Goal: Task Accomplishment & Management: Use online tool/utility

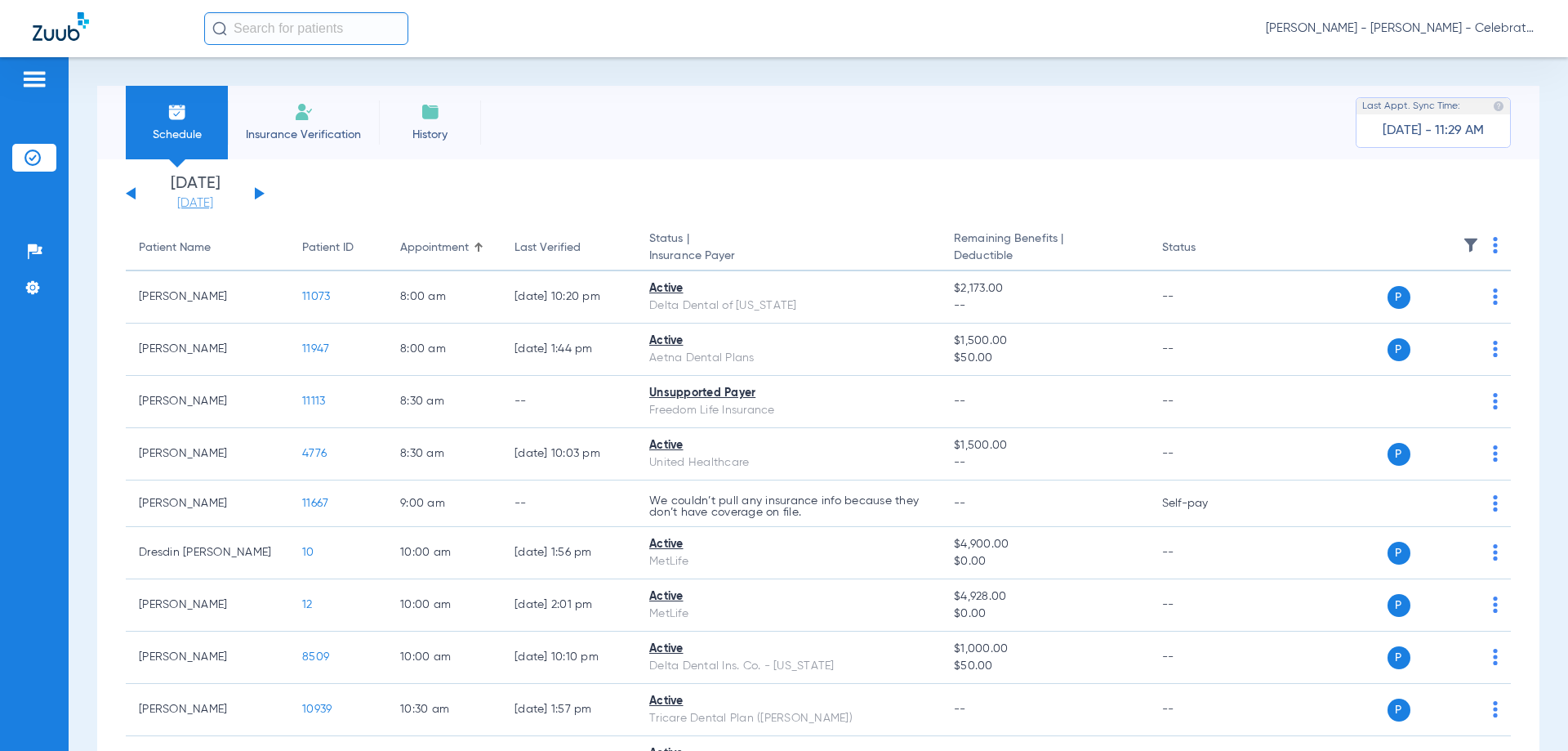
click at [207, 207] on link "[DATE]" at bounding box center [195, 203] width 98 height 16
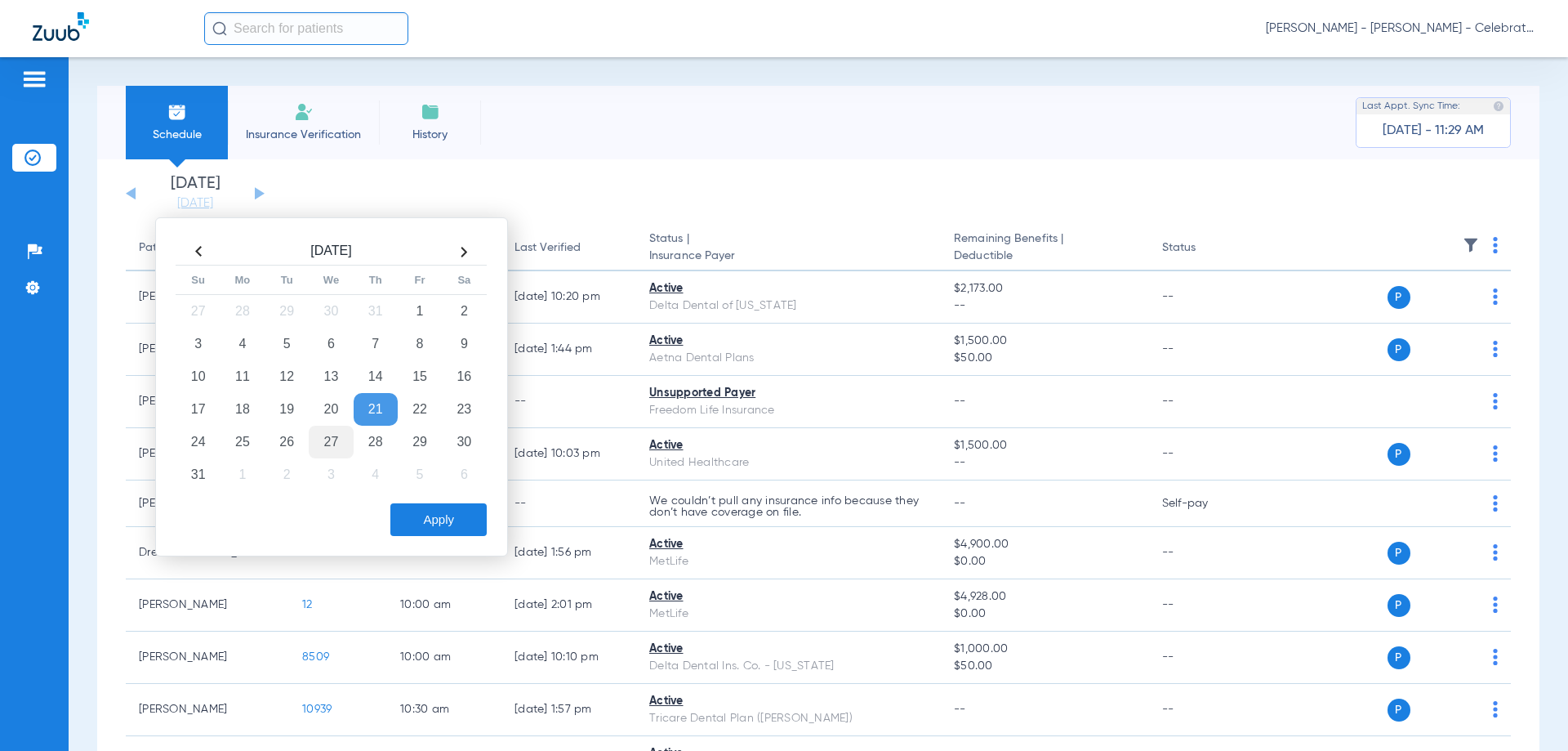
click at [339, 434] on td "27" at bounding box center [331, 442] width 45 height 33
click at [431, 514] on button "Apply" at bounding box center [438, 519] width 96 height 33
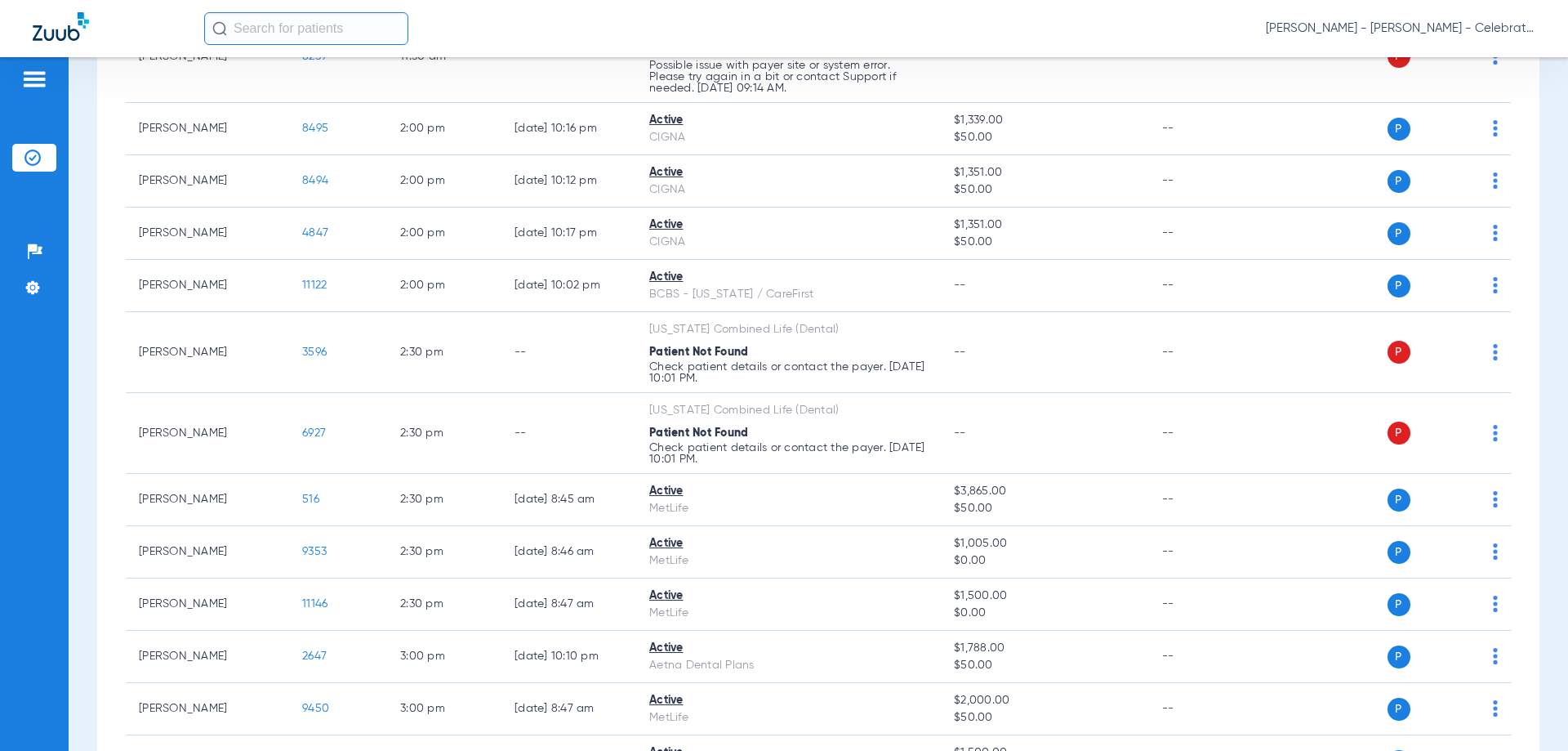
scroll to position [1553, 0]
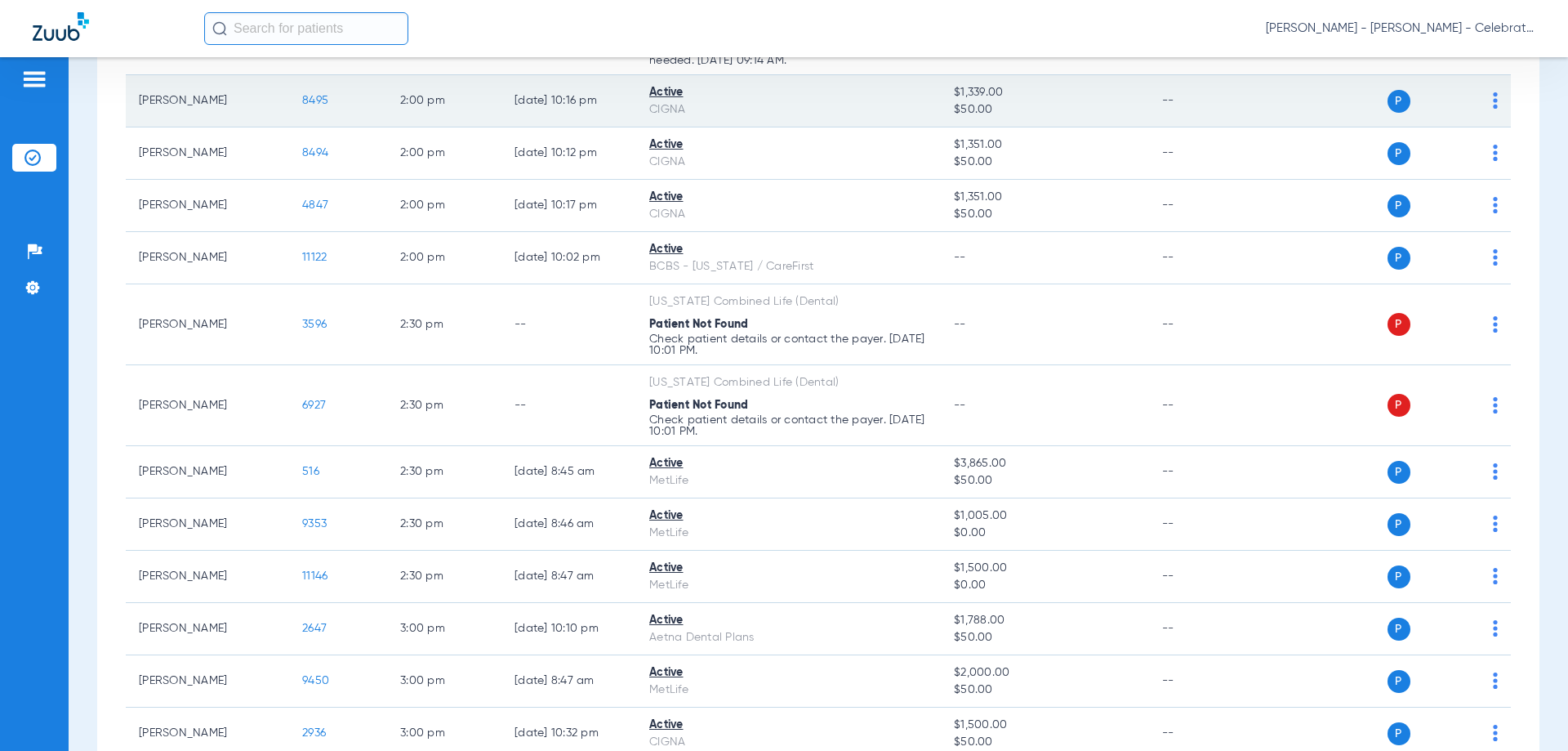
click at [312, 101] on span "8495" at bounding box center [315, 101] width 26 height 12
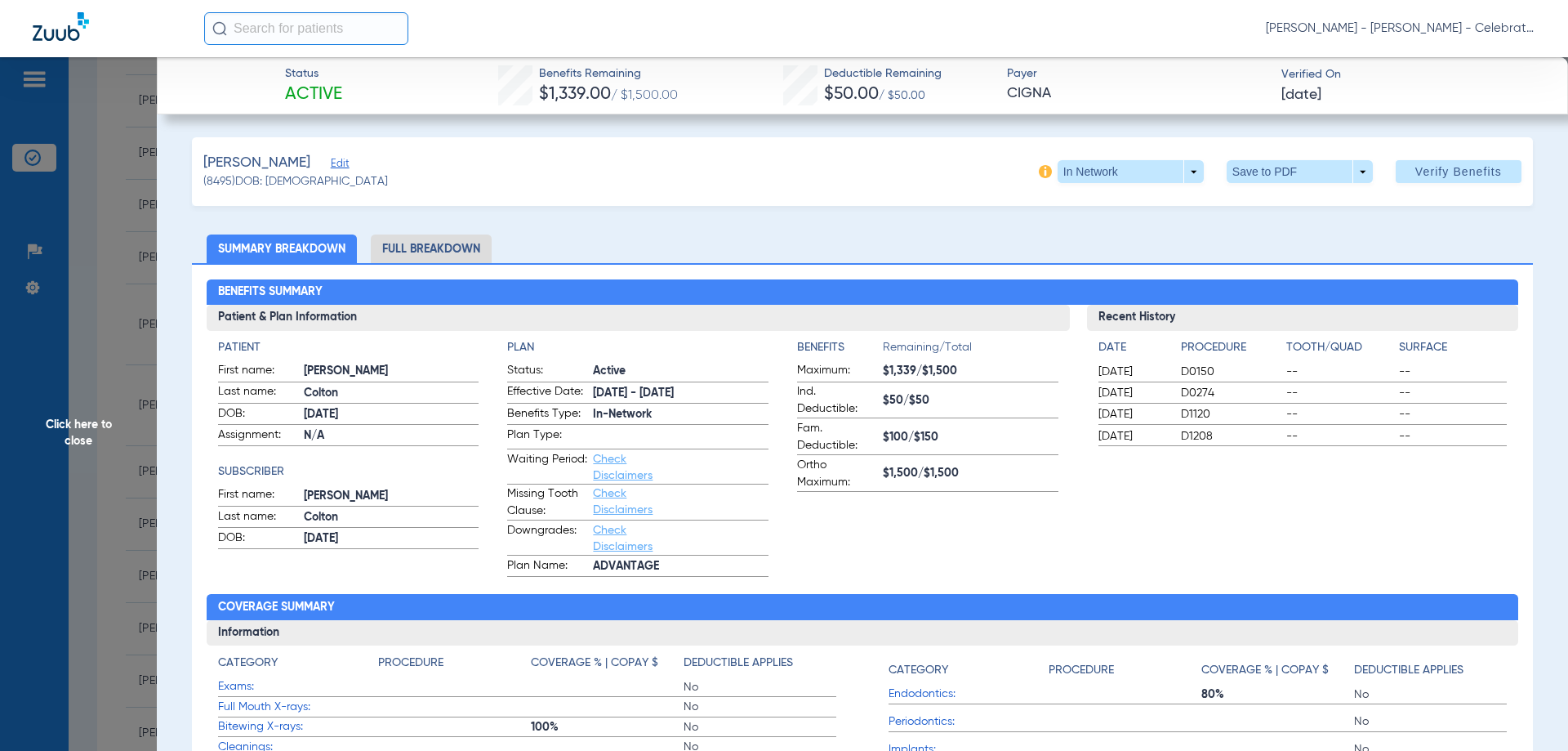
click at [445, 258] on li "Full Breakdown" at bounding box center [431, 249] width 121 height 29
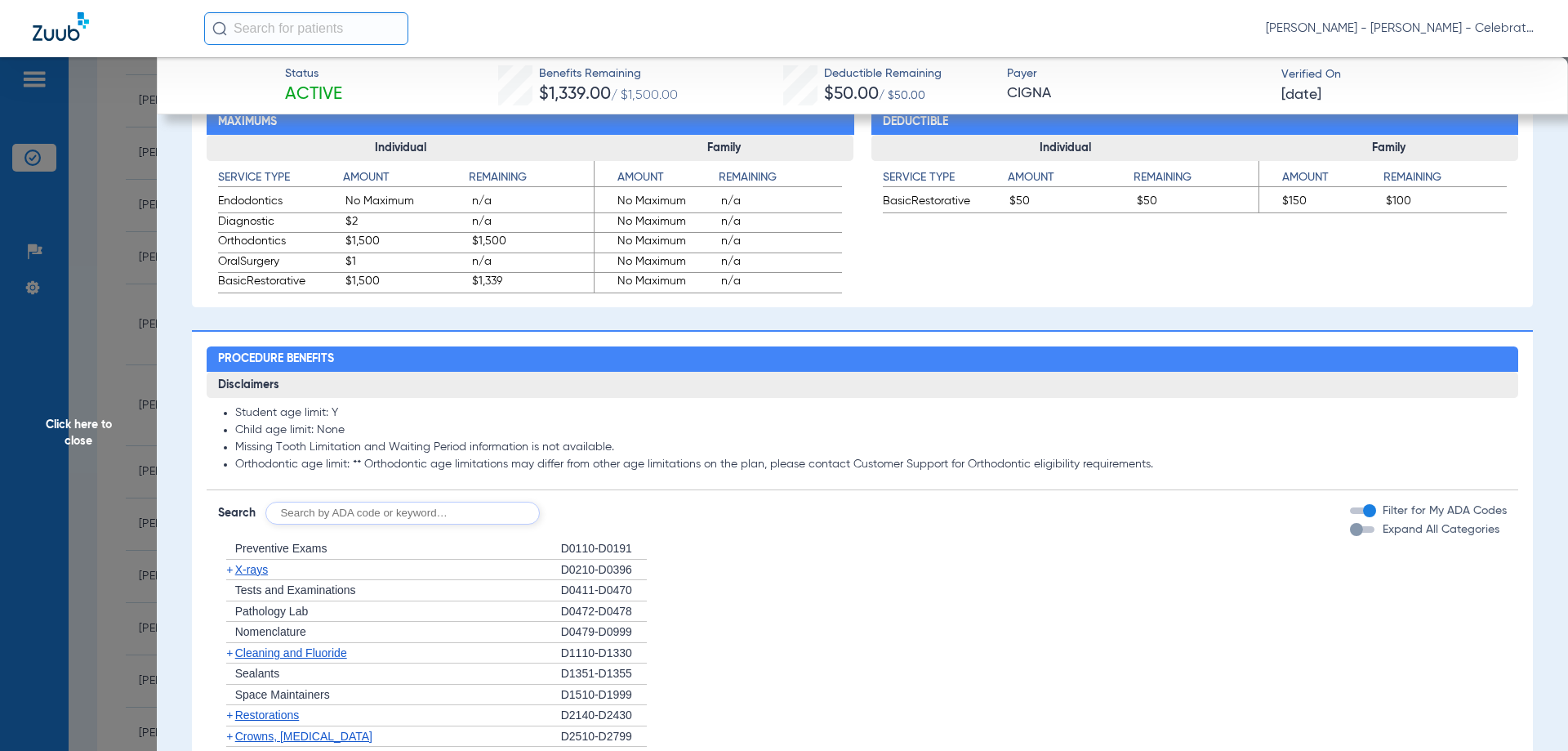
scroll to position [1220, 0]
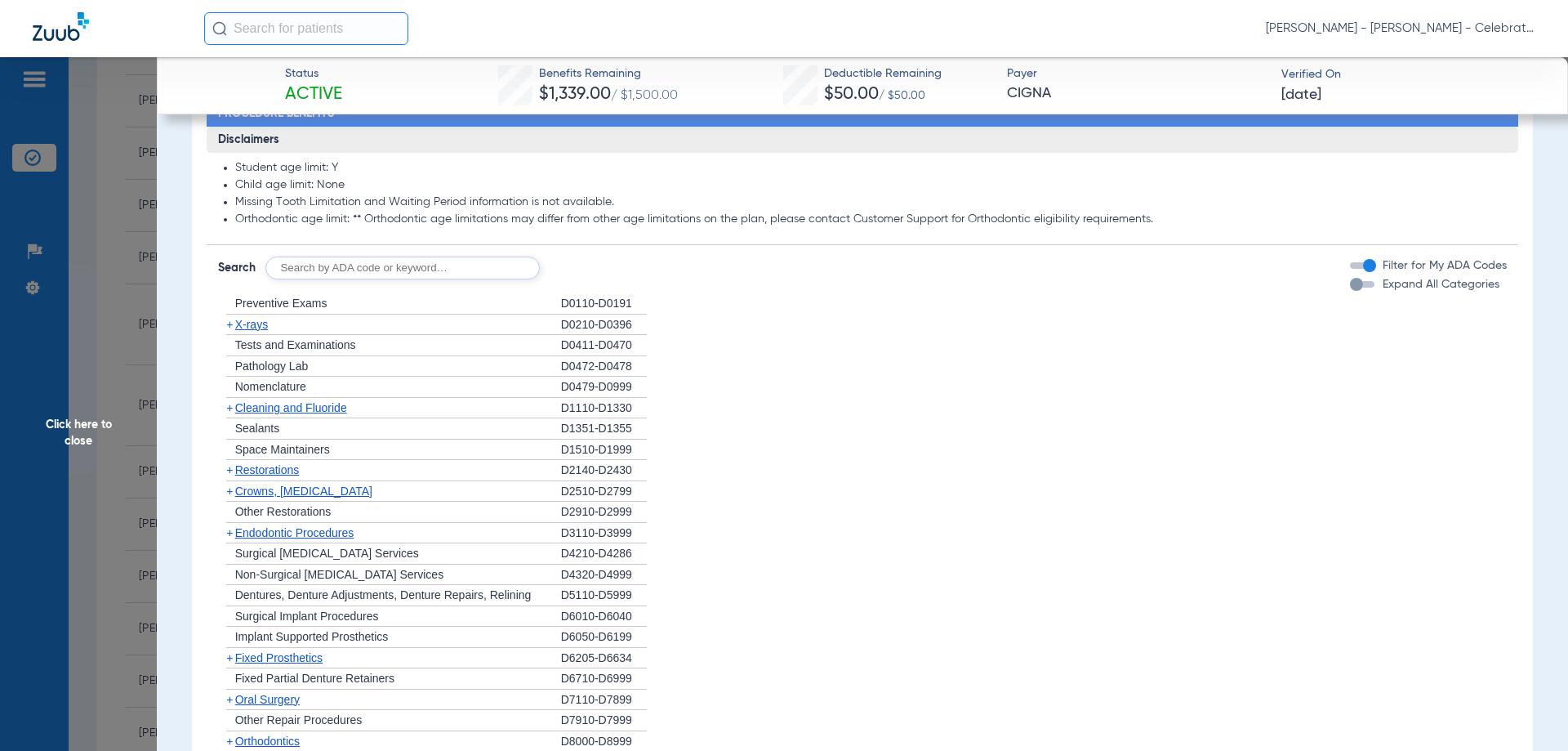
click at [267, 308] on span "Preventive Exams" at bounding box center [280, 302] width 92 height 13
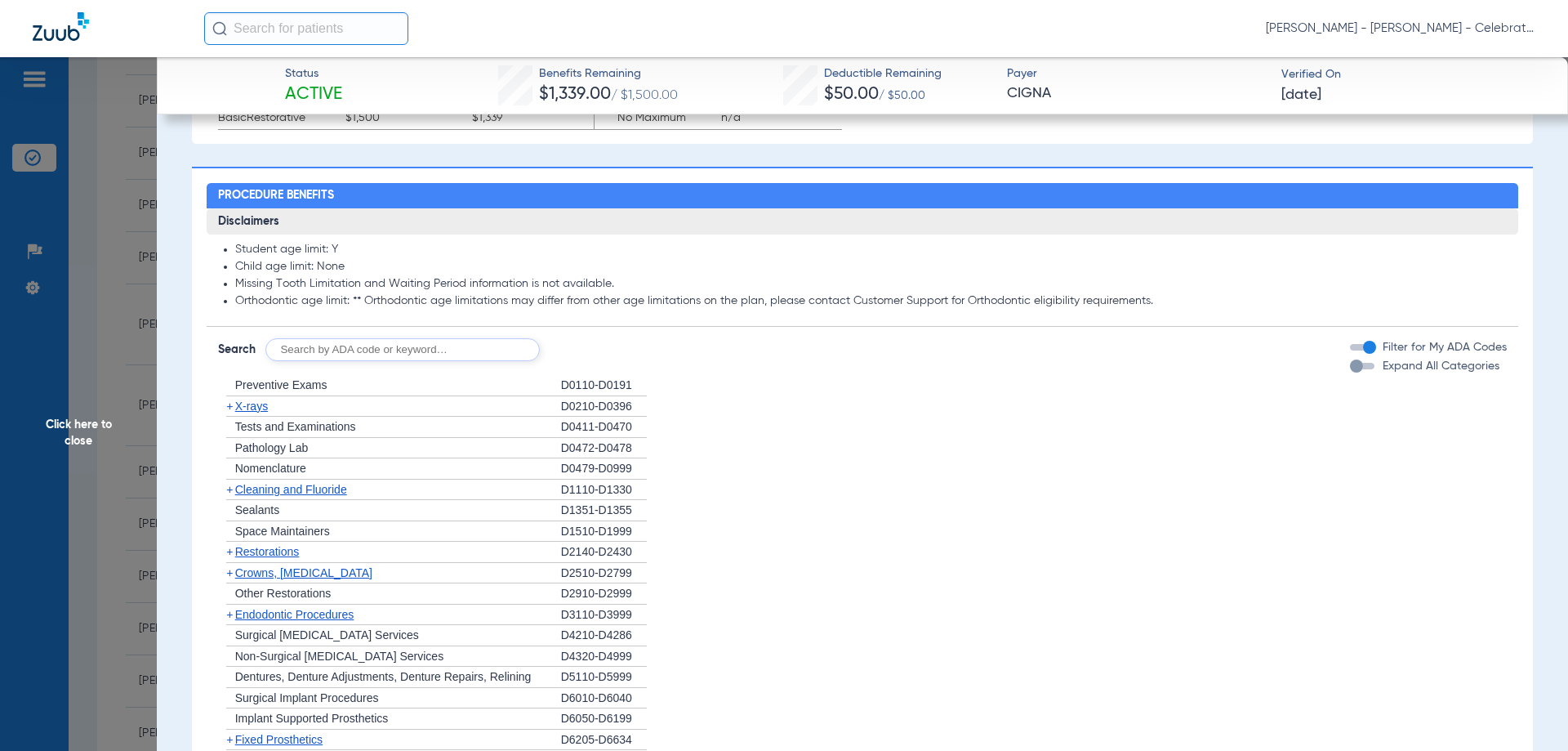
scroll to position [1301, 0]
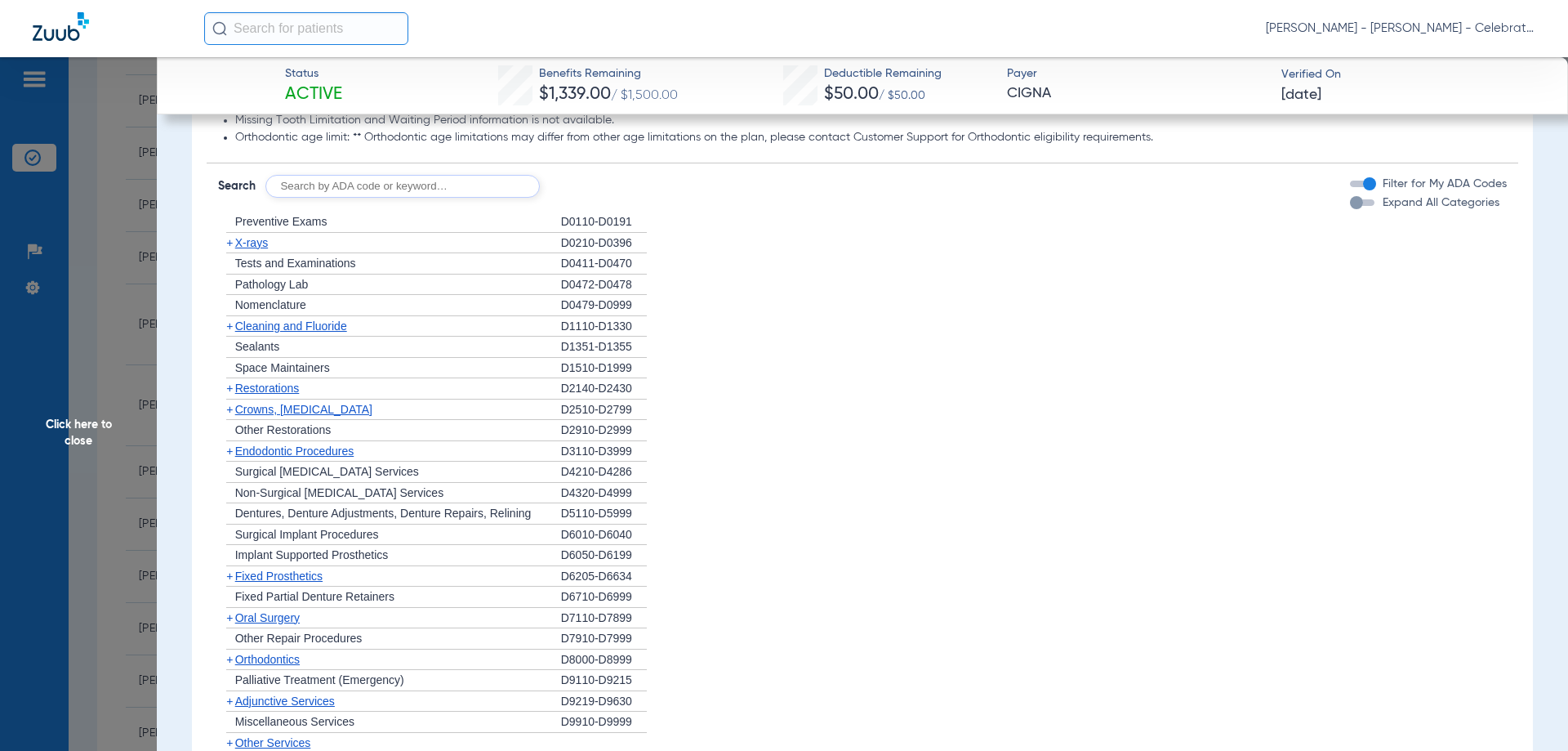
click at [289, 287] on span "Pathology Lab" at bounding box center [271, 283] width 73 height 13
click at [294, 219] on span "Preventive Exams" at bounding box center [280, 221] width 92 height 13
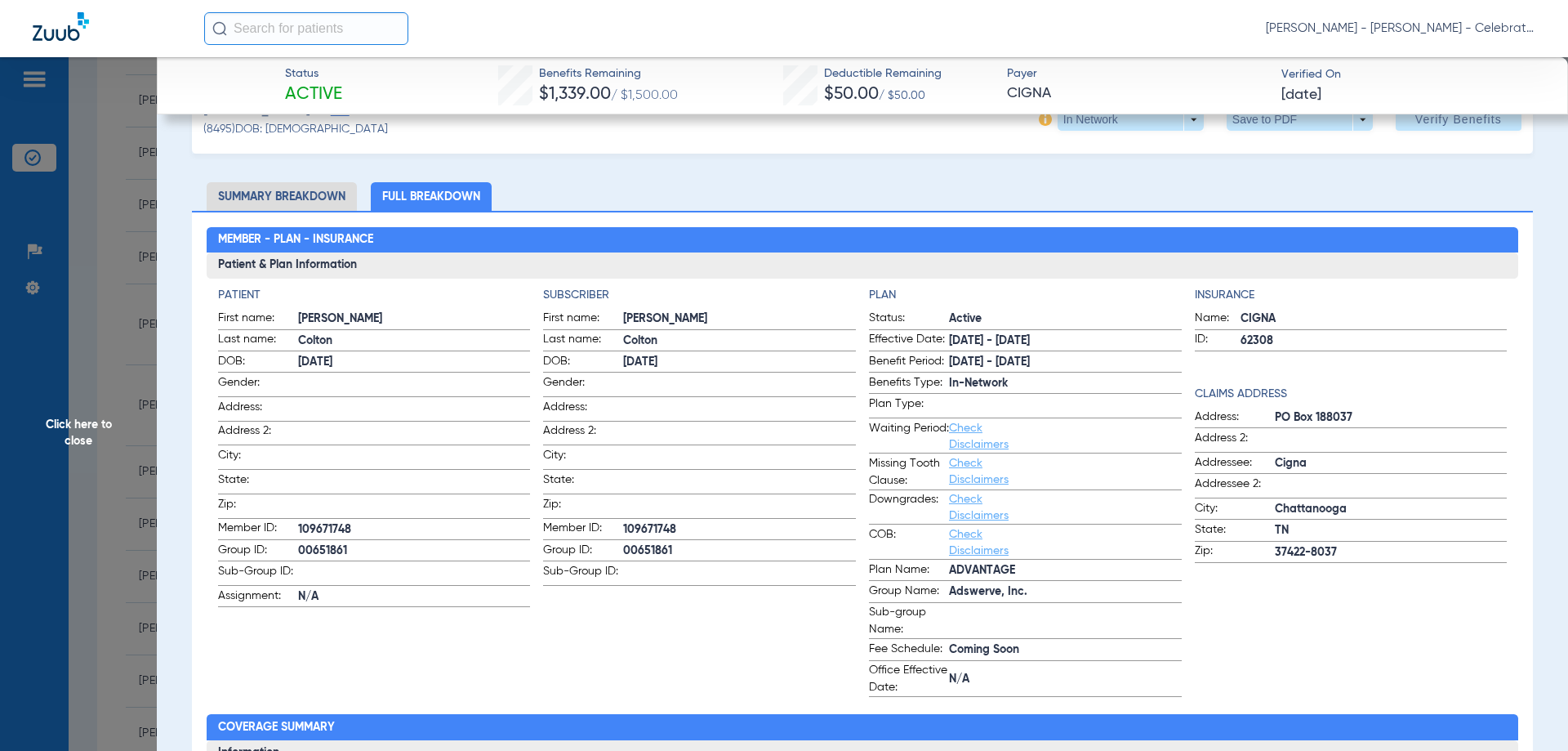
scroll to position [81, 0]
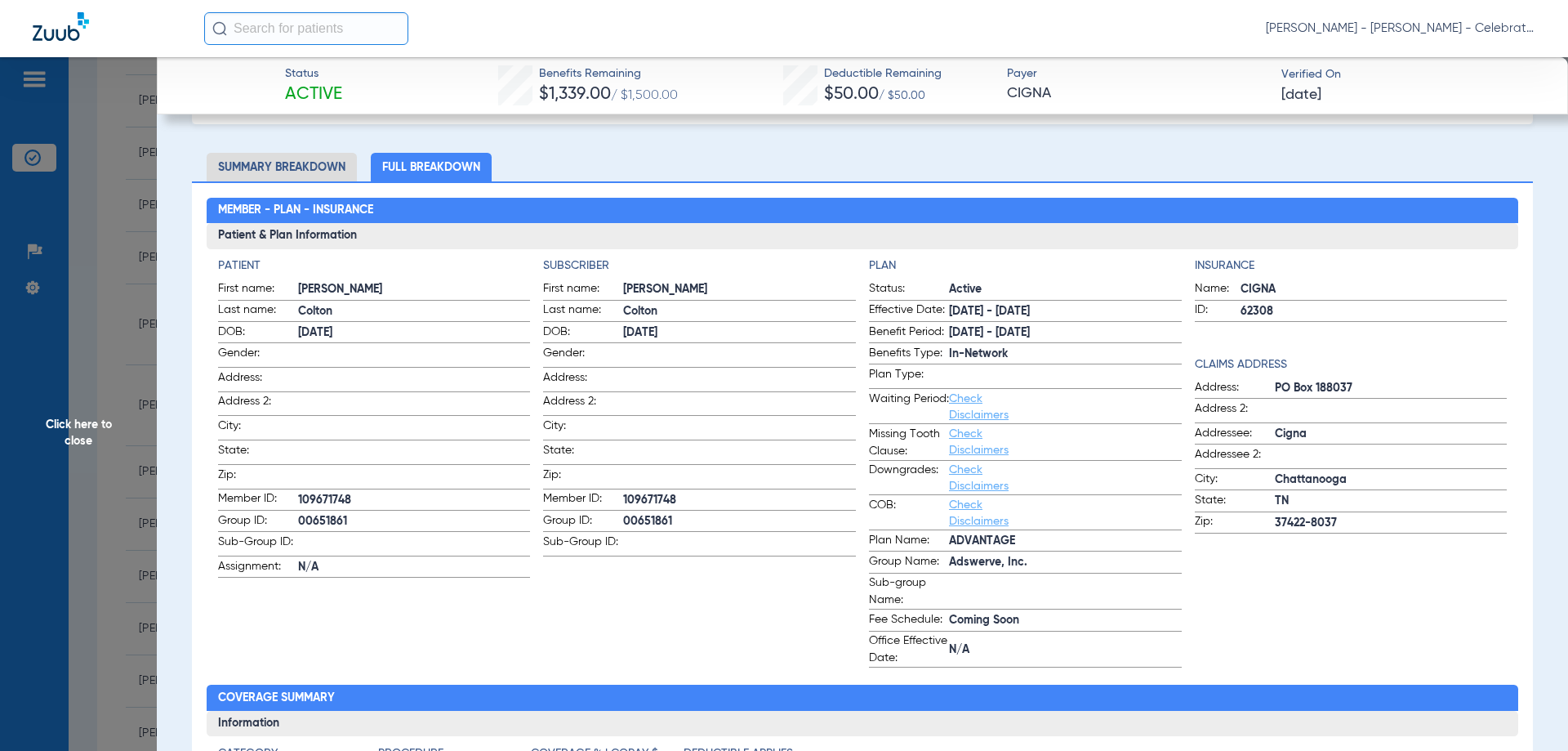
click at [975, 347] on span "In-Network" at bounding box center [1065, 354] width 233 height 17
click at [961, 549] on span "ADVANTAGE" at bounding box center [1065, 541] width 233 height 17
click at [964, 570] on span "Adswerve, Inc." at bounding box center [1065, 562] width 233 height 17
click at [976, 604] on label "Sub-group Name:" at bounding box center [1025, 591] width 313 height 35
click at [310, 171] on li "Summary Breakdown" at bounding box center [282, 166] width 151 height 29
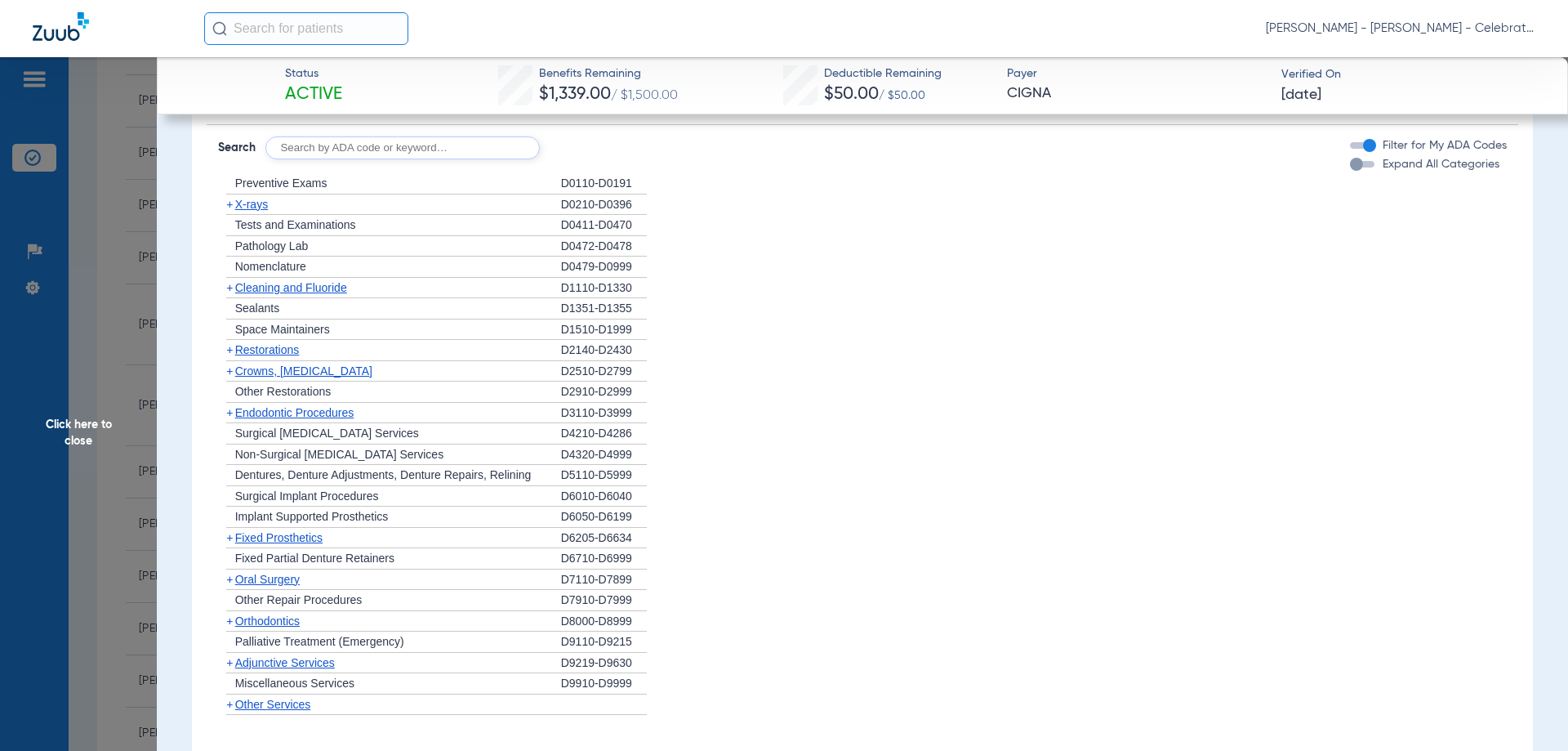
scroll to position [911, 0]
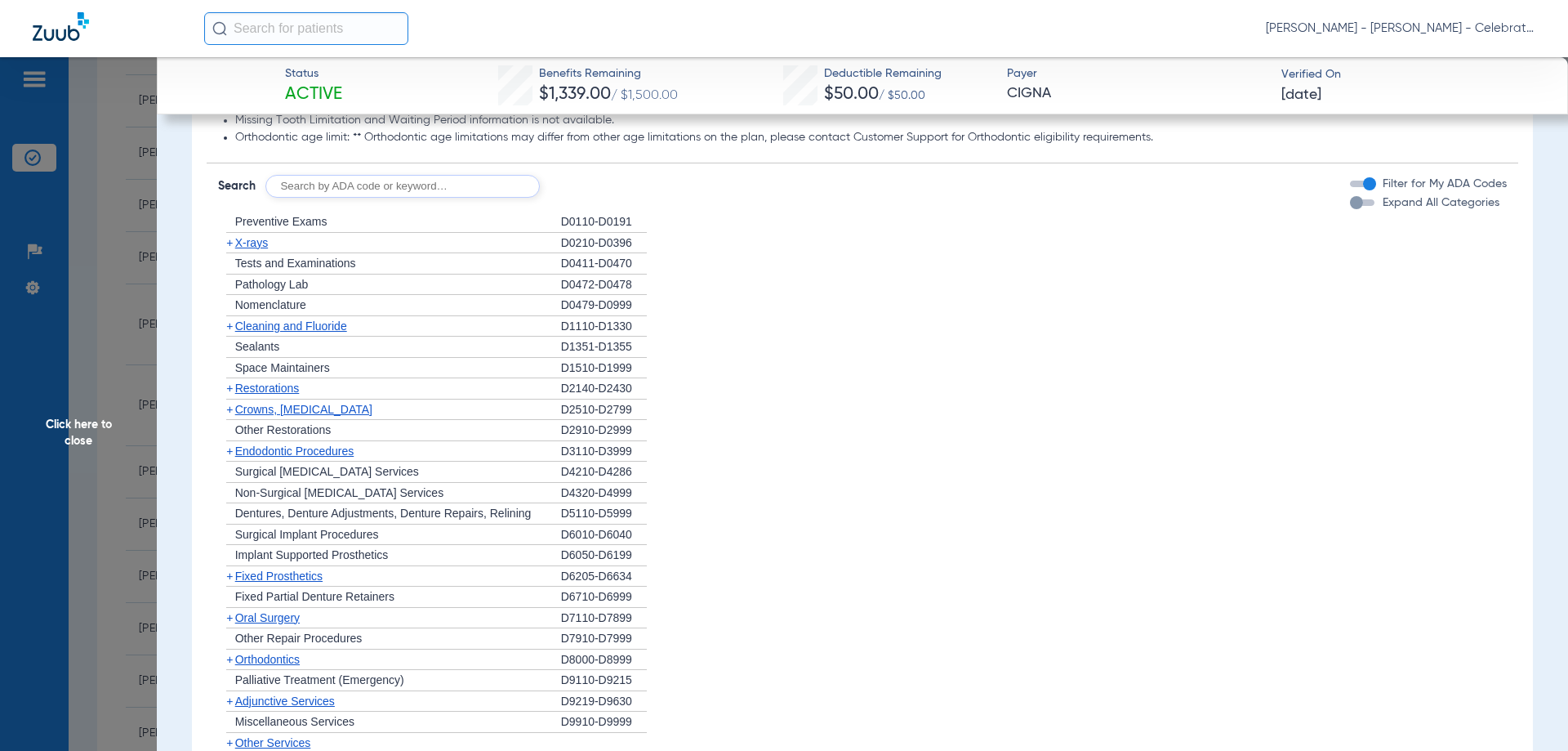
click at [274, 320] on span "Cleaning and Fluoride" at bounding box center [290, 325] width 112 height 13
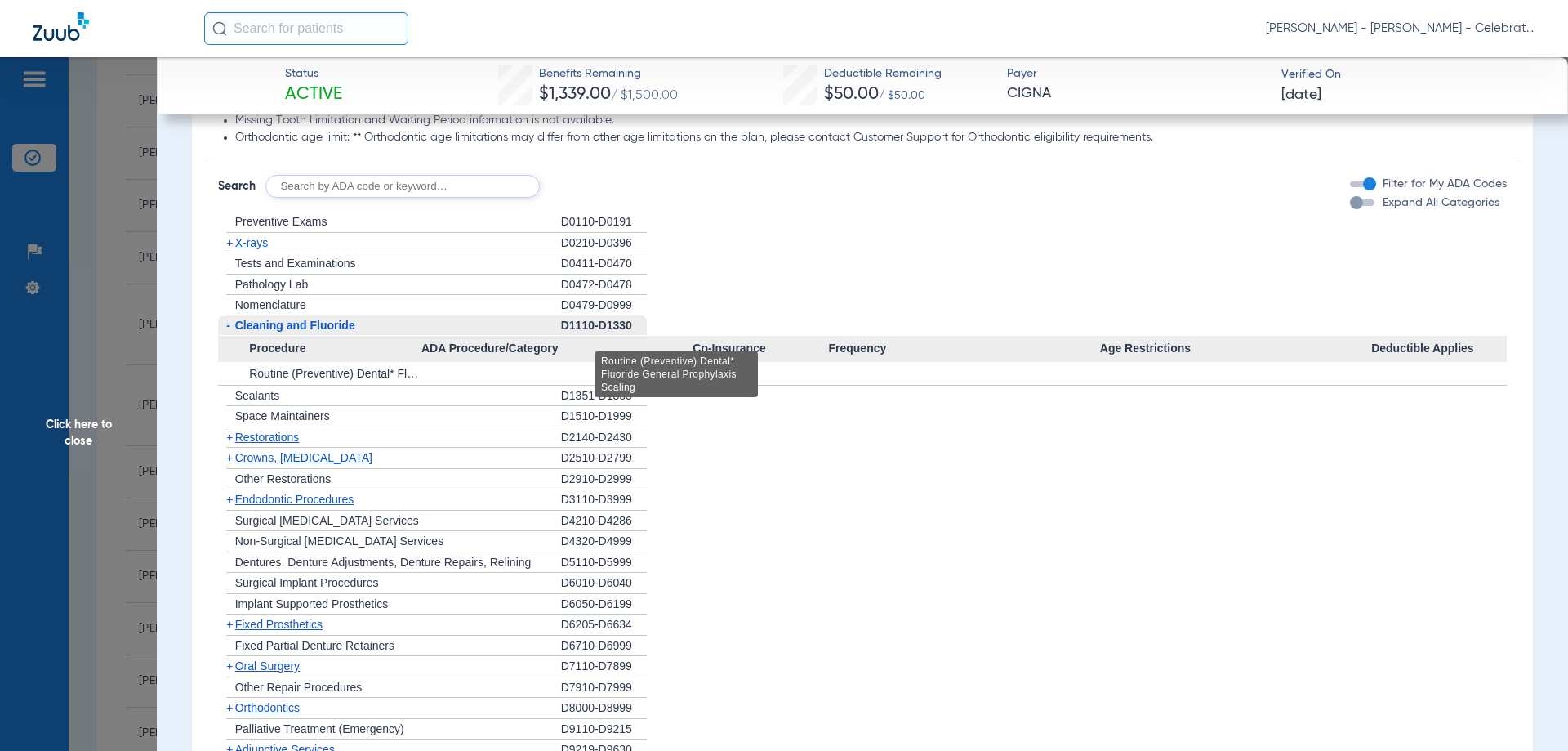
click at [306, 379] on span "Routine (Preventive) Dental* Fluoride General Prophylaxis Scaling" at bounding box center [417, 373] width 337 height 13
drag, startPoint x: 941, startPoint y: 542, endPoint x: 65, endPoint y: 379, distance: 891.0
click at [931, 541] on li "+ Non-Surgical [MEDICAL_DATA] Services D4320-D4999" at bounding box center [863, 541] width 1290 height 21
click at [286, 374] on span "Routine (Preventive) Dental* Fluoride General Prophylaxis Scaling" at bounding box center [417, 373] width 337 height 13
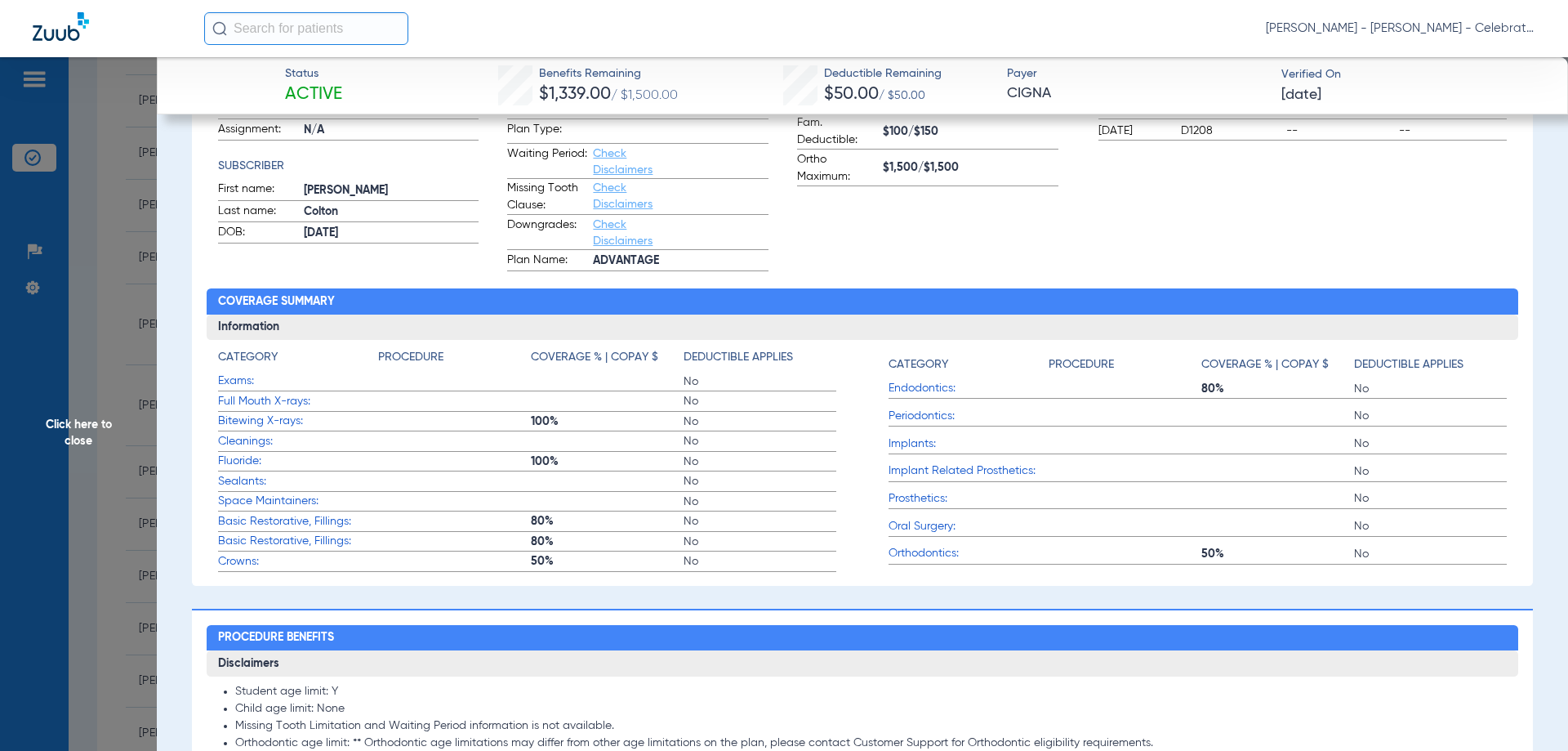
scroll to position [0, 0]
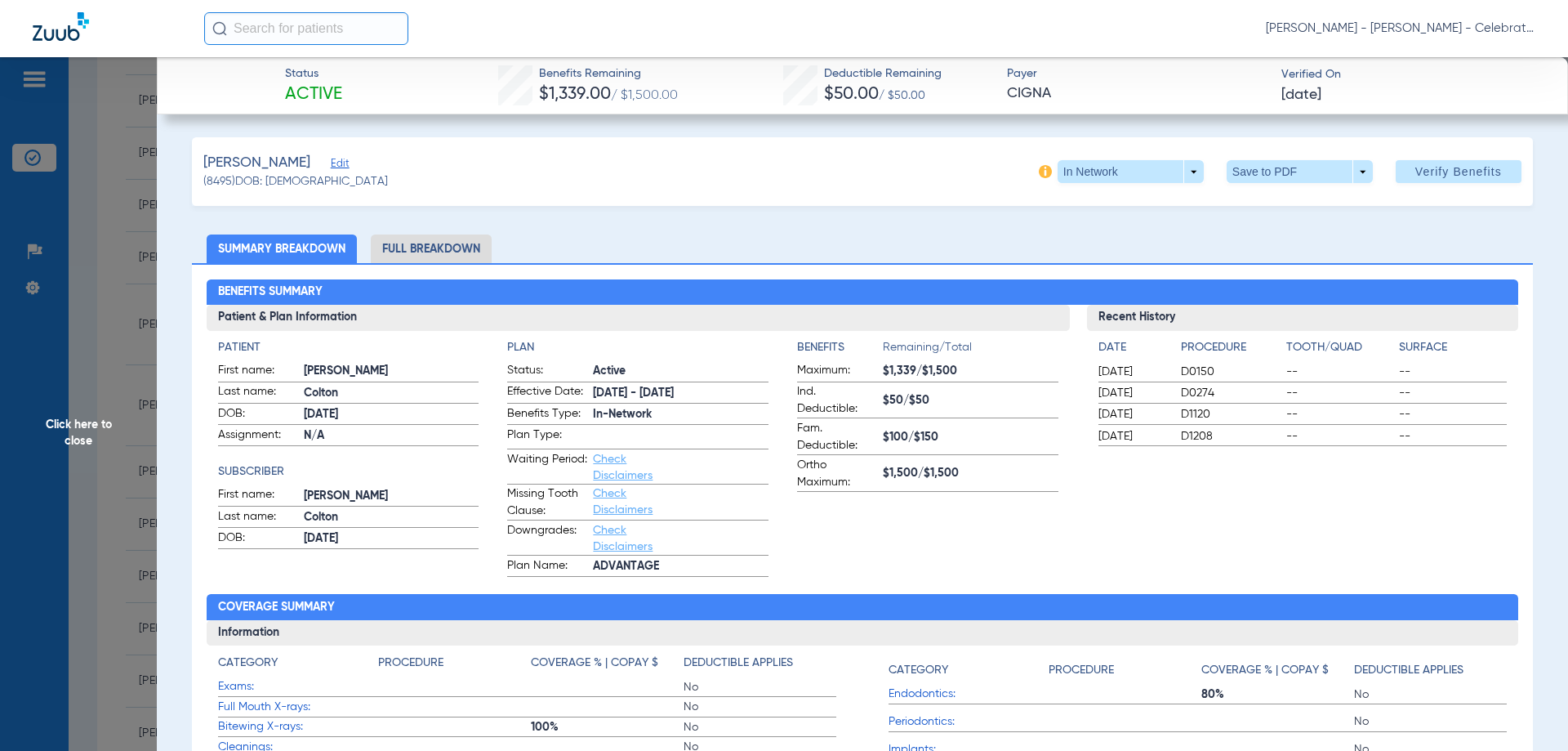
click at [394, 238] on li "Full Breakdown" at bounding box center [431, 249] width 121 height 29
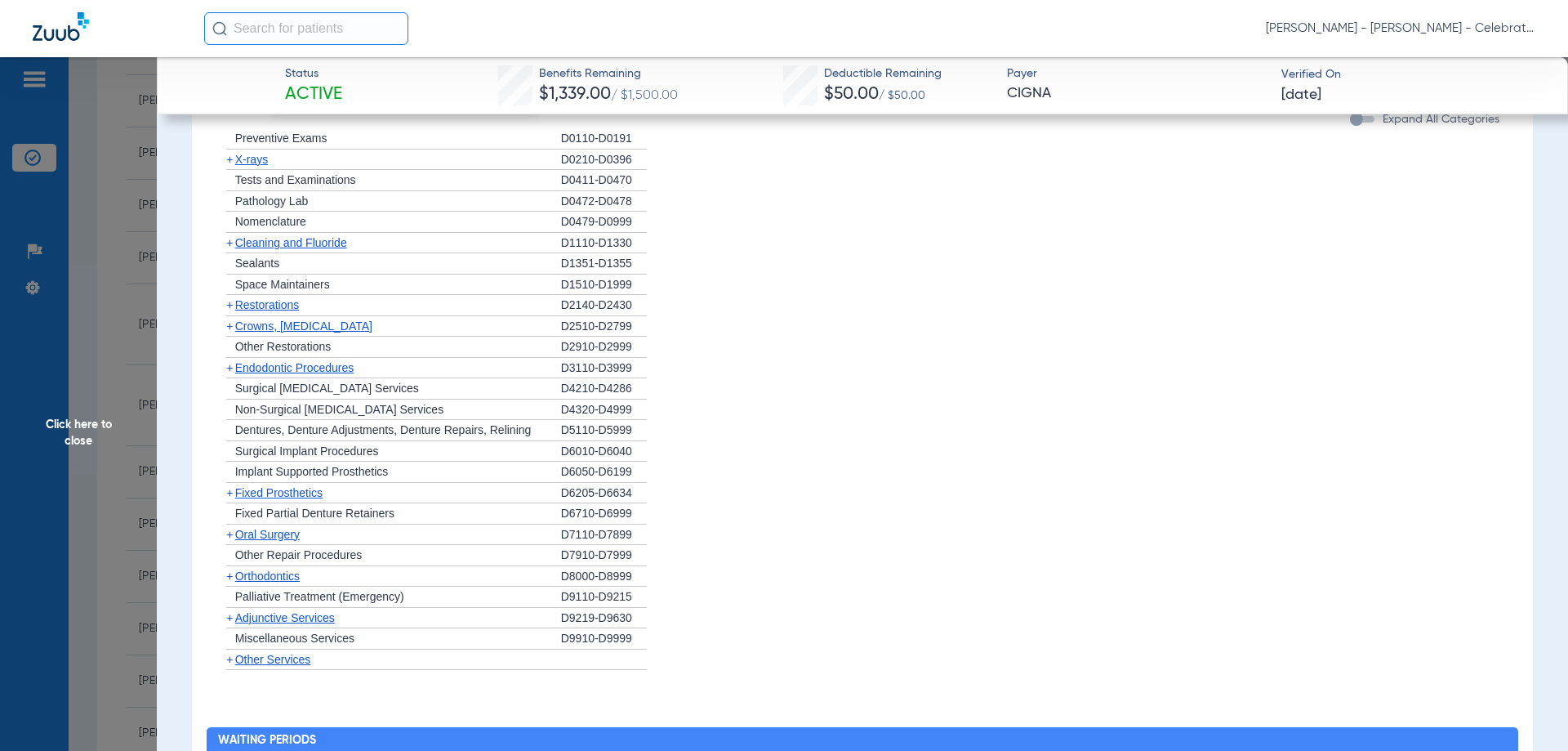
scroll to position [1389, 0]
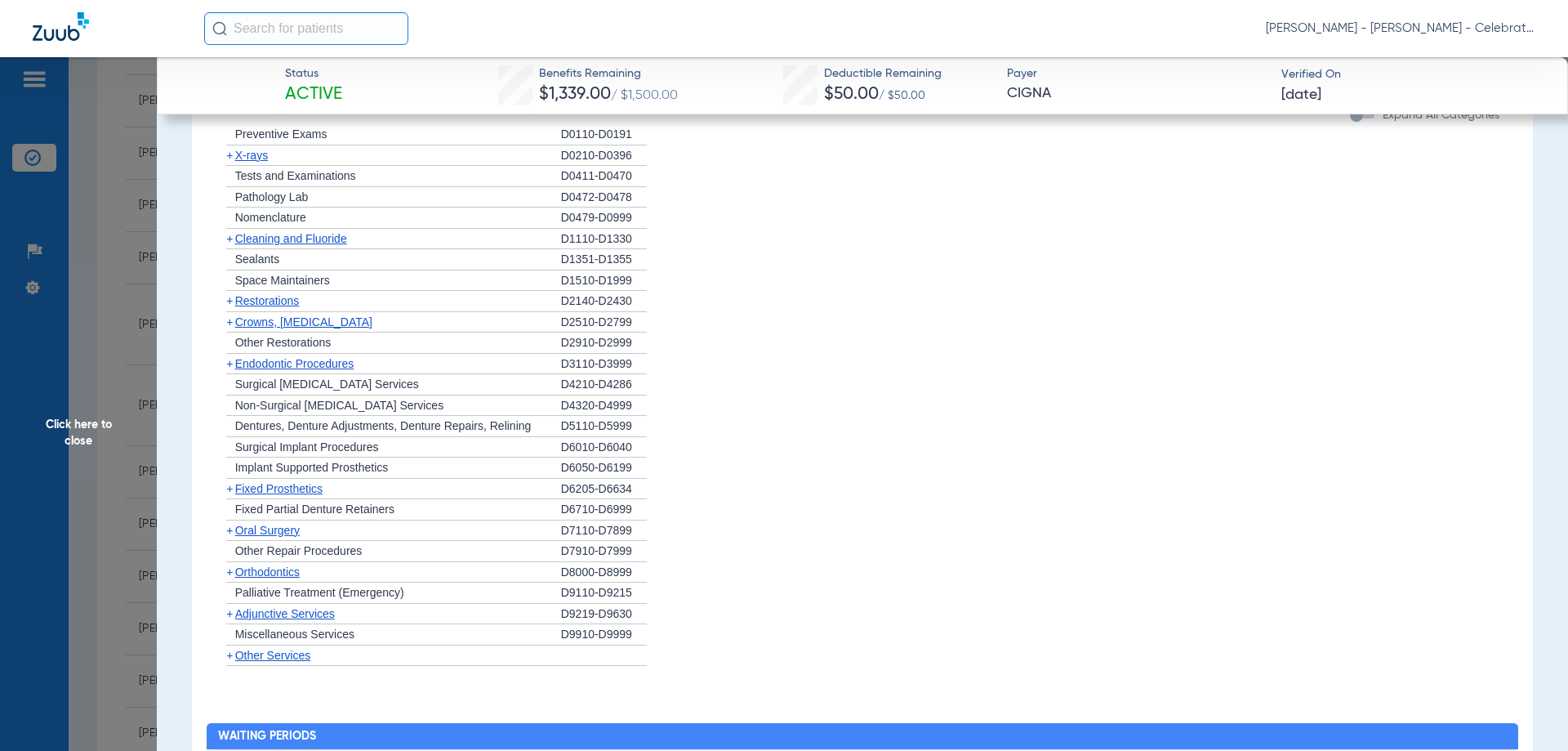
click at [255, 152] on span "X-rays" at bounding box center [251, 155] width 33 height 13
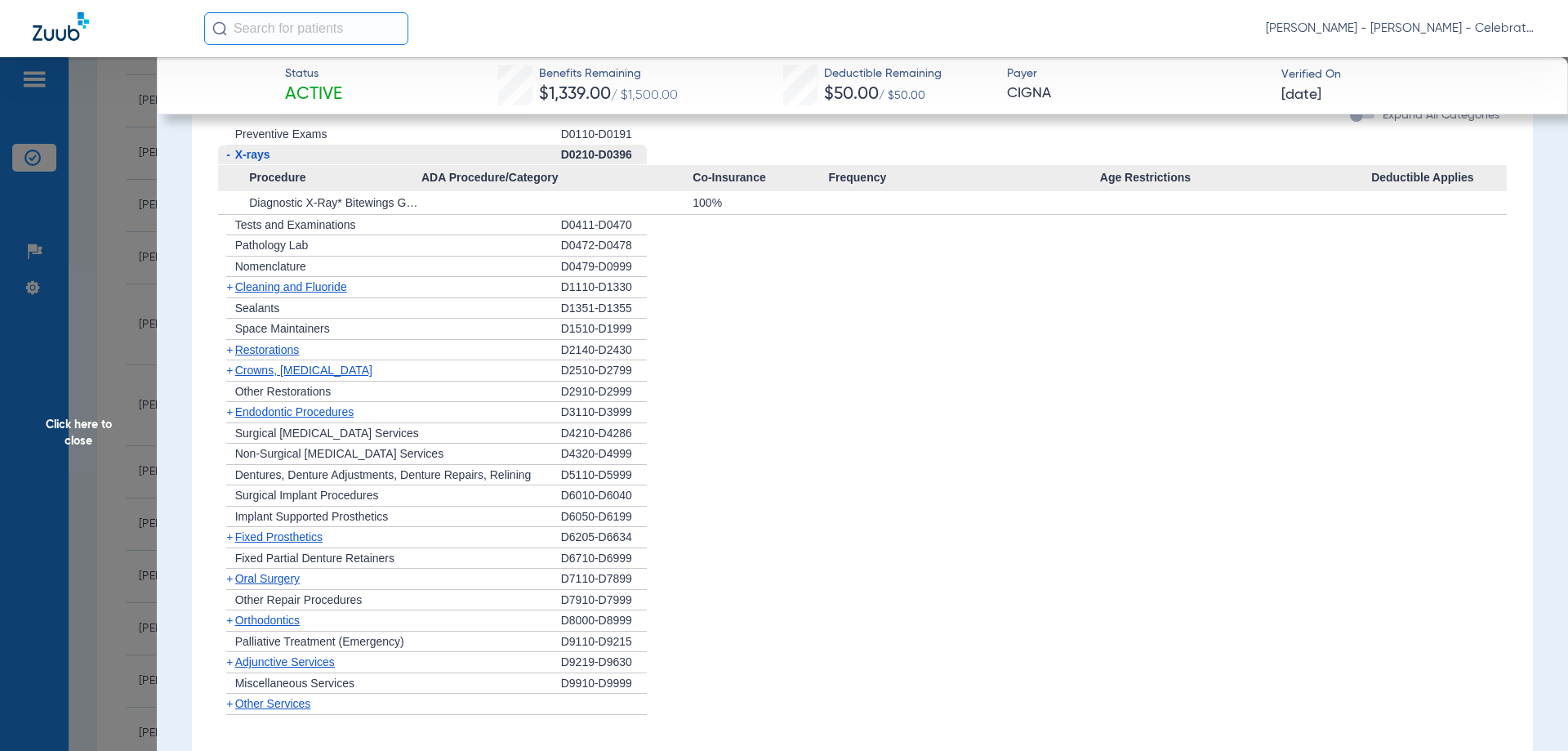
click at [72, 428] on span "Click here to close" at bounding box center [78, 433] width 157 height 751
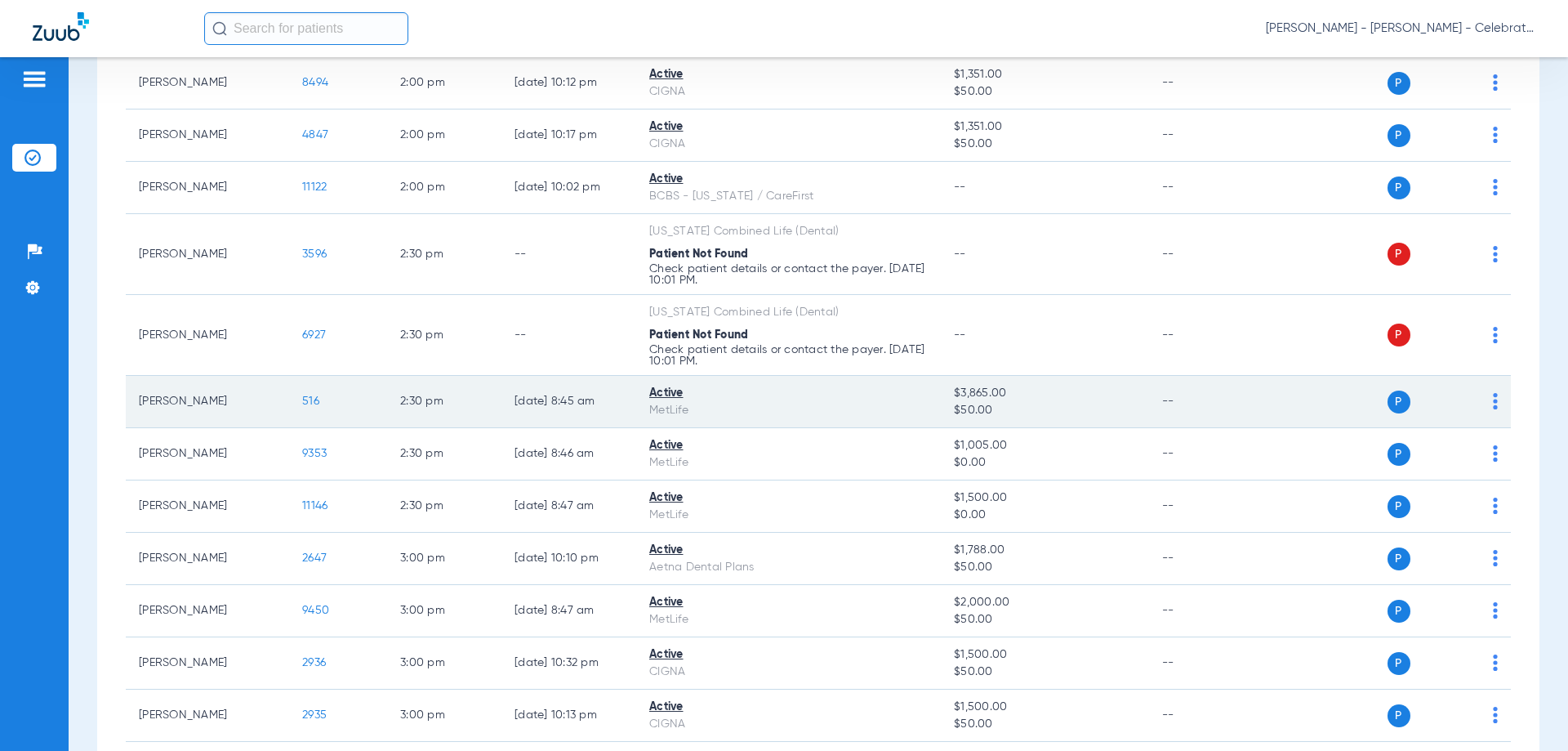
scroll to position [1553, 0]
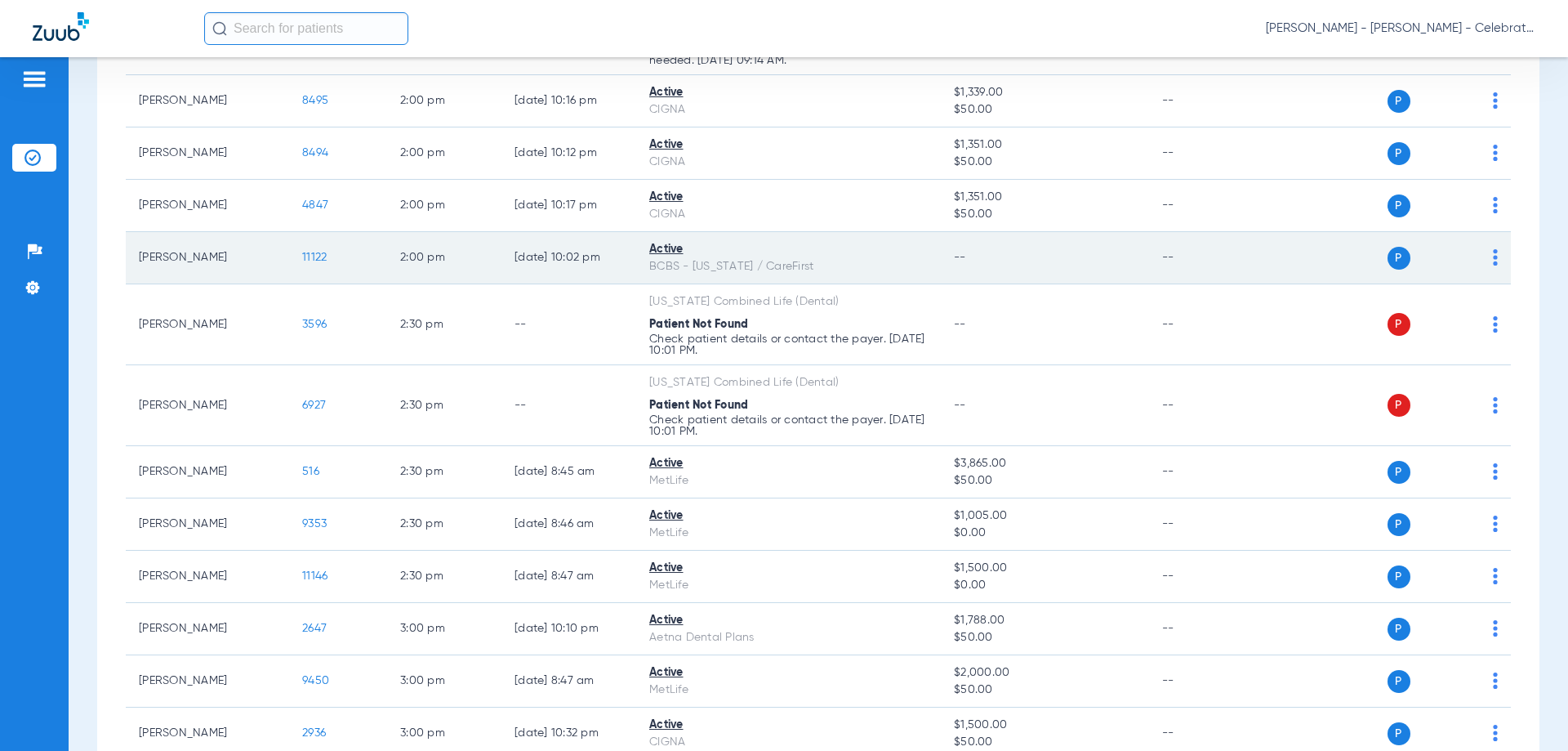
click at [310, 254] on span "11122" at bounding box center [314, 258] width 25 height 12
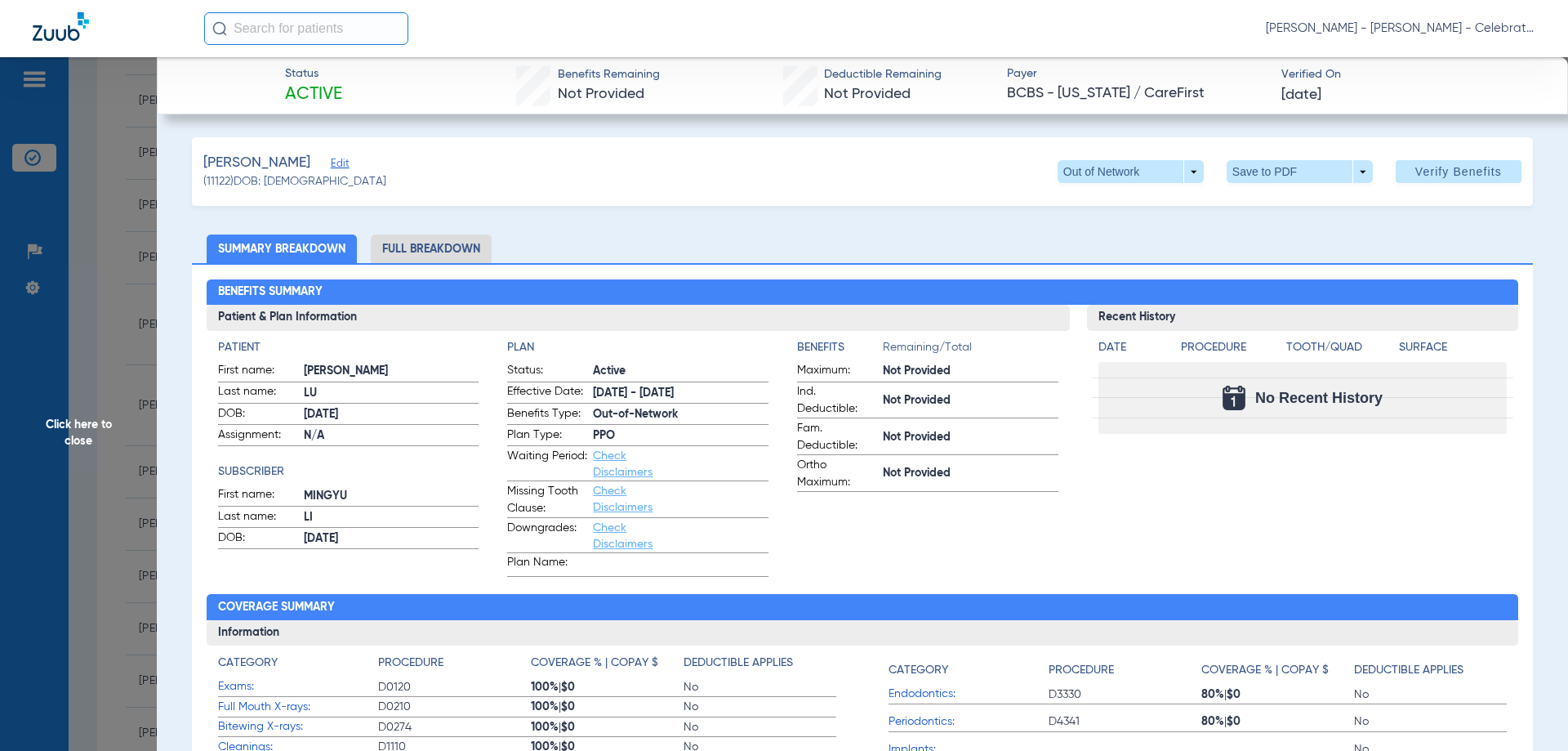
click at [408, 245] on li "Full Breakdown" at bounding box center [431, 249] width 121 height 29
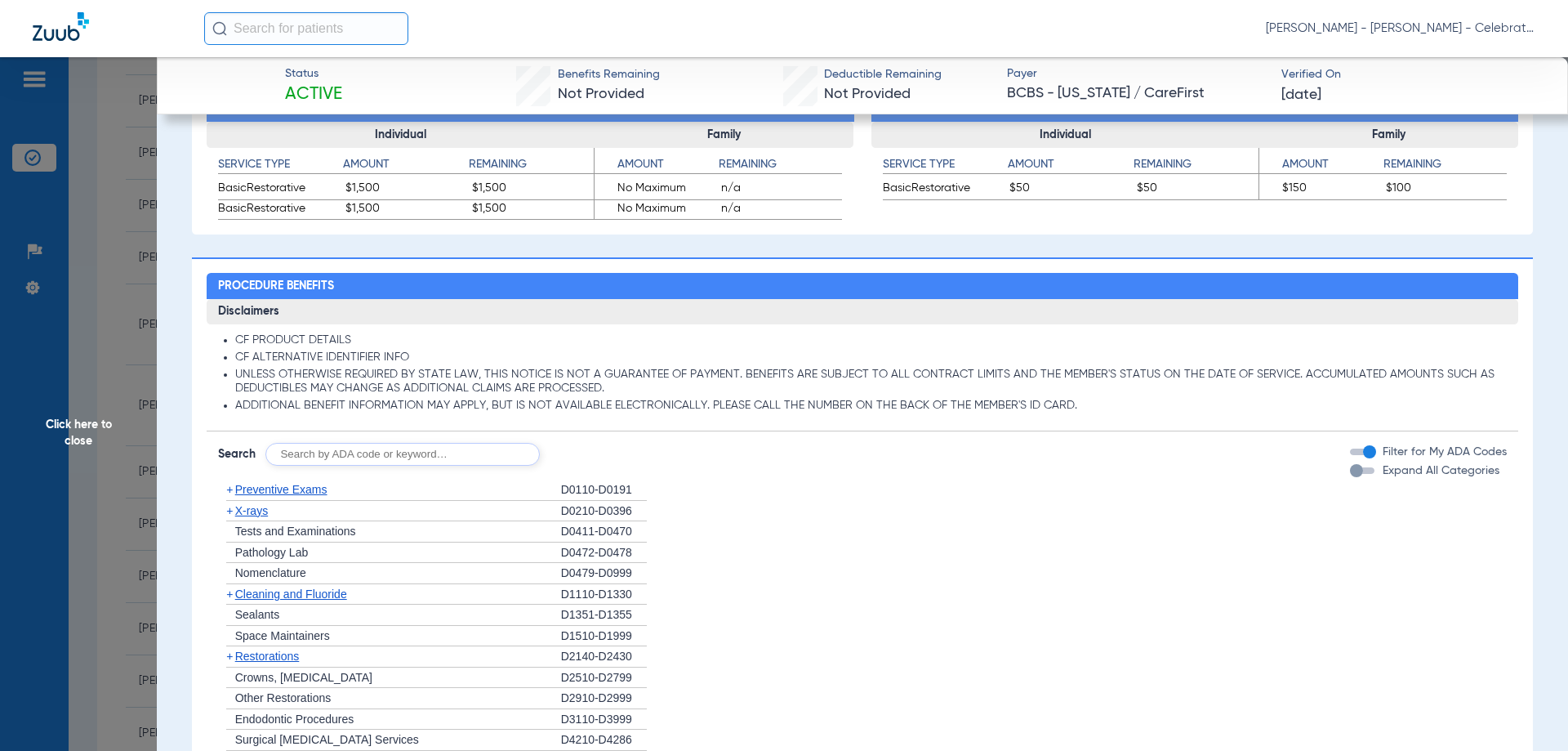
scroll to position [1062, 0]
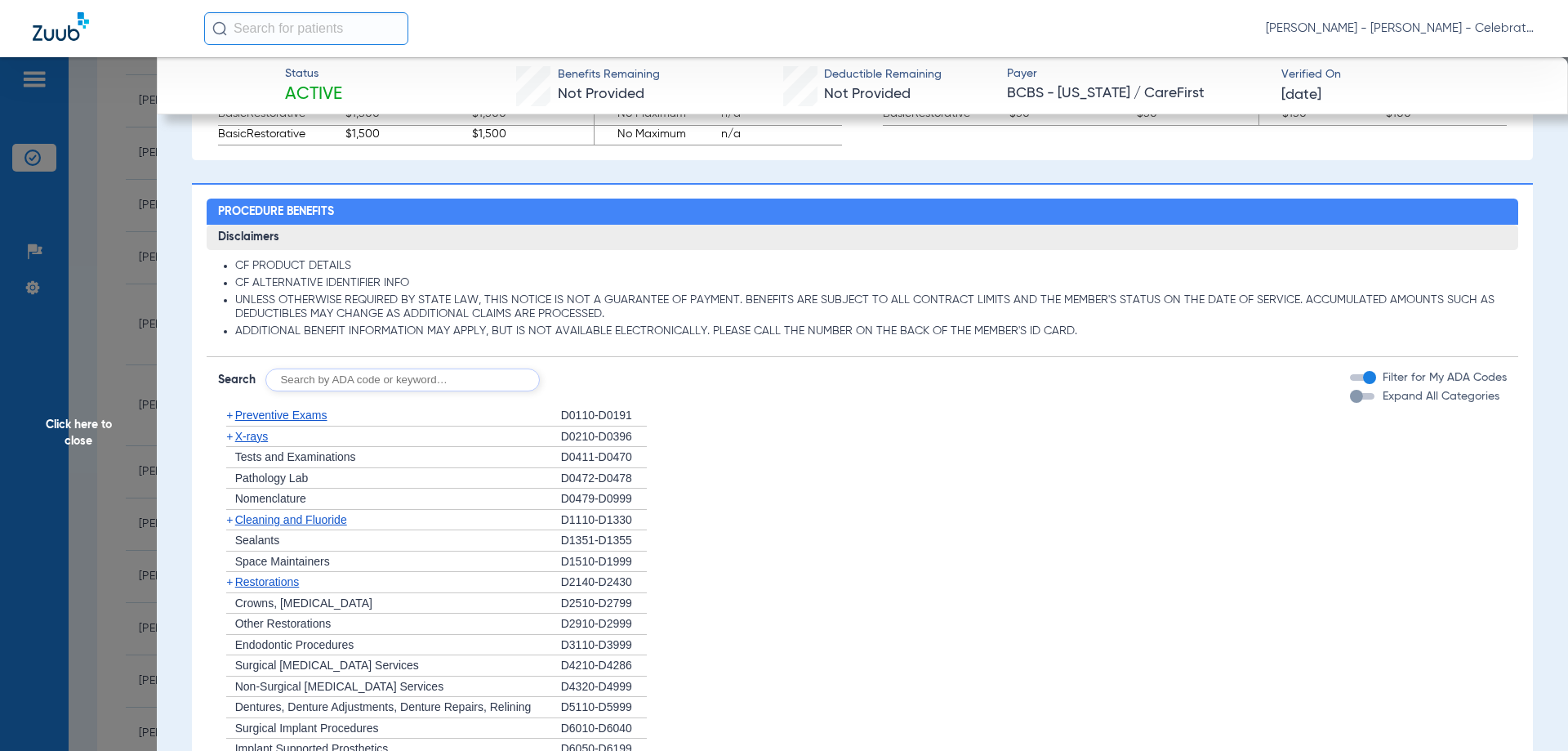
click at [281, 413] on span "Preventive Exams" at bounding box center [280, 414] width 92 height 13
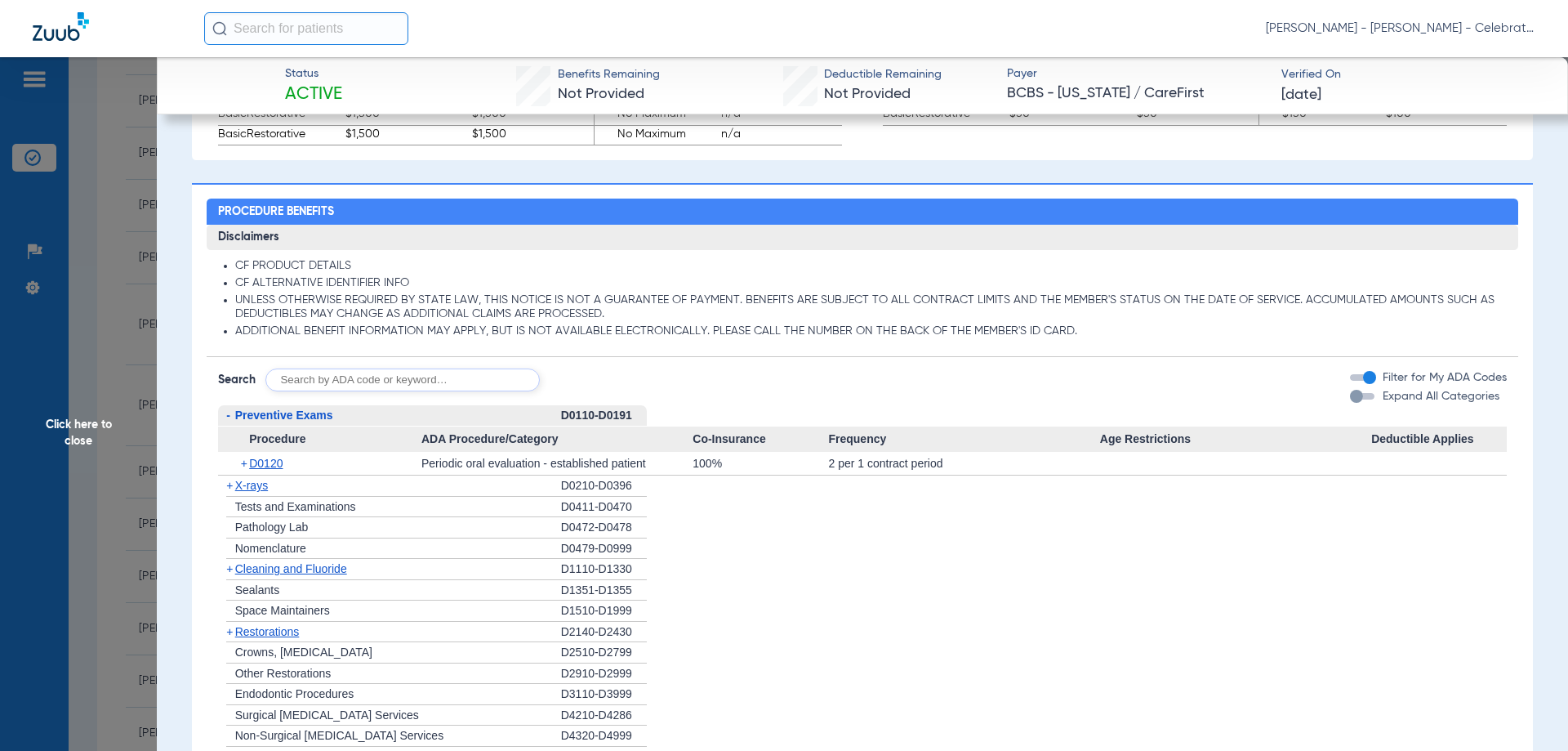
click at [281, 413] on span "Preventive Exams" at bounding box center [283, 414] width 98 height 13
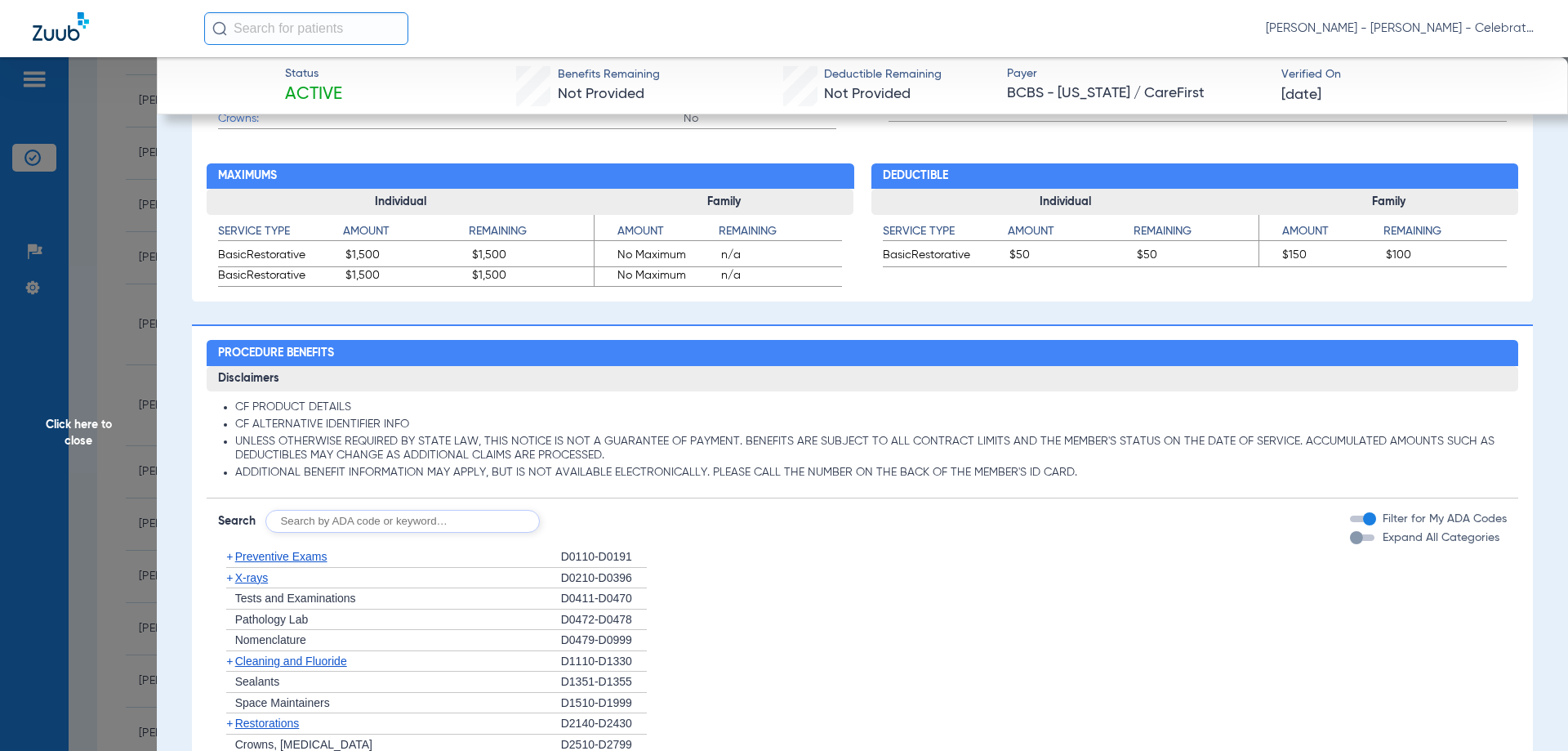
scroll to position [1166, 0]
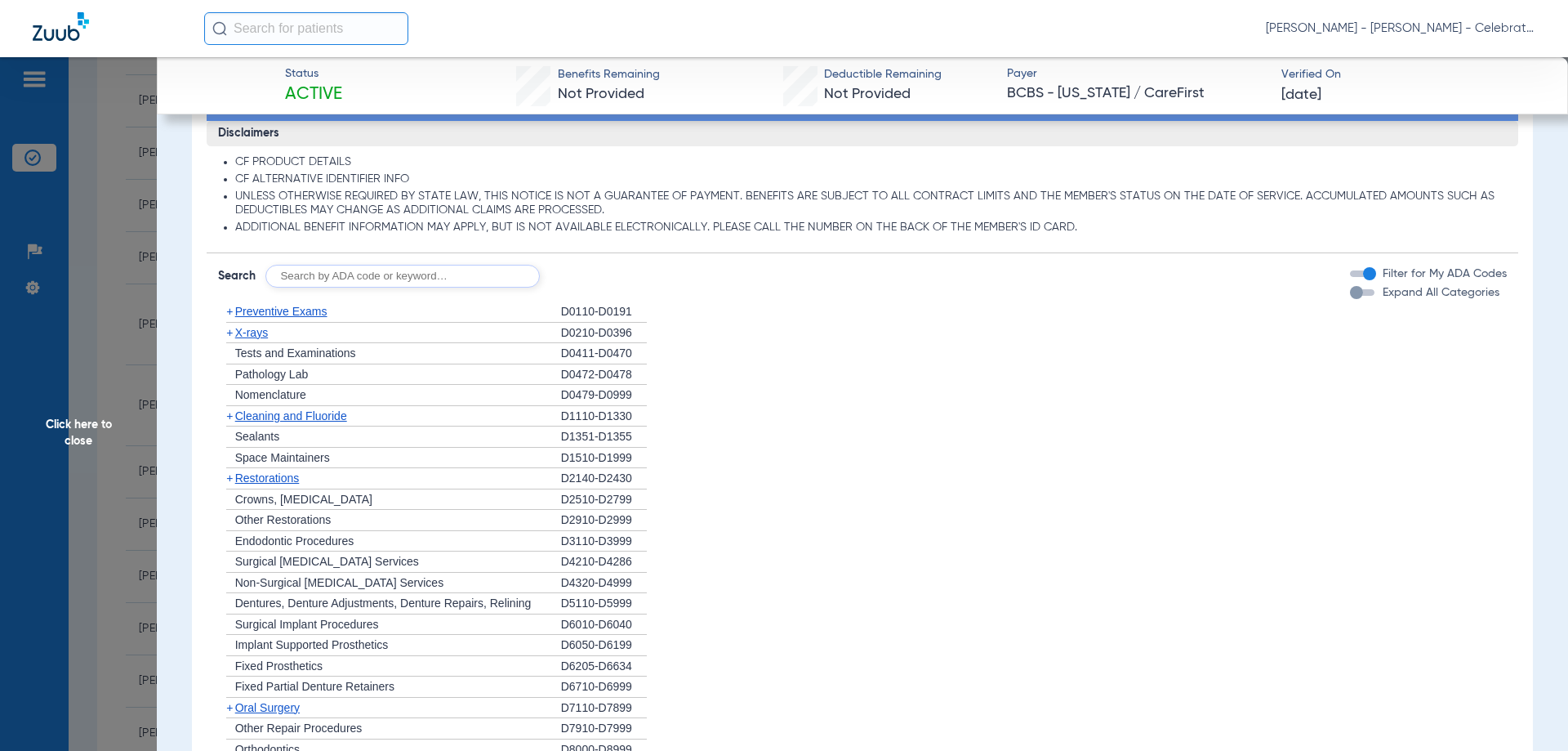
click at [259, 332] on span "X-rays" at bounding box center [251, 332] width 33 height 13
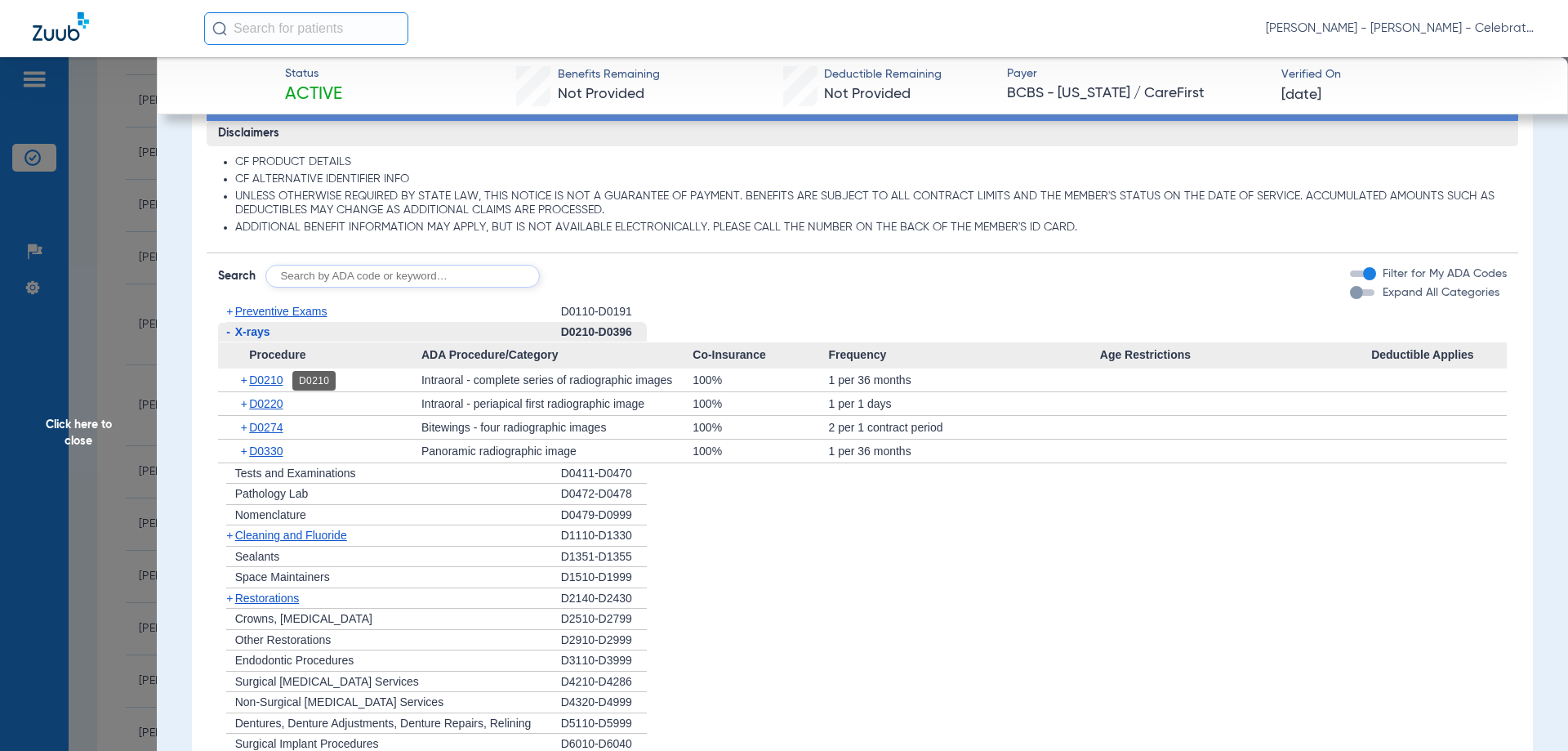
click at [264, 375] on span "D0210" at bounding box center [265, 379] width 34 height 13
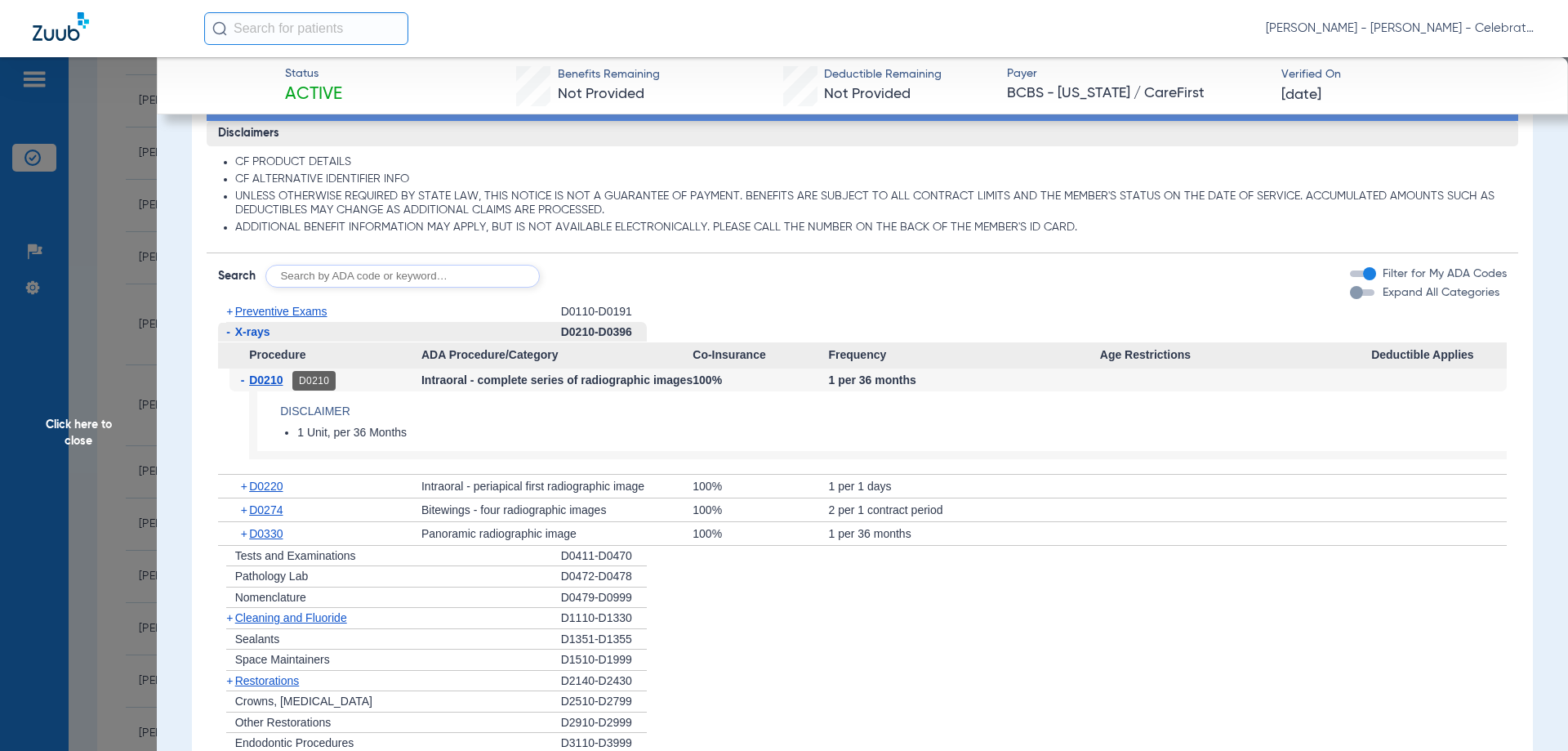
click at [264, 375] on span "D0210" at bounding box center [265, 379] width 34 height 13
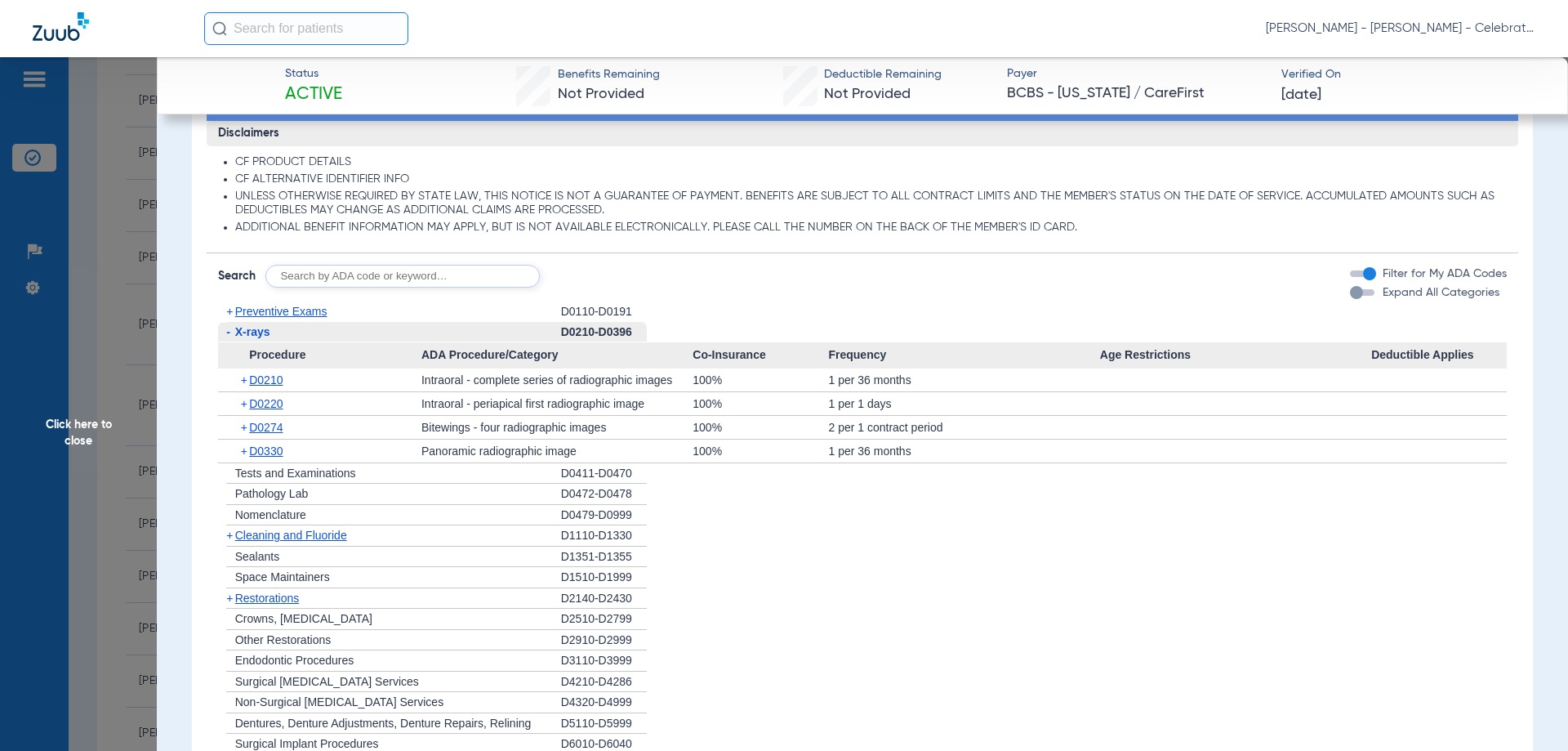
click at [265, 457] on span "D0330" at bounding box center [265, 451] width 34 height 13
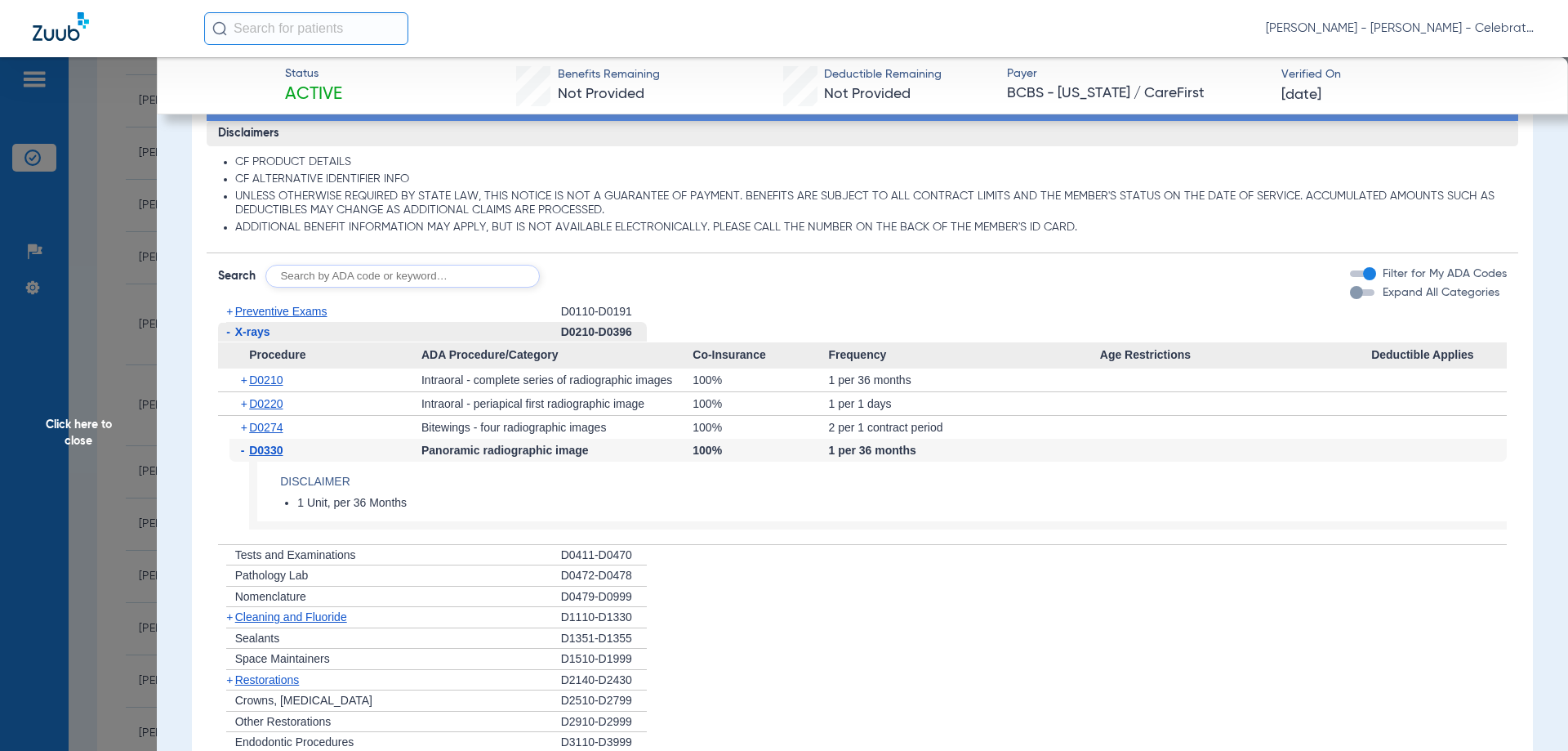
click at [265, 457] on span "D0330" at bounding box center [265, 450] width 34 height 13
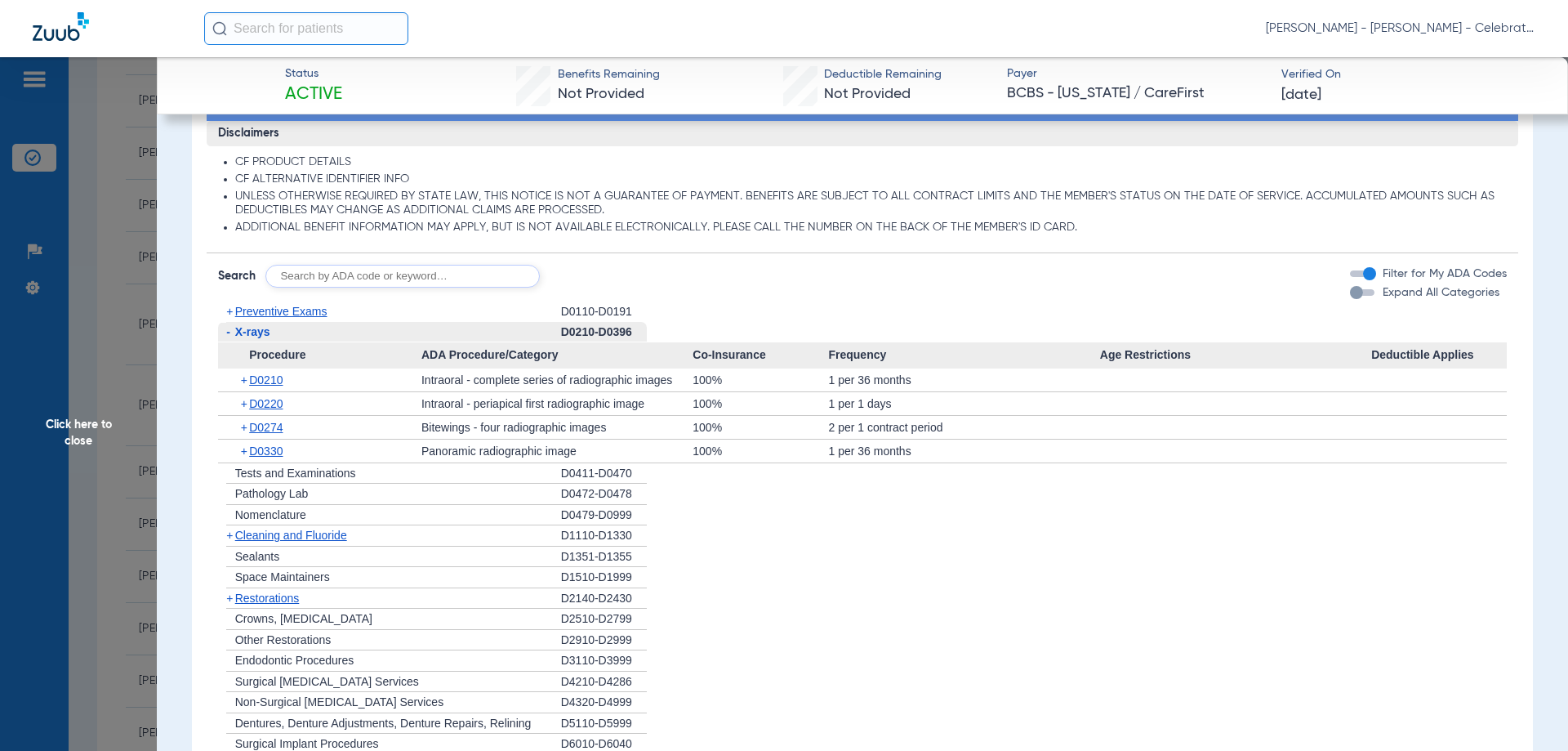
click at [254, 331] on span "X-rays" at bounding box center [252, 331] width 35 height 13
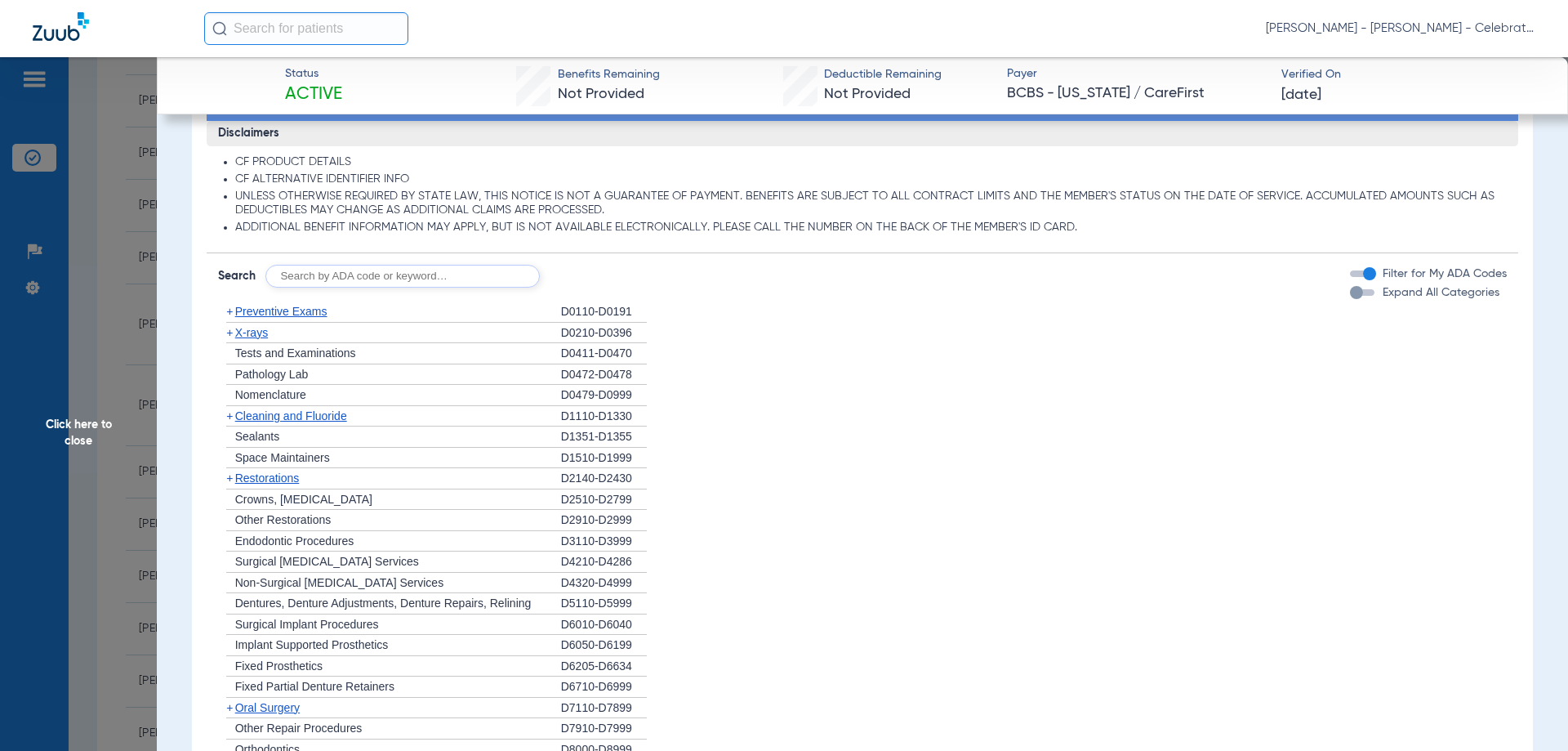
click at [279, 413] on span "Cleaning and Fluoride" at bounding box center [290, 415] width 112 height 13
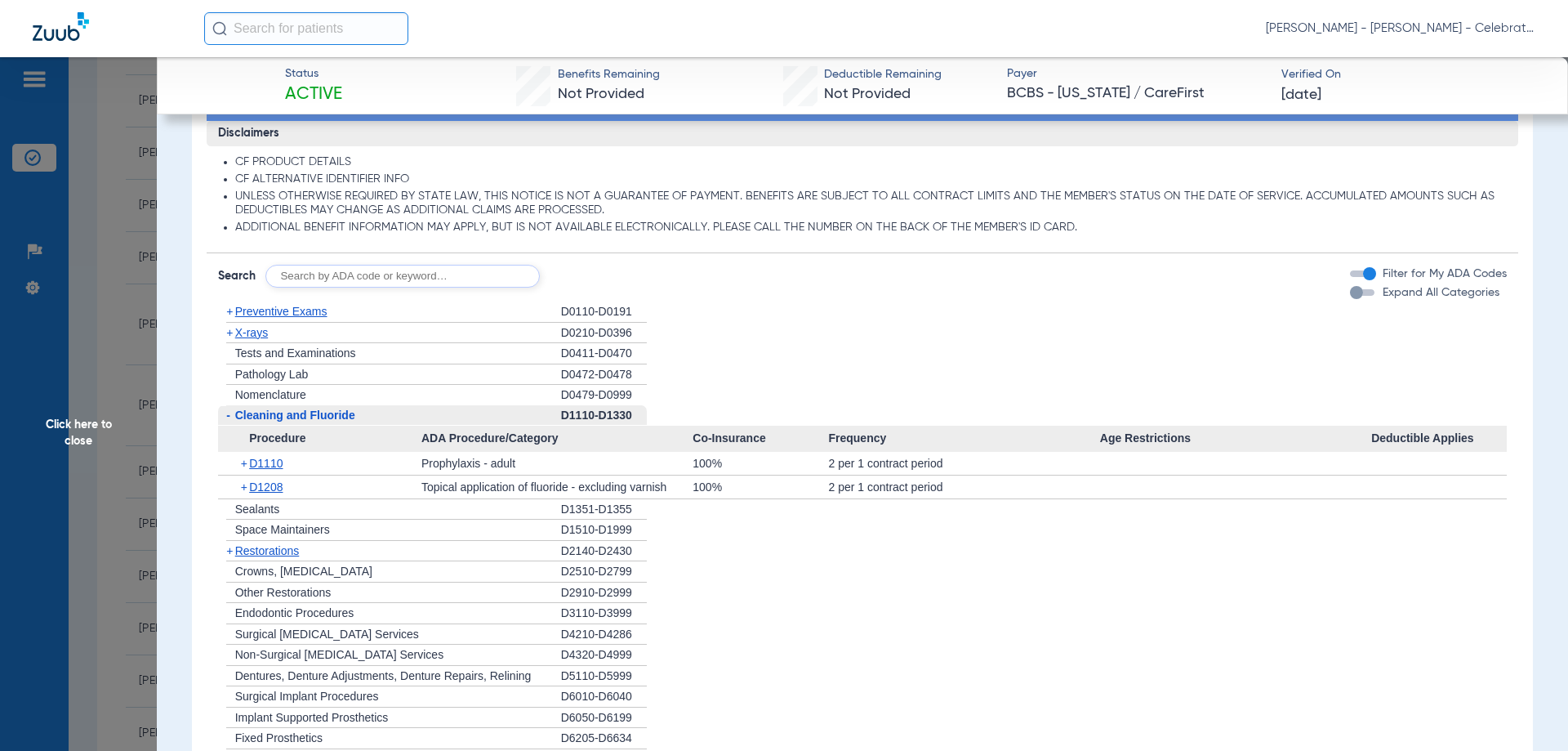
click at [279, 413] on span "Cleaning and Fluoride" at bounding box center [294, 414] width 120 height 13
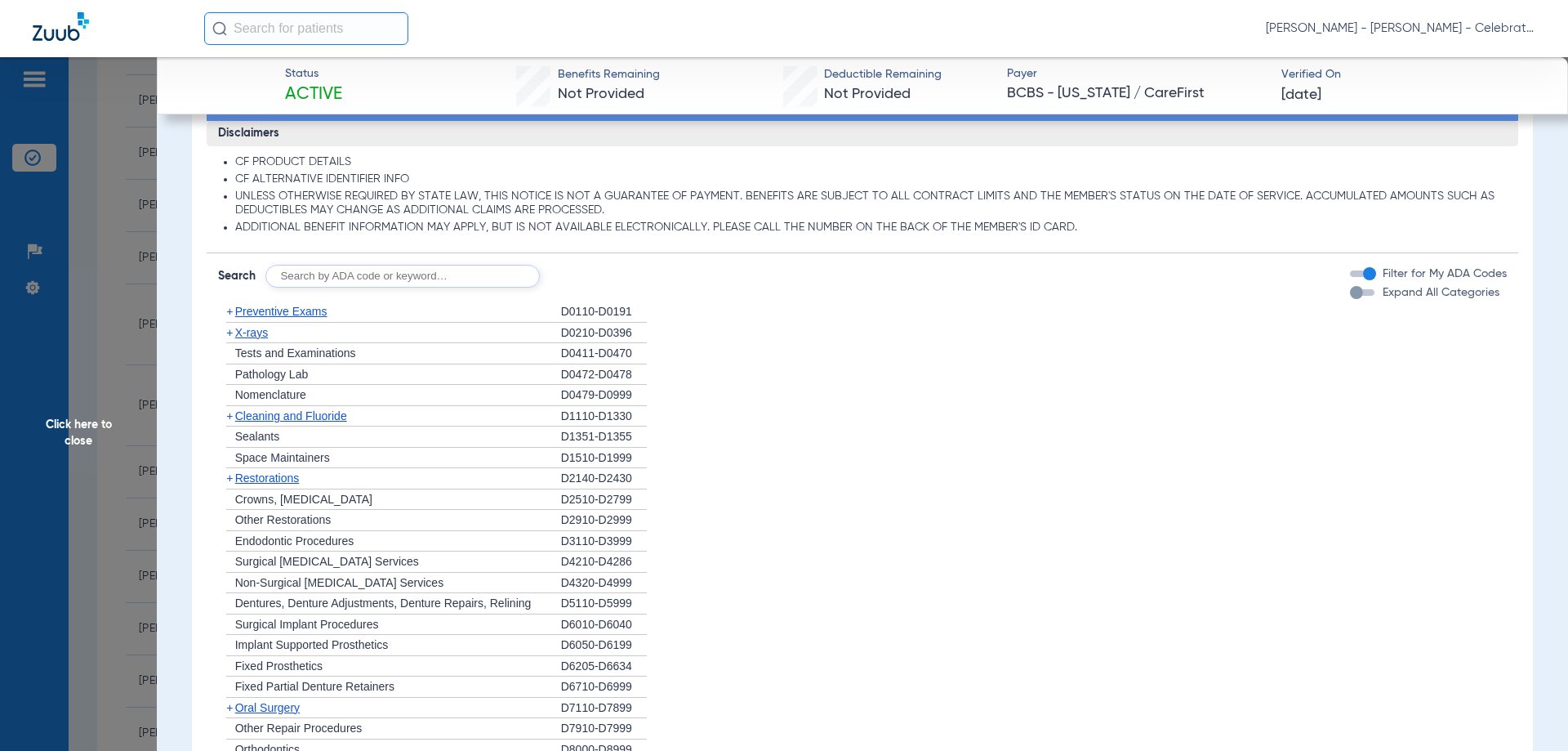
click at [259, 336] on span "X-rays" at bounding box center [251, 332] width 33 height 13
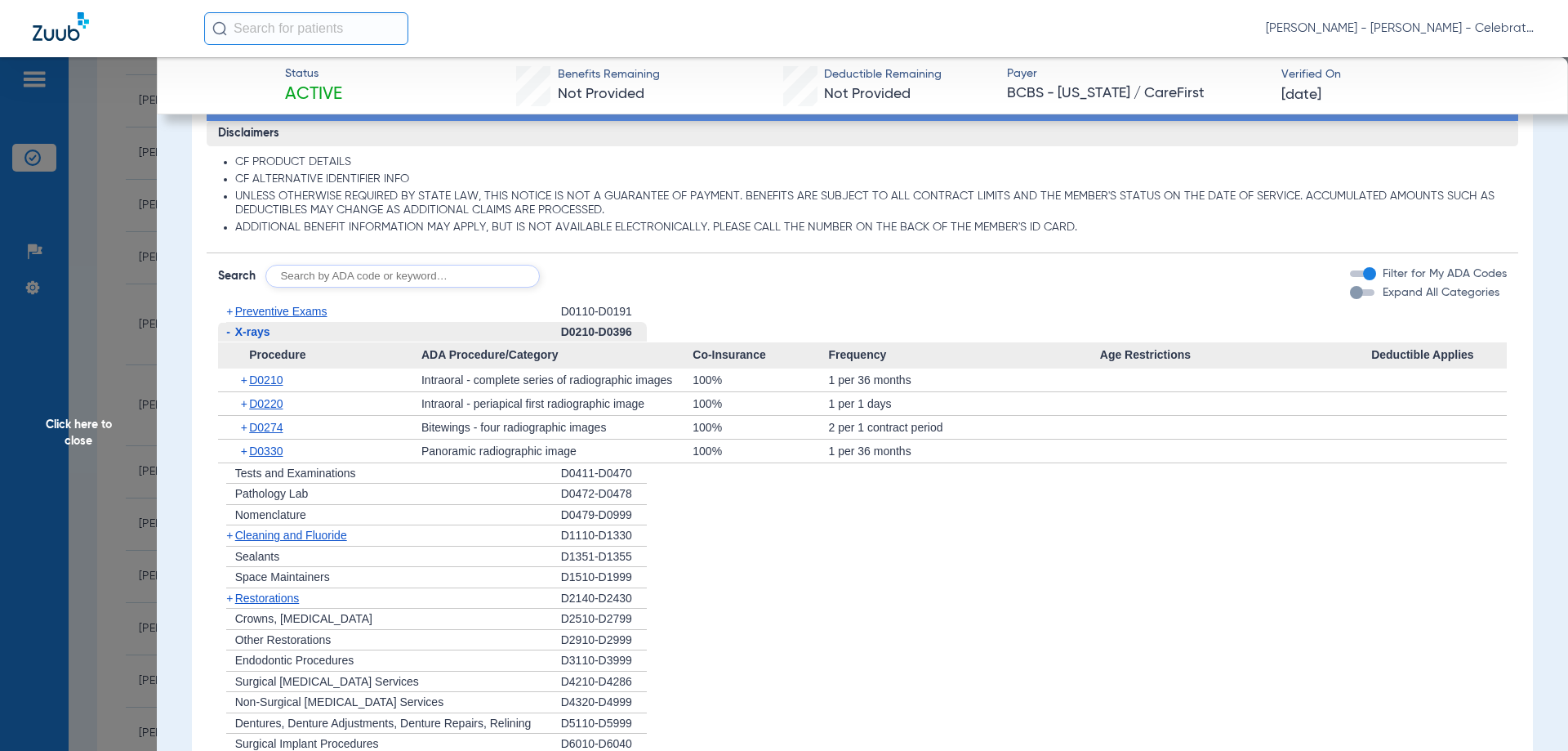
click at [259, 336] on span "X-rays" at bounding box center [252, 331] width 35 height 13
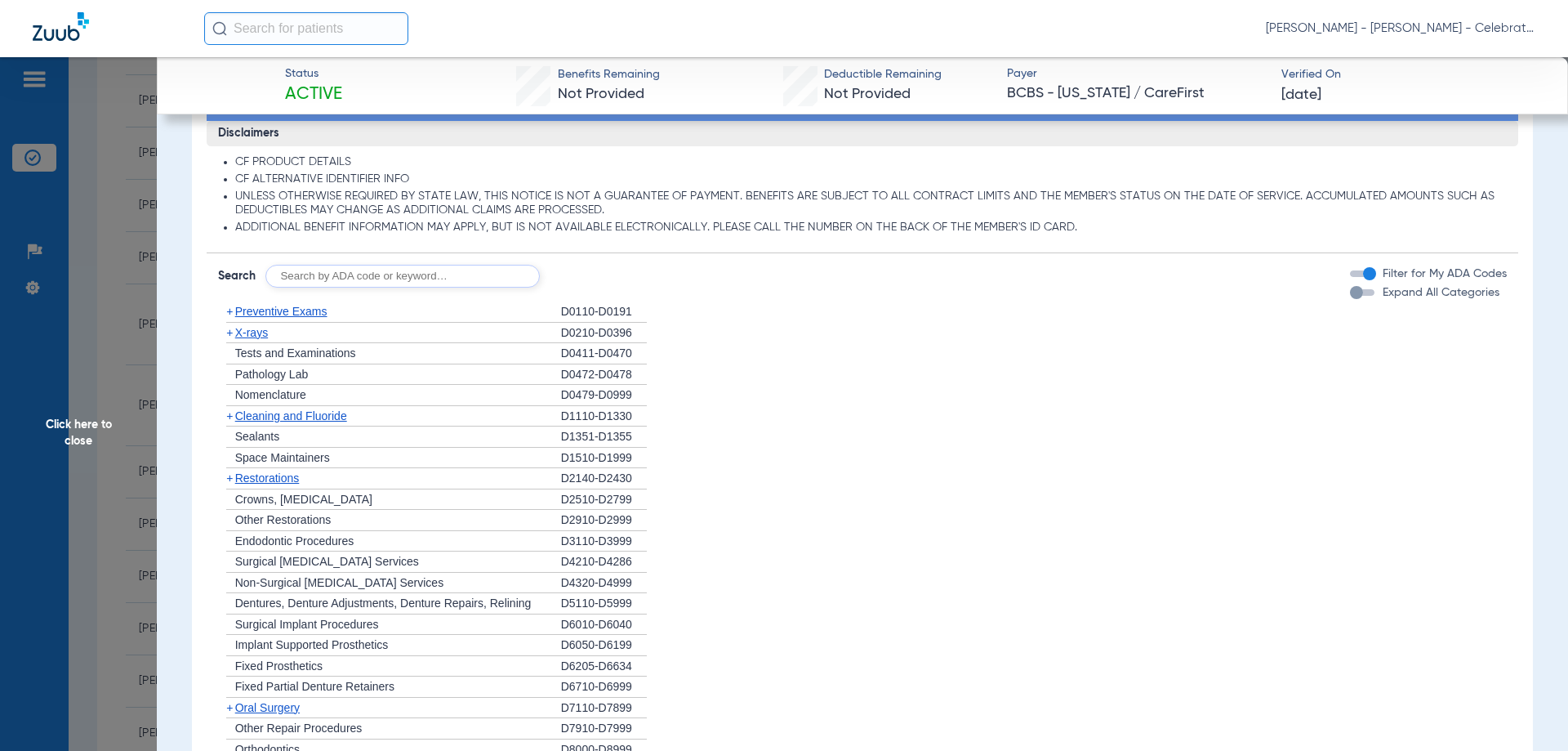
click at [89, 426] on span "Click here to close" at bounding box center [78, 433] width 157 height 751
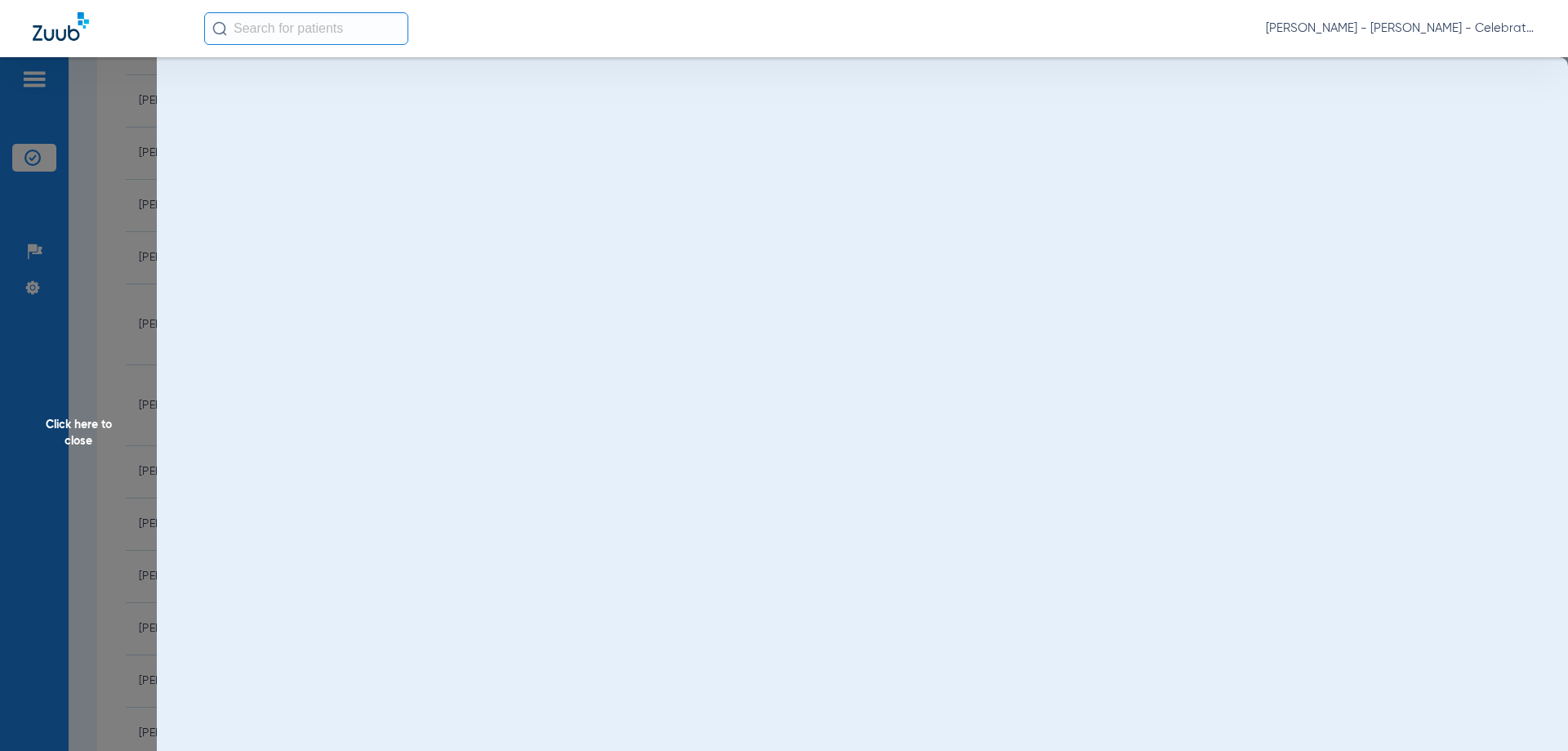
scroll to position [0, 0]
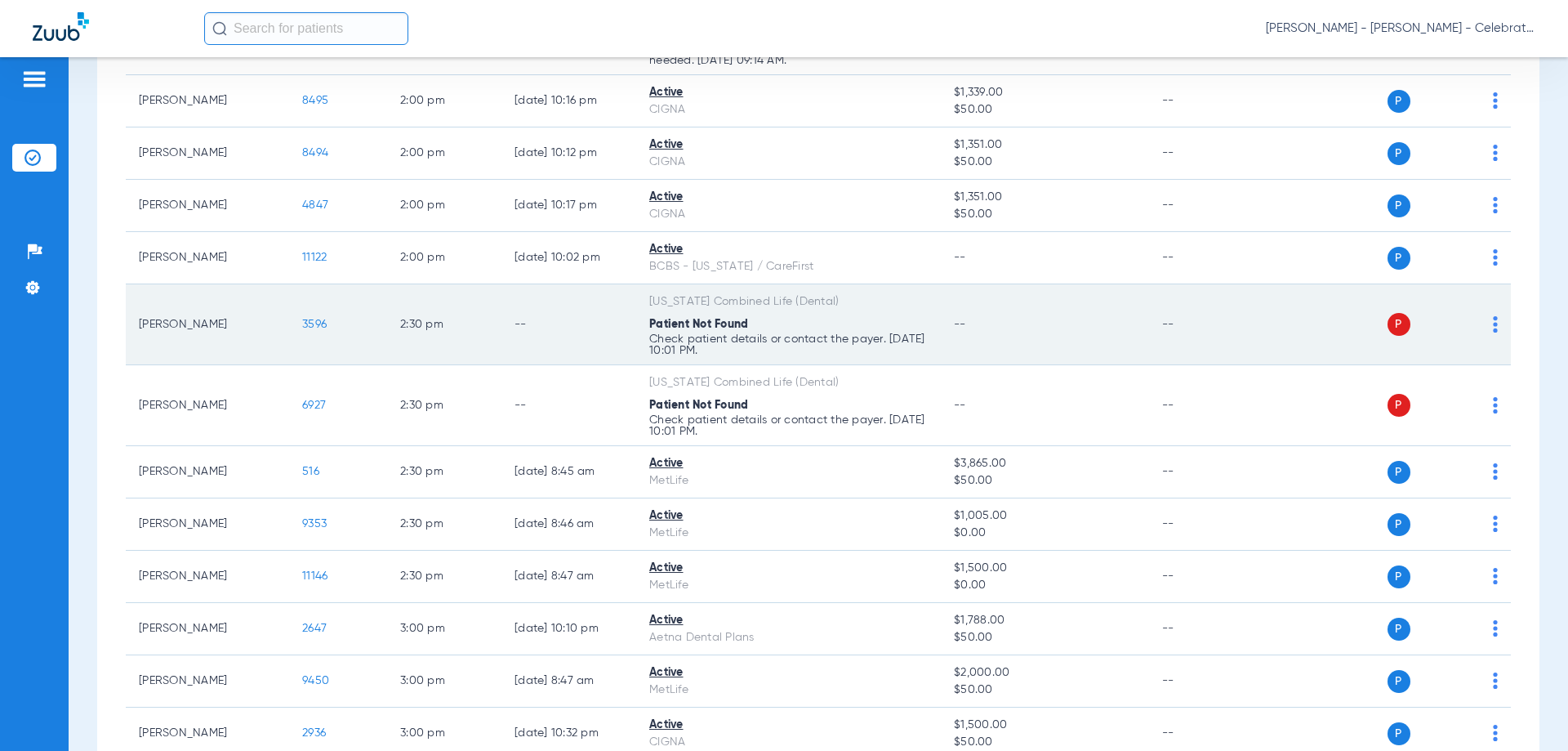
click at [305, 325] on span "3596" at bounding box center [314, 325] width 25 height 12
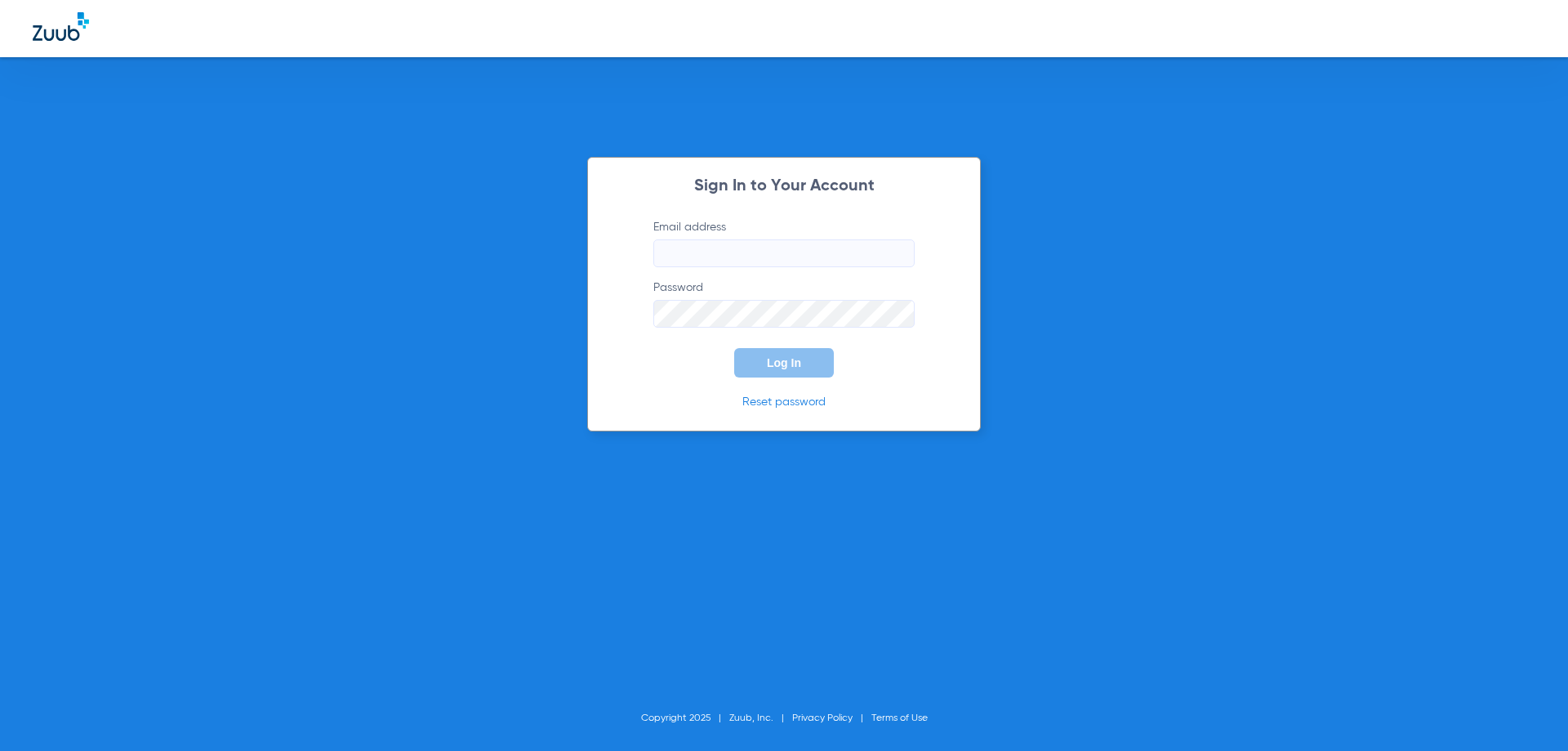
type input "[EMAIL_ADDRESS][DOMAIN_NAME]"
drag, startPoint x: 445, startPoint y: 423, endPoint x: 756, endPoint y: 431, distance: 311.1
click at [446, 424] on div "Sign In to Your Account Email address [EMAIL_ADDRESS][DOMAIN_NAME] Password Log…" at bounding box center [784, 376] width 1568 height 751
click at [802, 376] on button "Log In" at bounding box center [784, 363] width 100 height 30
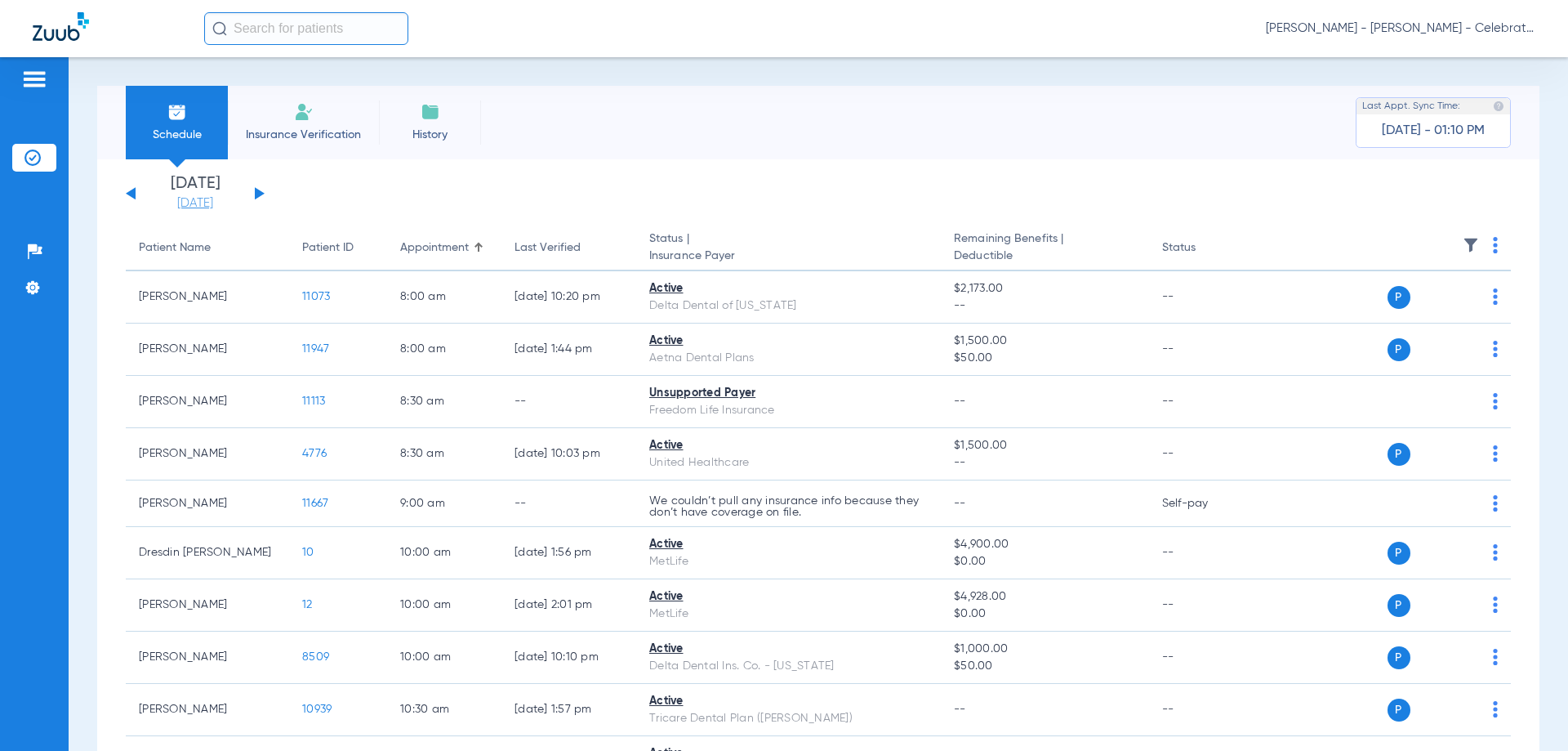
click at [182, 195] on link "[DATE]" at bounding box center [195, 203] width 98 height 16
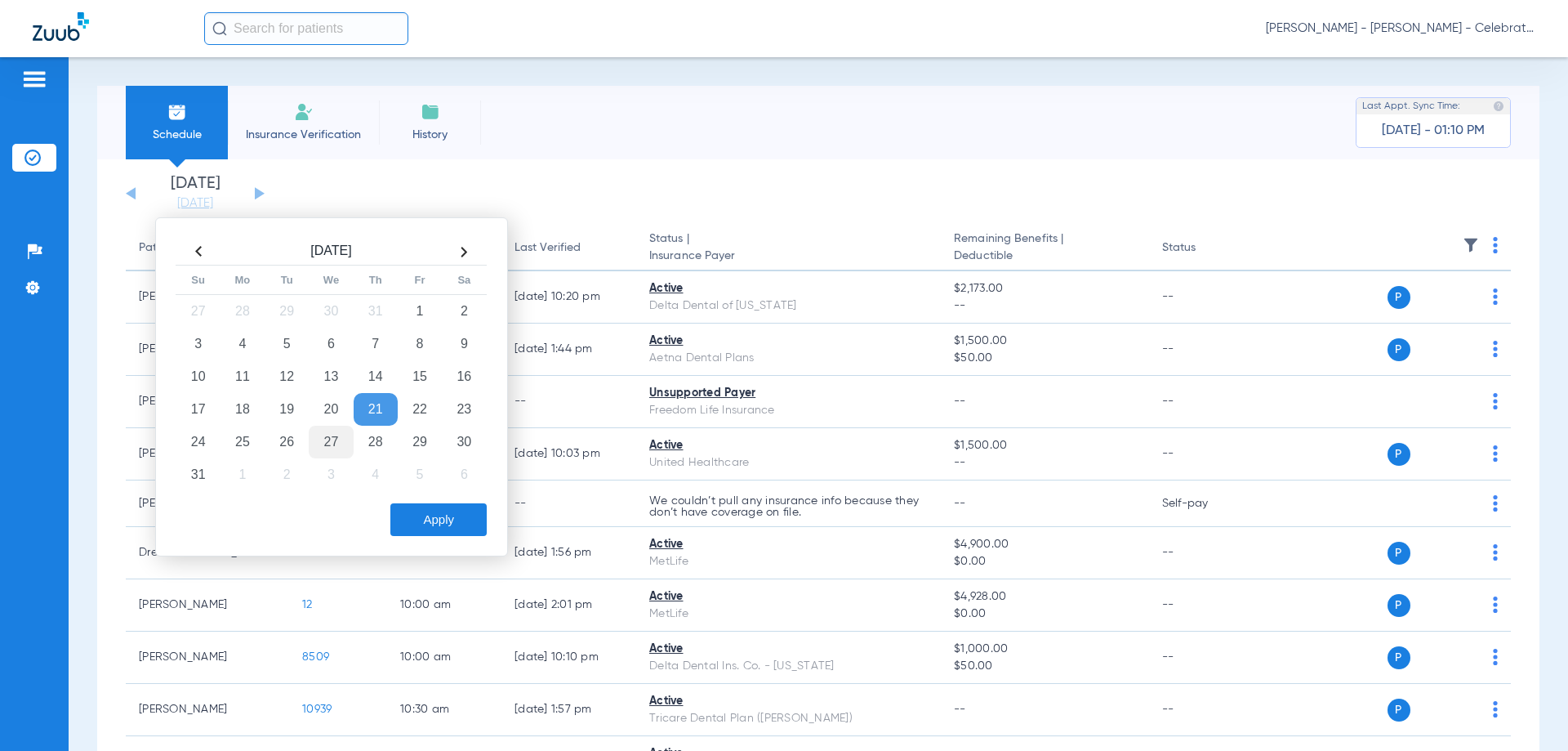
click at [321, 449] on td "27" at bounding box center [331, 442] width 45 height 33
click at [438, 514] on button "Apply" at bounding box center [438, 519] width 96 height 33
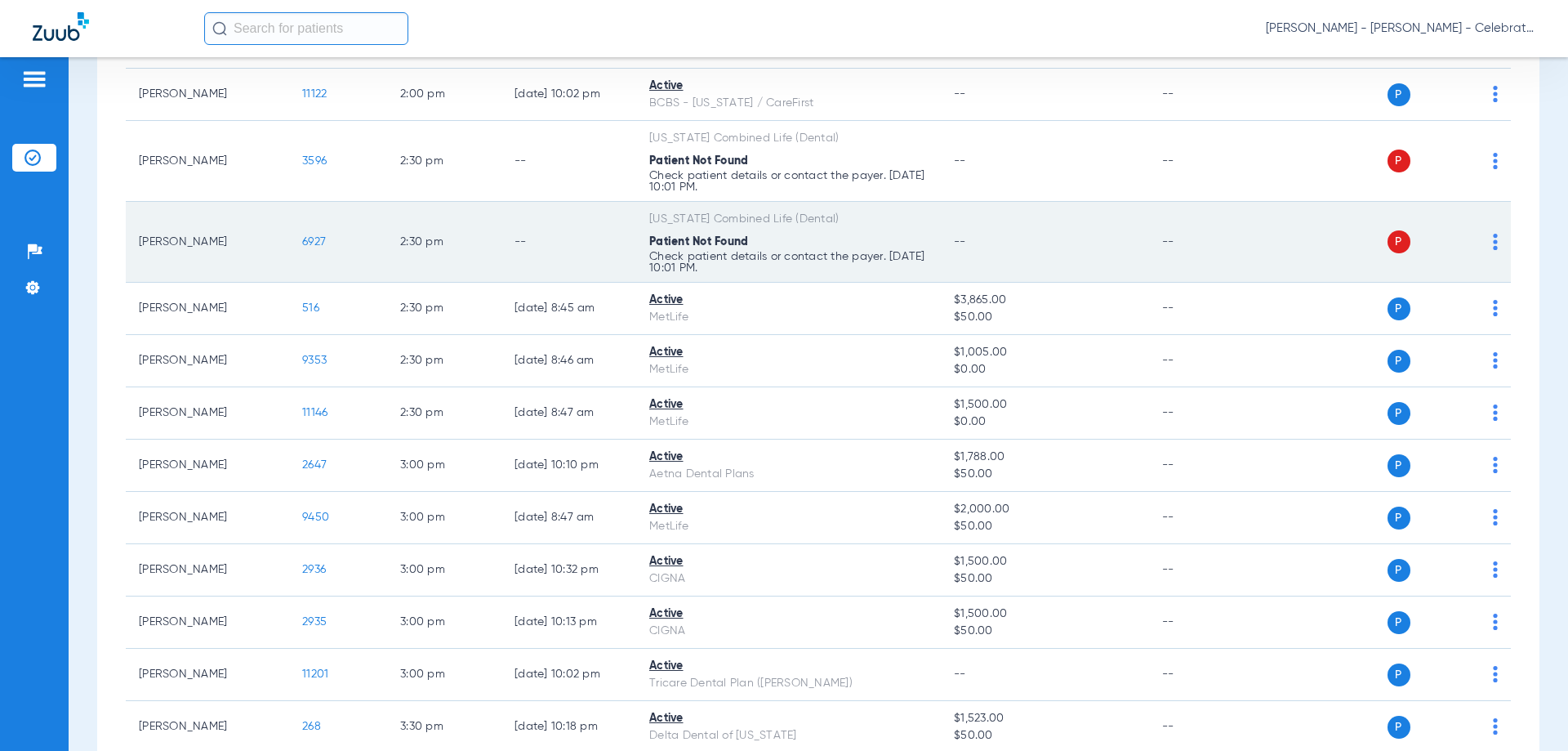
scroll to position [1634, 0]
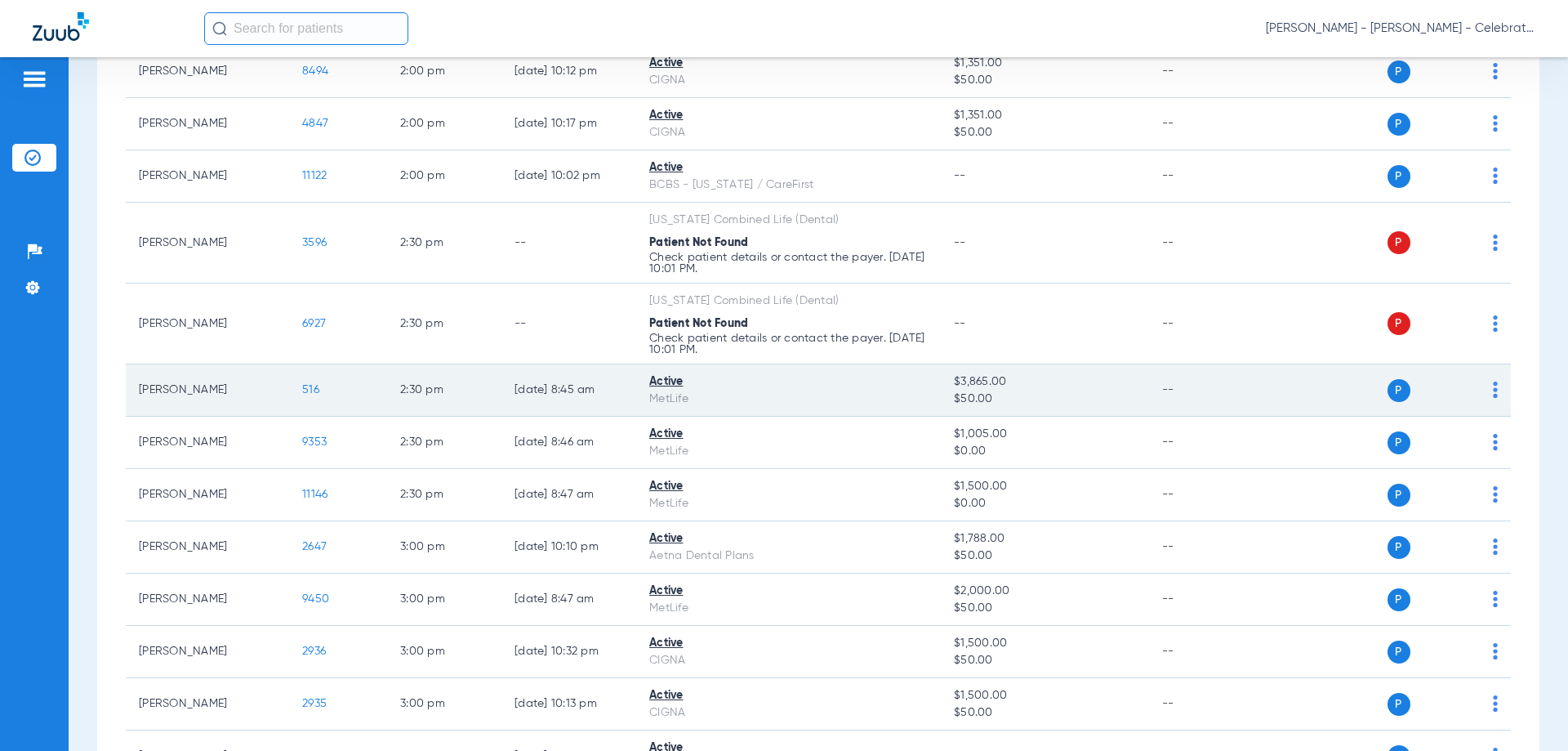
click at [312, 389] on span "516" at bounding box center [310, 390] width 17 height 12
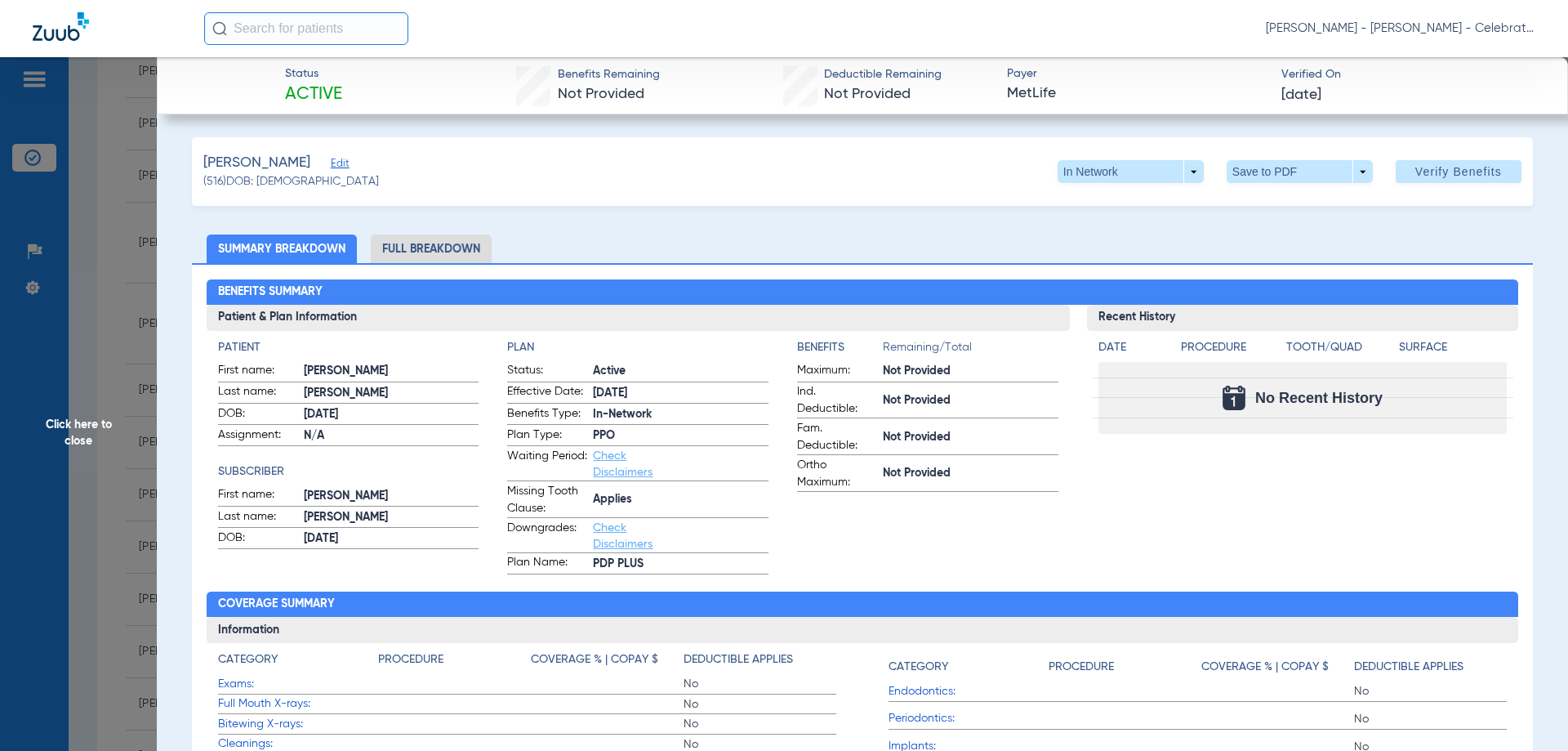
click at [419, 247] on li "Full Breakdown" at bounding box center [431, 249] width 121 height 29
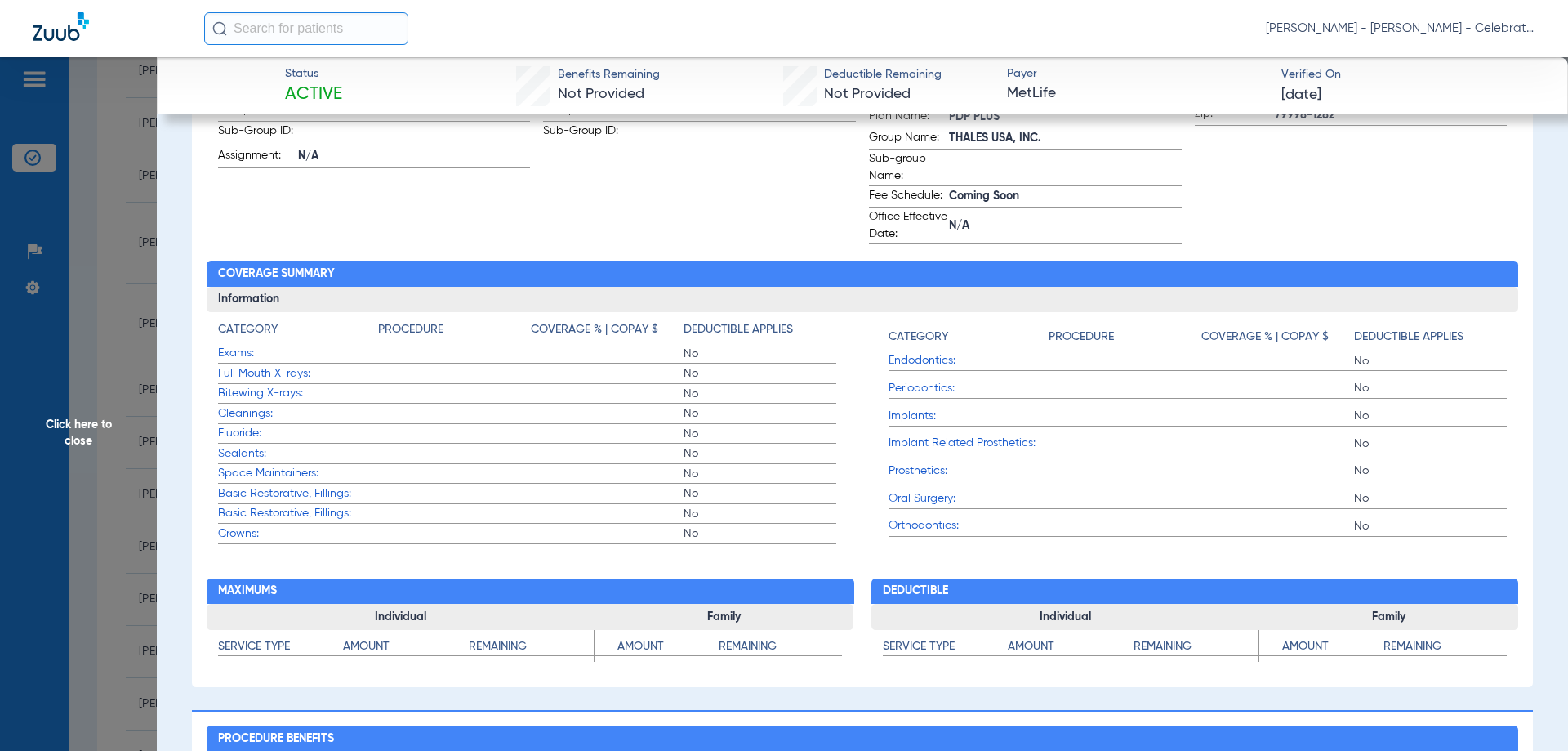
scroll to position [0, 0]
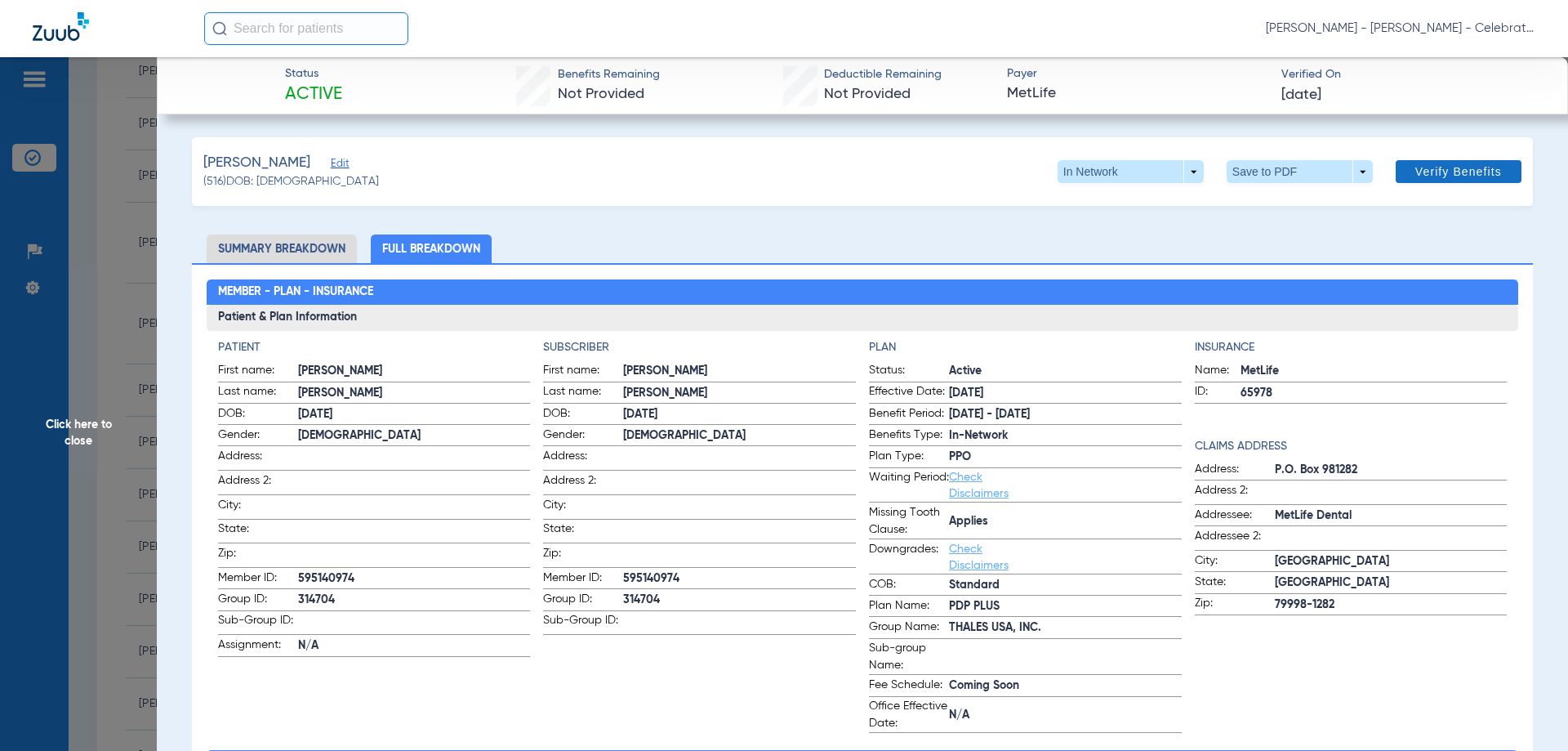
click at [1420, 176] on span "Verify Benefits" at bounding box center [1458, 171] width 86 height 13
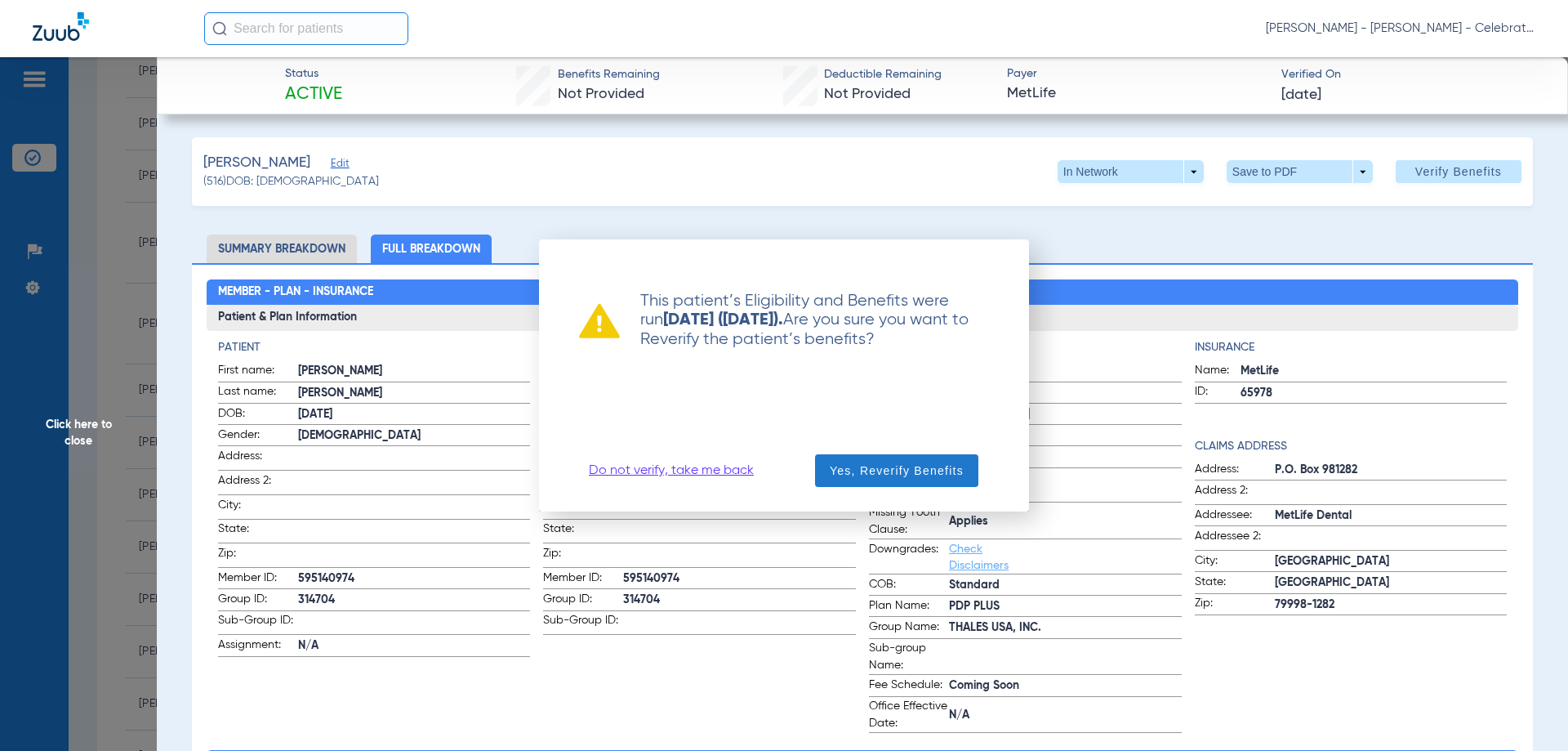
click at [942, 462] on span "button" at bounding box center [896, 471] width 163 height 40
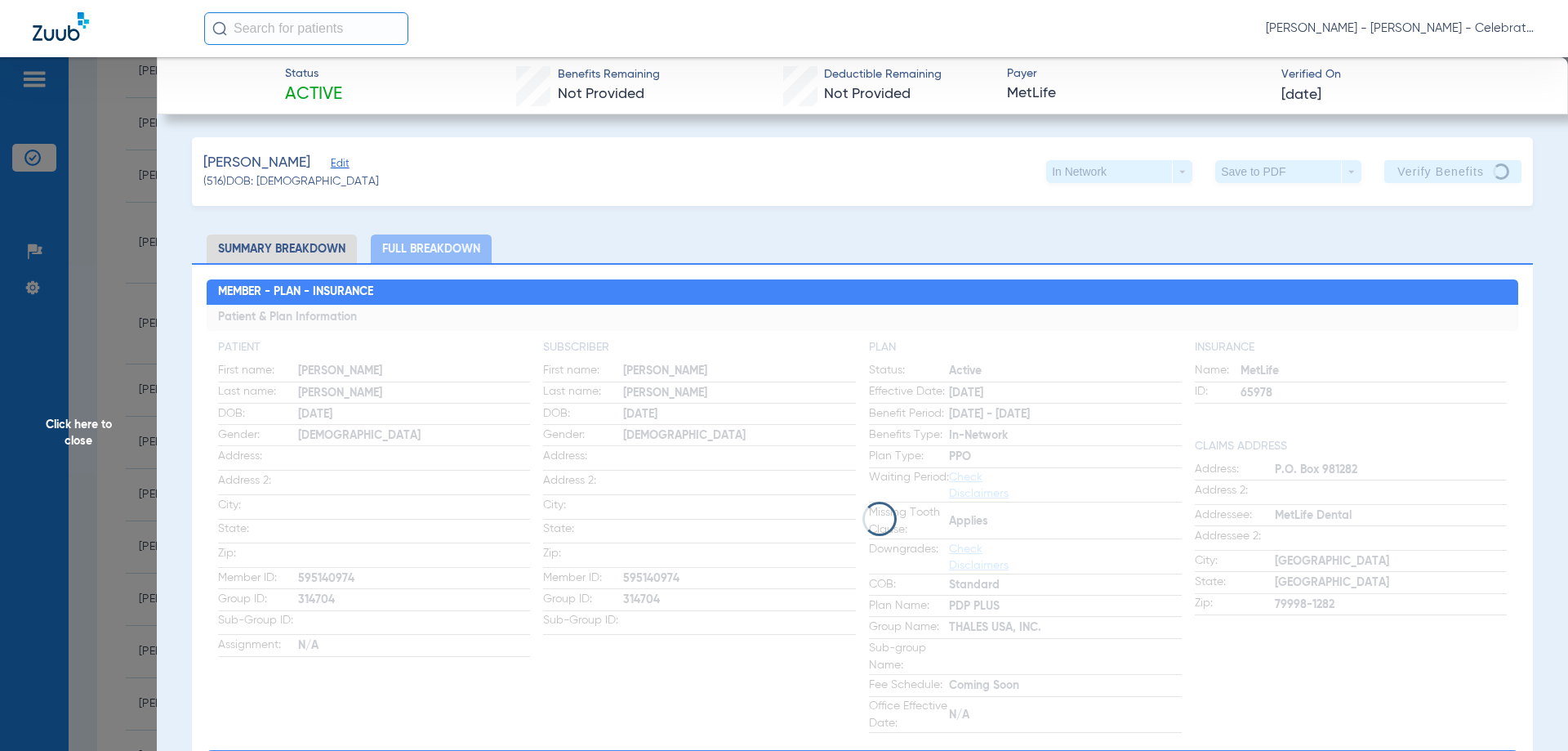
click at [95, 426] on span "Click here to close" at bounding box center [78, 433] width 157 height 751
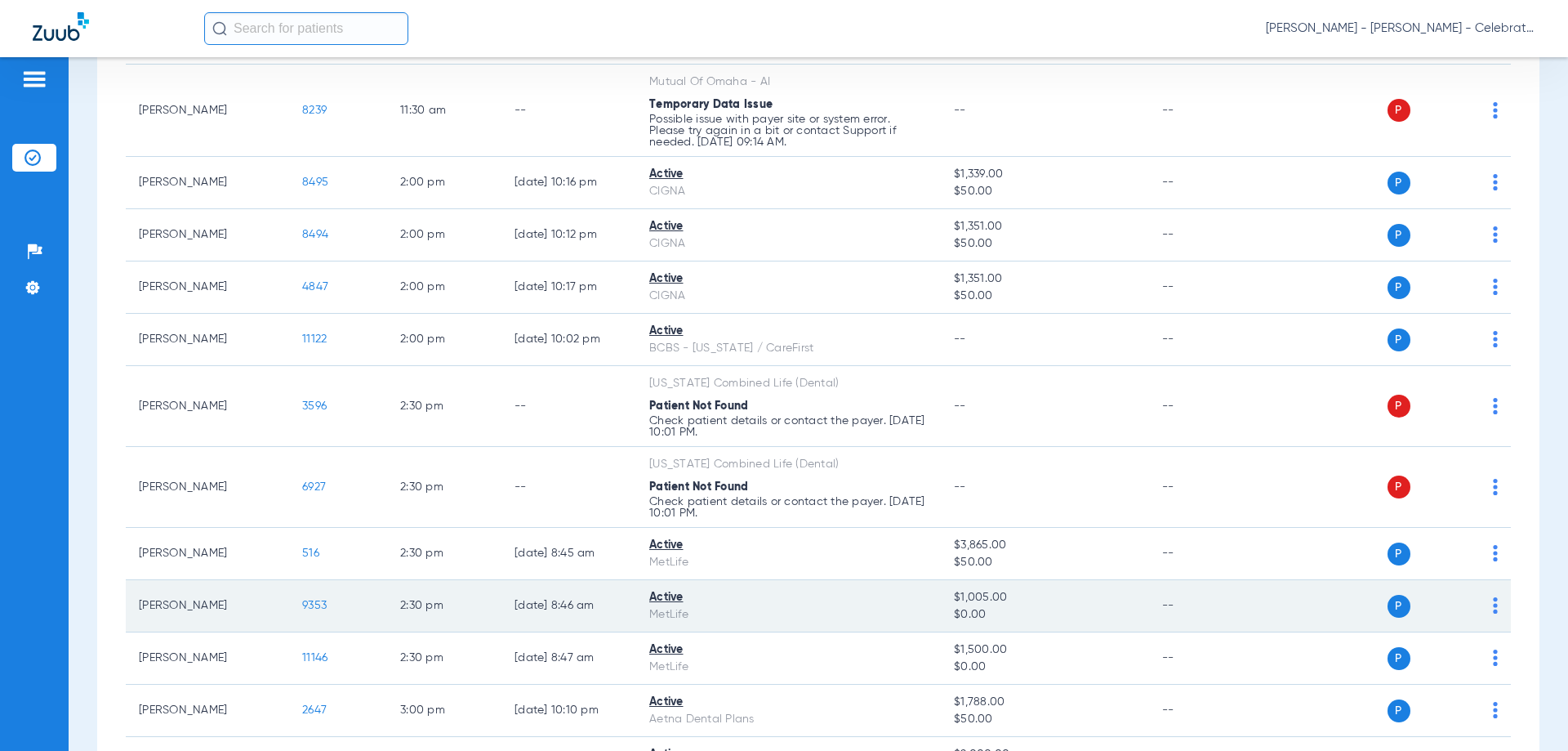
scroll to position [1553, 0]
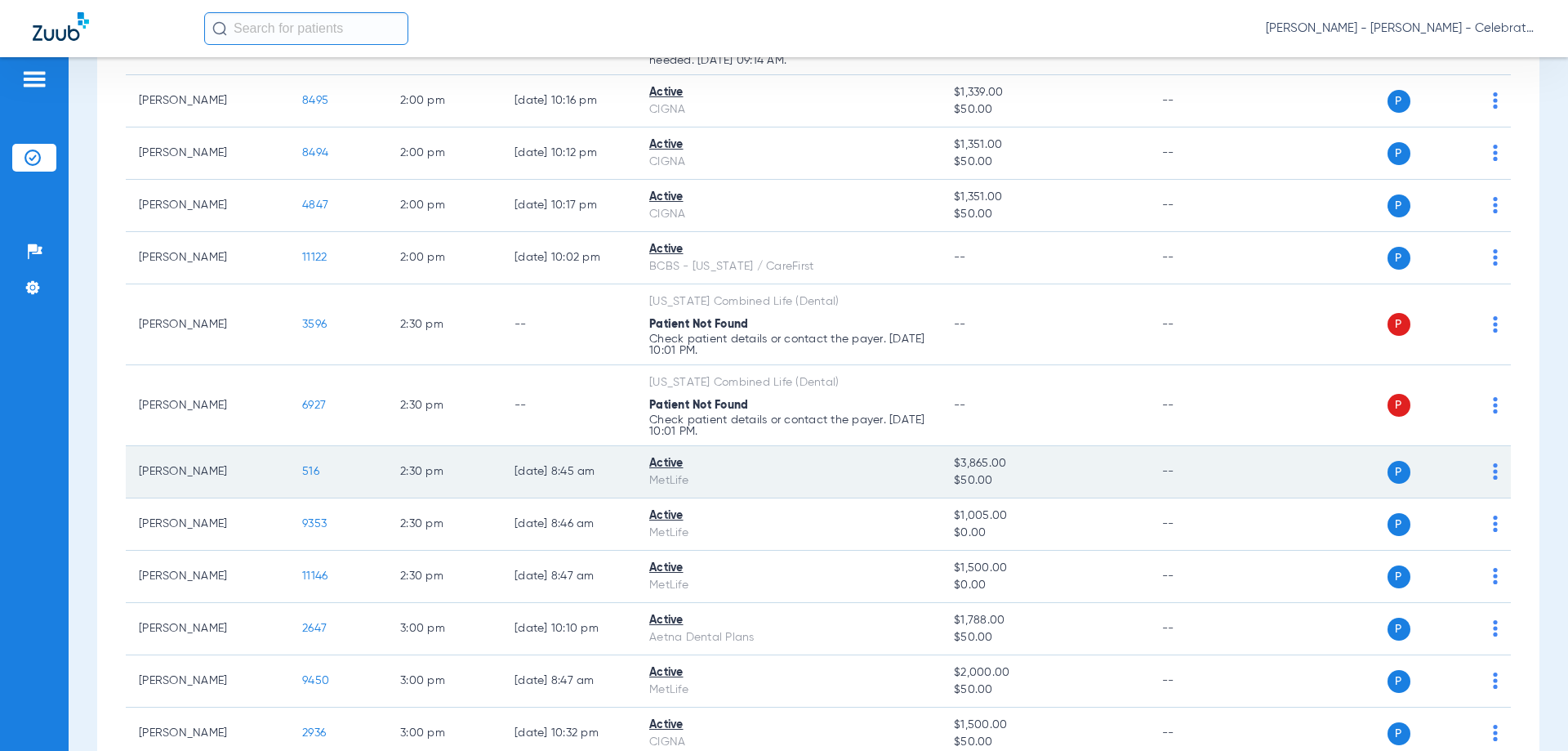
click at [309, 475] on span "516" at bounding box center [310, 472] width 17 height 12
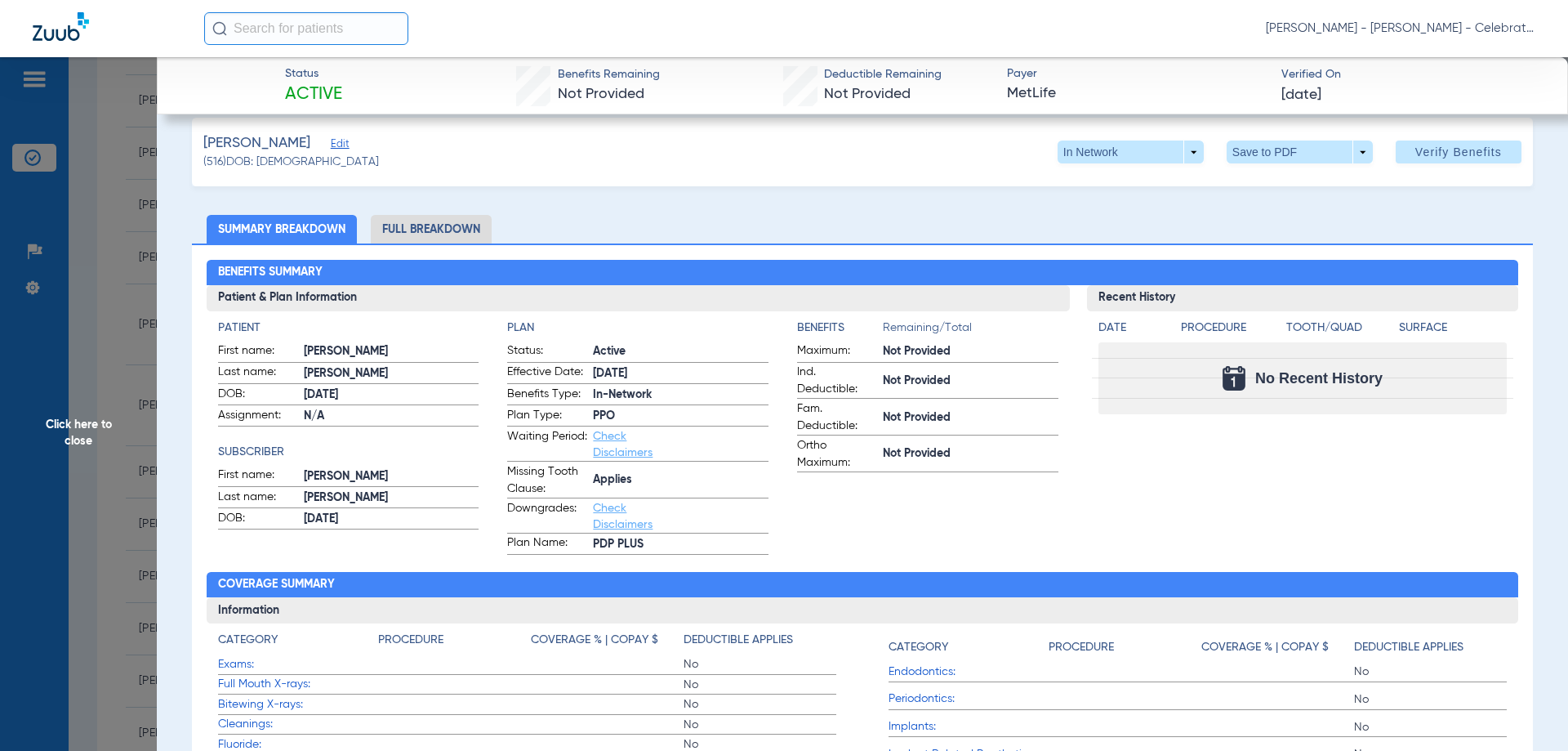
scroll to position [0, 0]
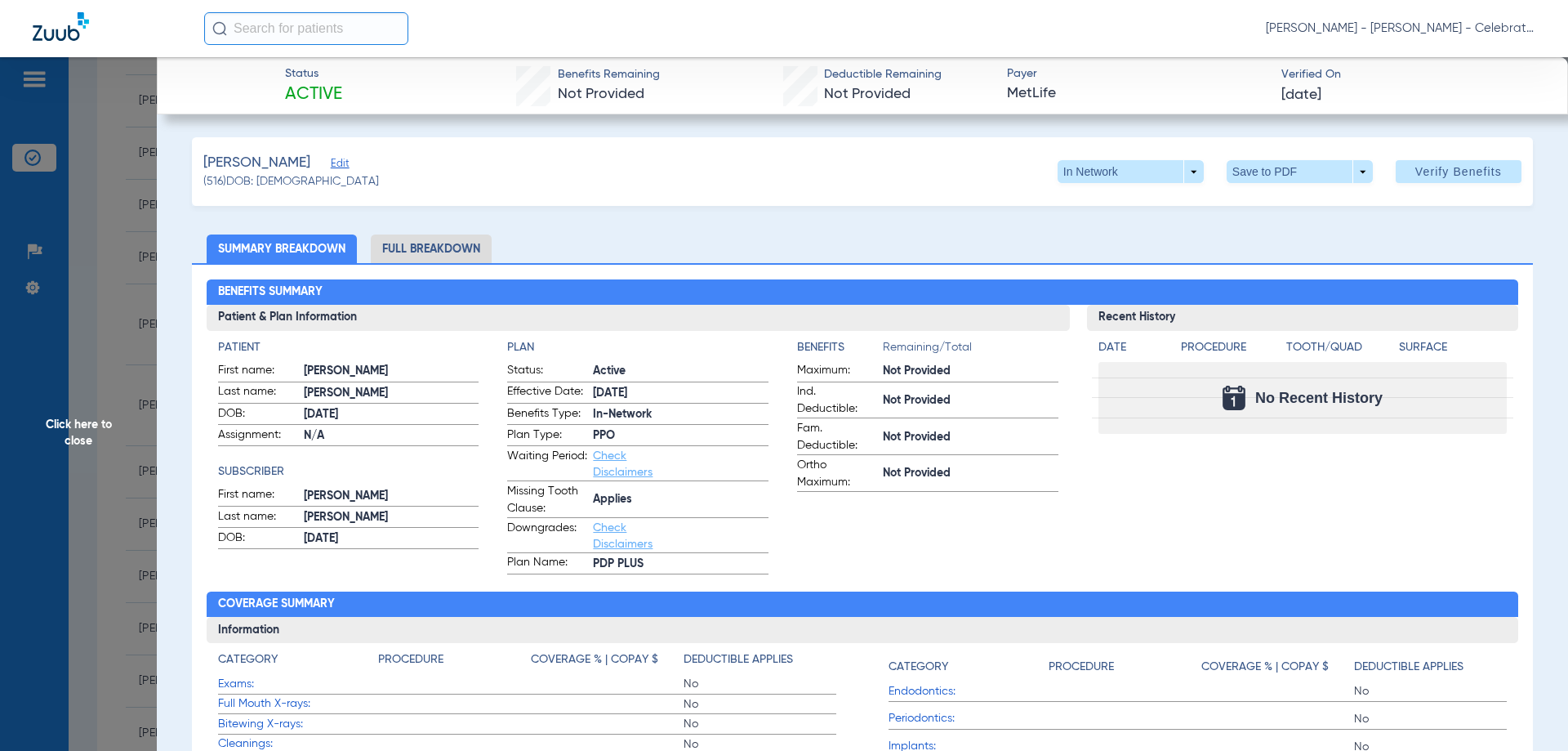
click at [92, 436] on span "Click here to close" at bounding box center [78, 433] width 157 height 751
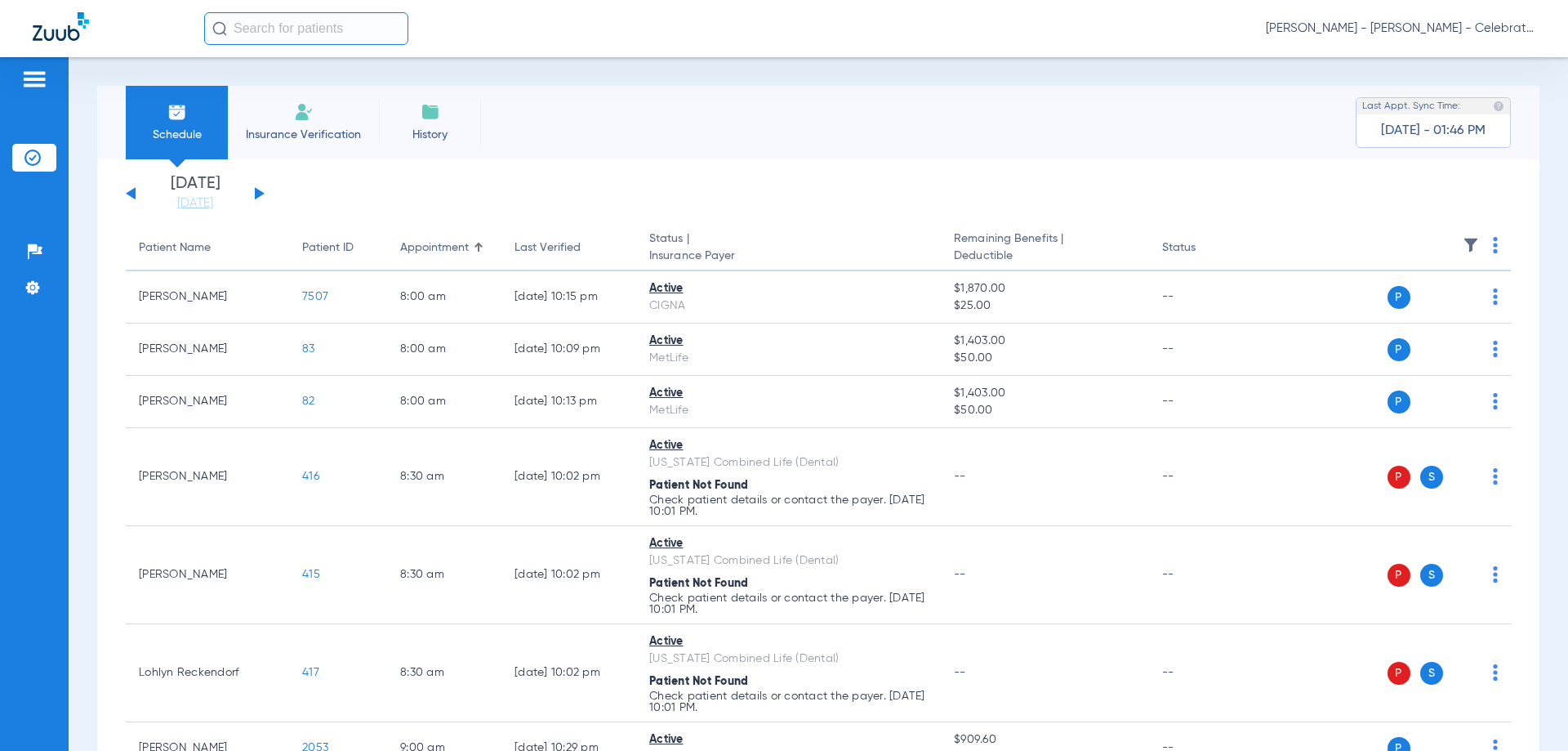
click at [128, 190] on div "[DATE] [DATE] [DATE] [DATE] [DATE] [DATE] [DATE] [DATE] [DATE] [DATE] [DATE] [D…" at bounding box center [195, 193] width 139 height 36
click at [138, 191] on div "[DATE] [DATE] [DATE] [DATE] [DATE] [DATE] [DATE] [DATE] [DATE] [DATE] [DATE] [D…" at bounding box center [195, 193] width 139 height 36
click at [133, 192] on button at bounding box center [131, 193] width 10 height 12
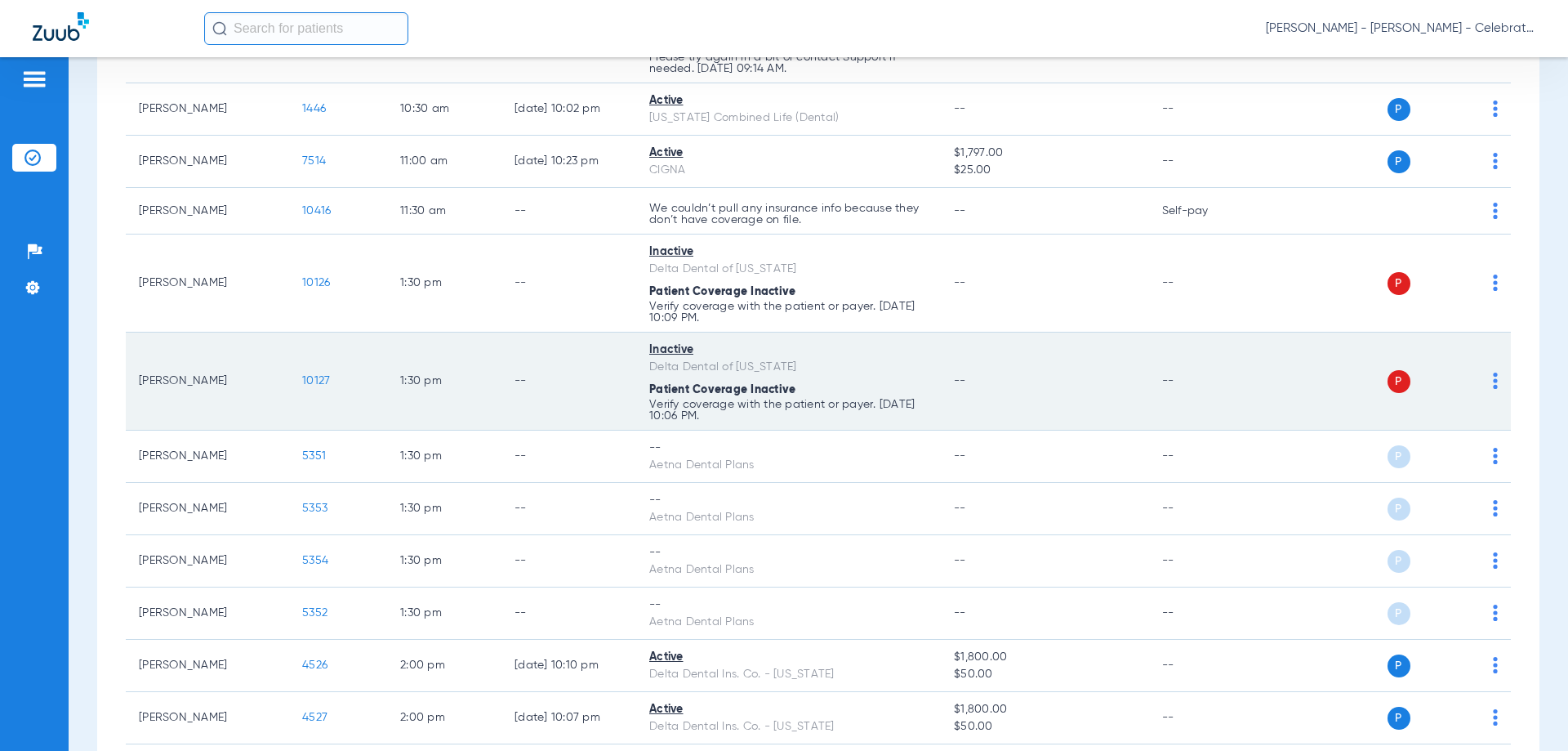
scroll to position [1143, 0]
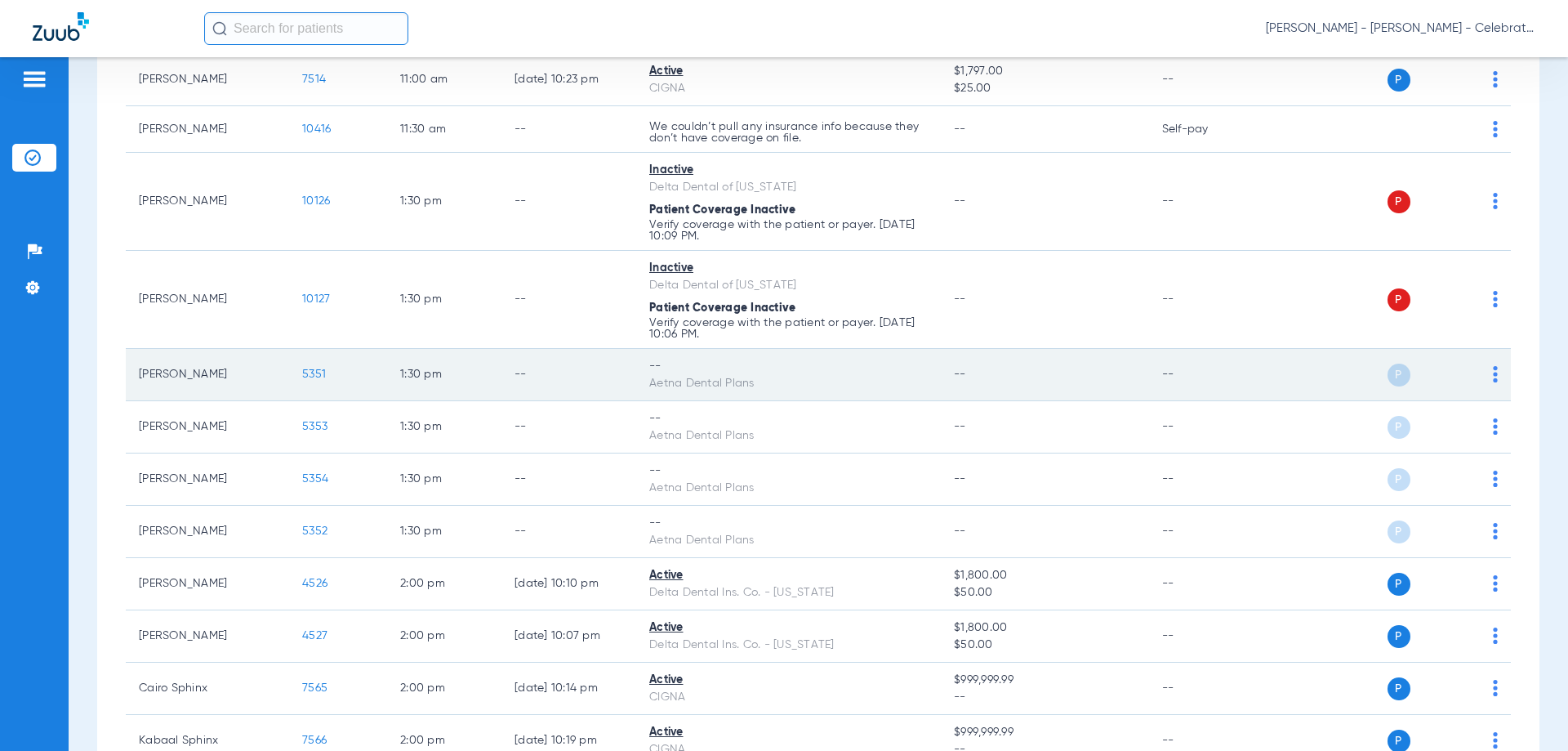
drag, startPoint x: 1480, startPoint y: 370, endPoint x: 1491, endPoint y: 387, distance: 20.2
click at [1480, 371] on div "P S" at bounding box center [1379, 375] width 240 height 23
click at [1489, 379] on td "P S" at bounding box center [1385, 375] width 253 height 53
click at [1493, 375] on img at bounding box center [1495, 374] width 5 height 16
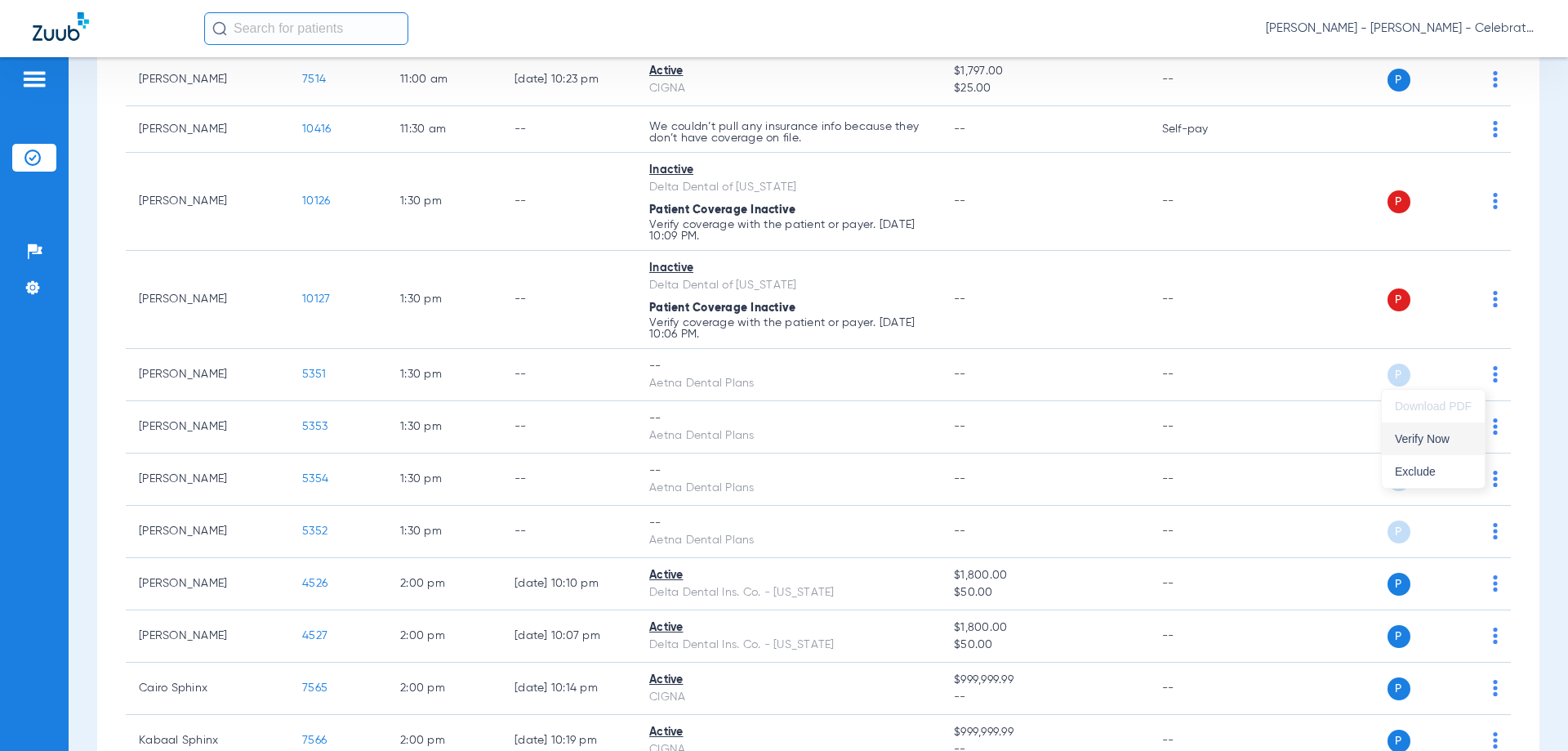
click at [1470, 434] on span "Verify Now" at bounding box center [1433, 439] width 77 height 12
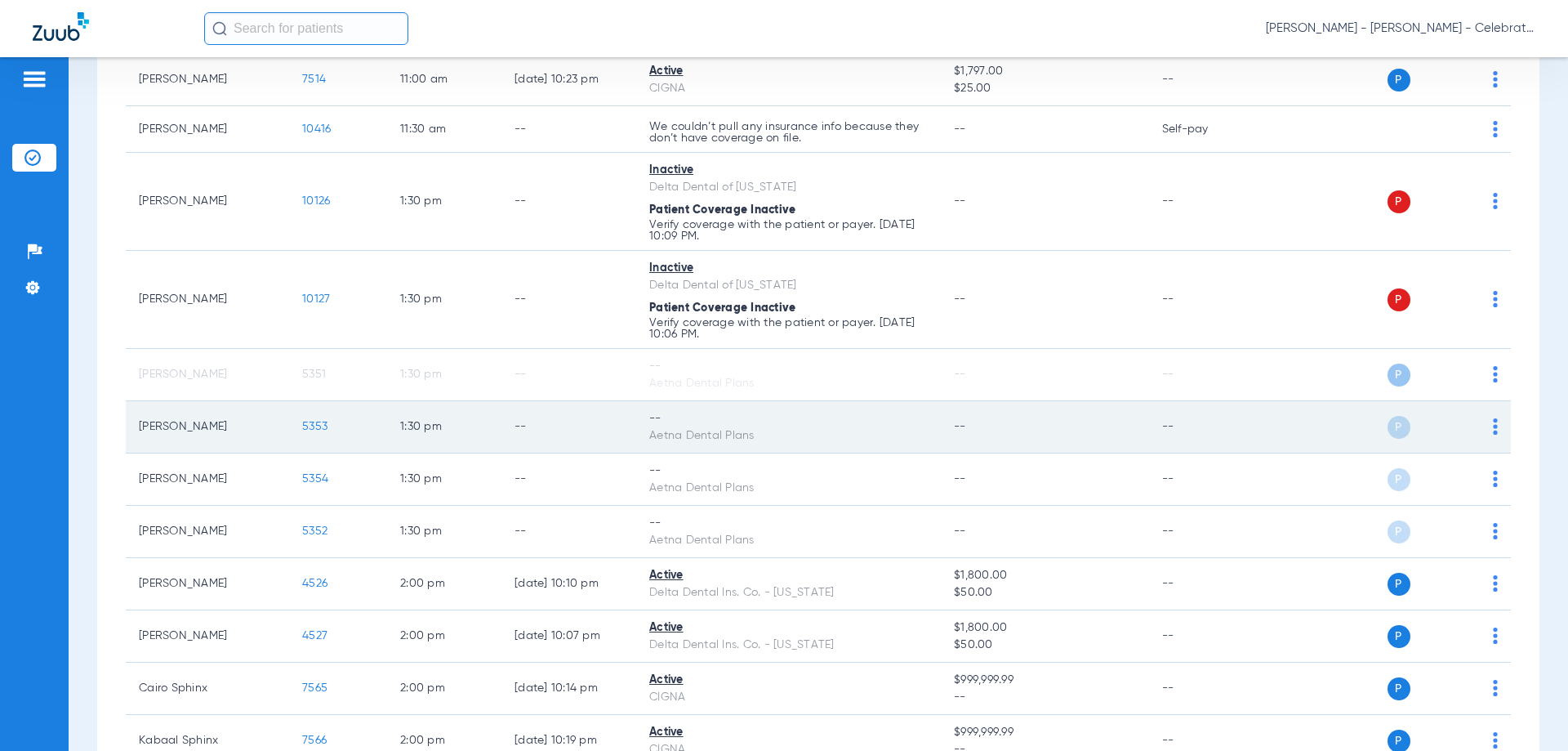
click at [1493, 432] on img at bounding box center [1495, 426] width 5 height 16
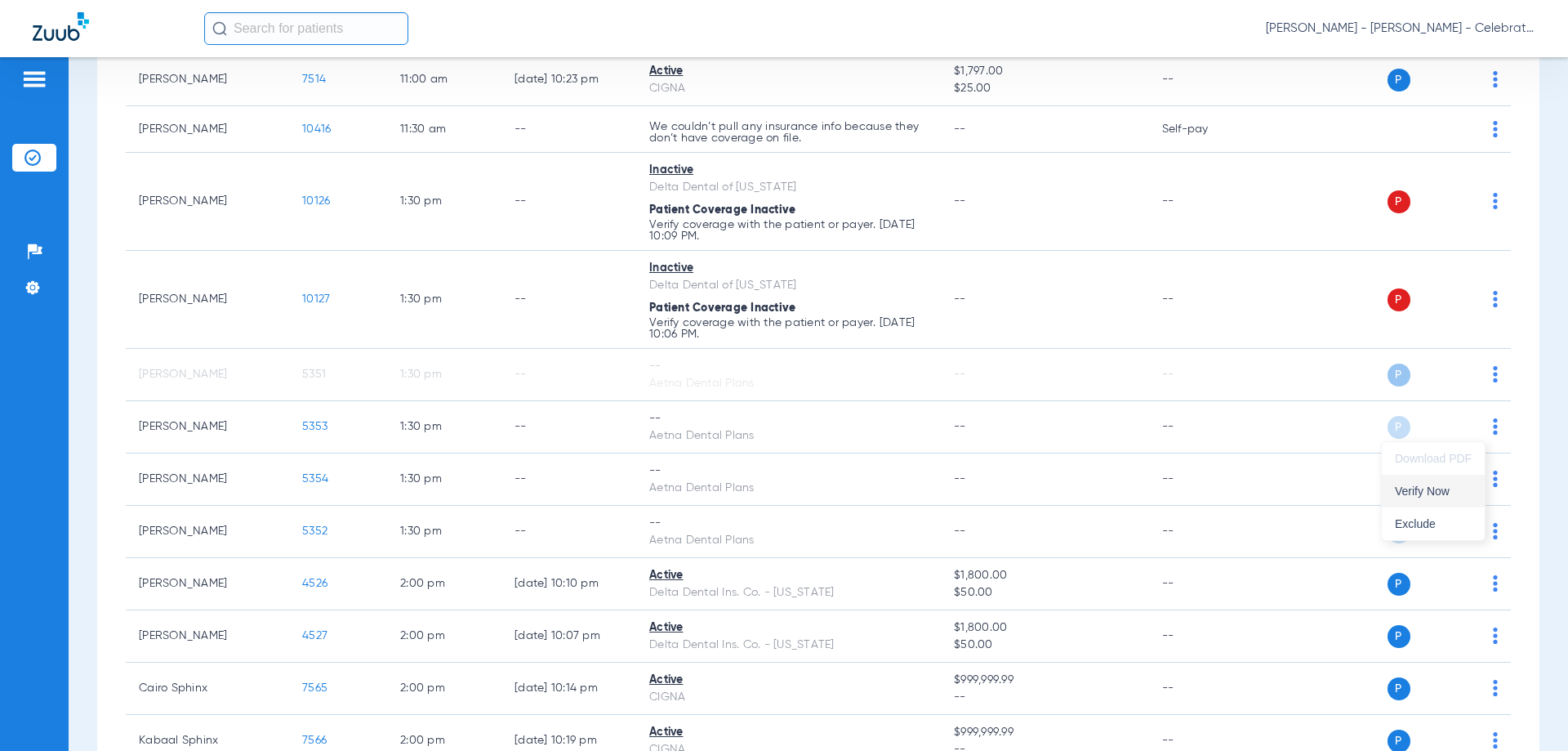
click at [1459, 494] on span "Verify Now" at bounding box center [1433, 491] width 77 height 12
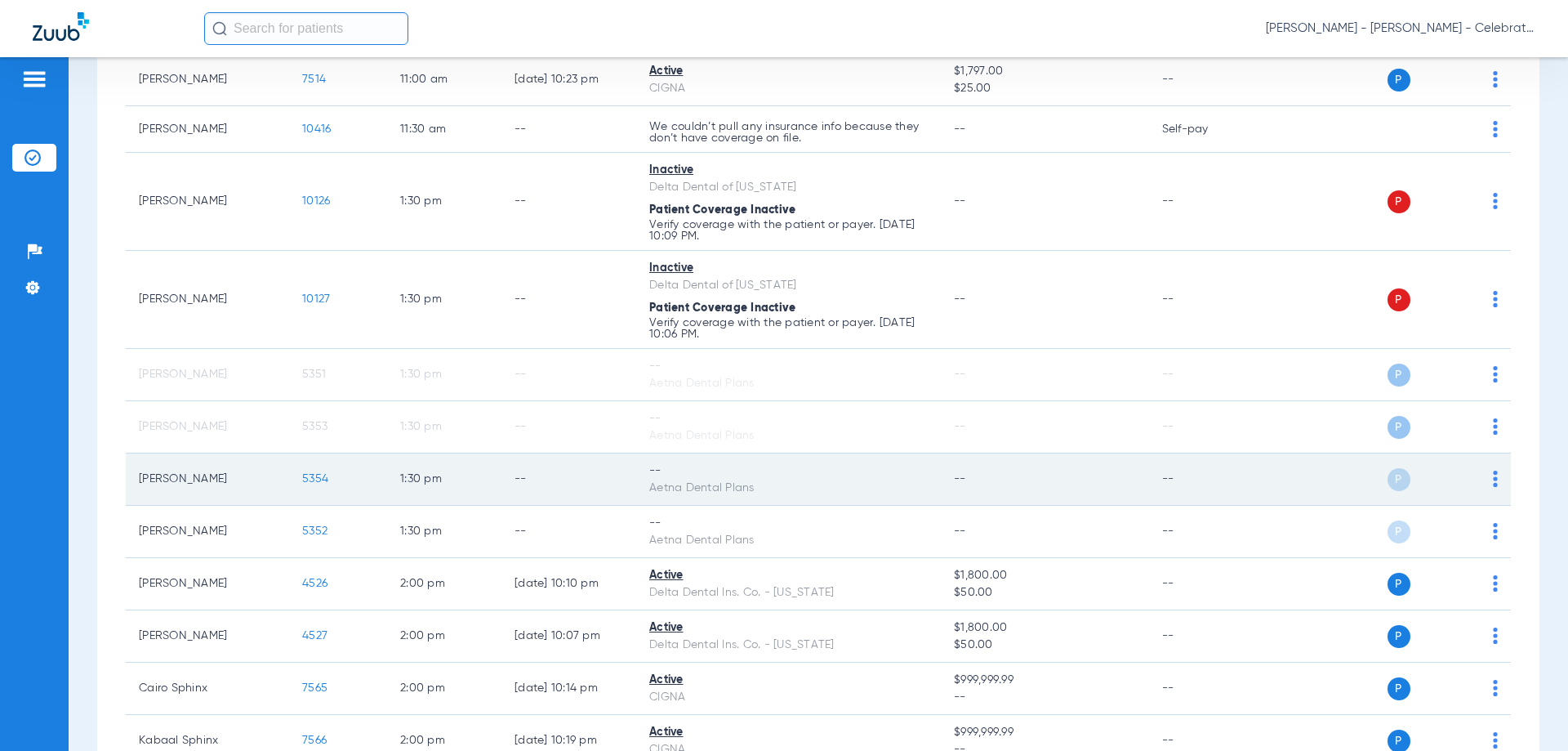
click at [1493, 478] on img at bounding box center [1495, 479] width 5 height 16
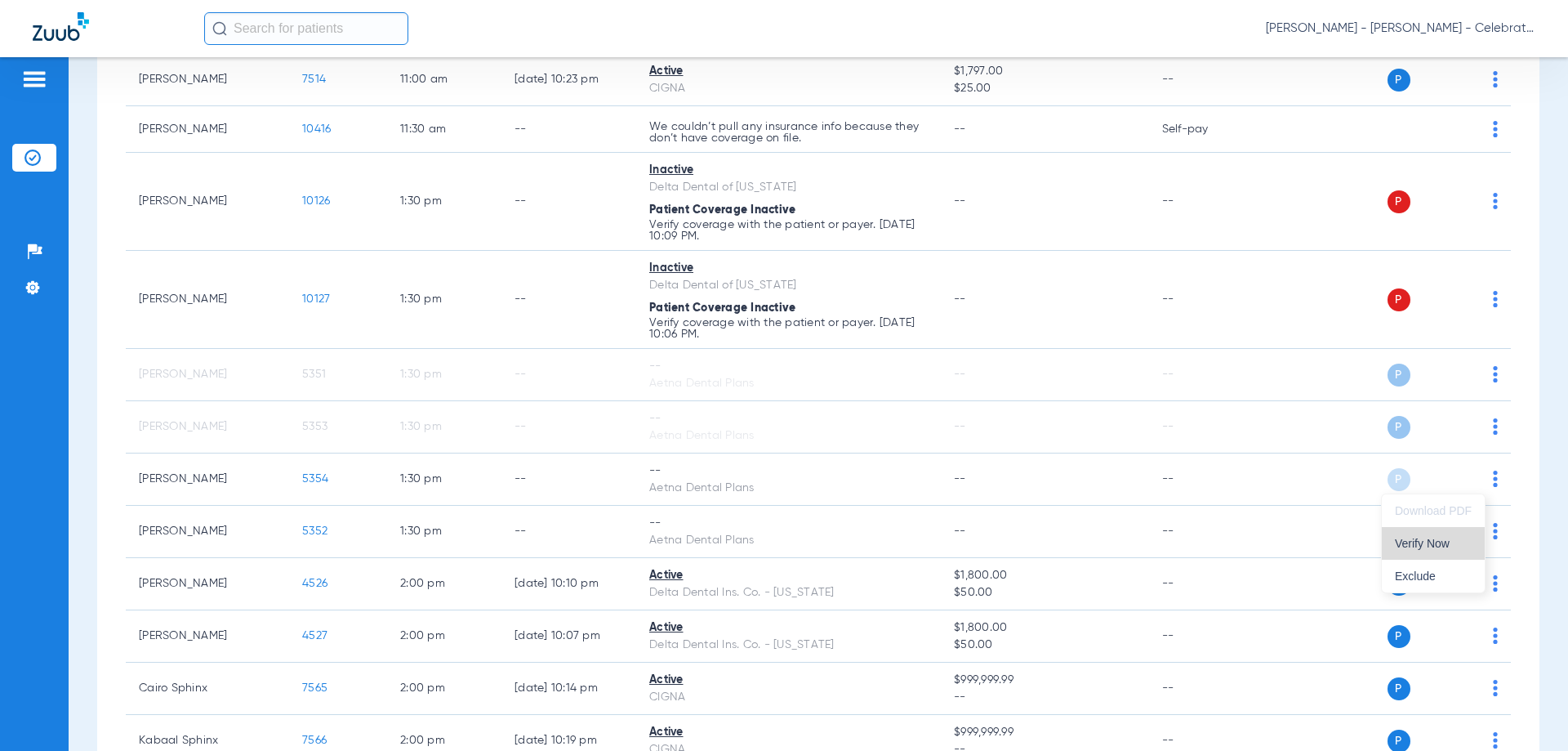
click at [1469, 530] on button "Verify Now" at bounding box center [1433, 543] width 103 height 33
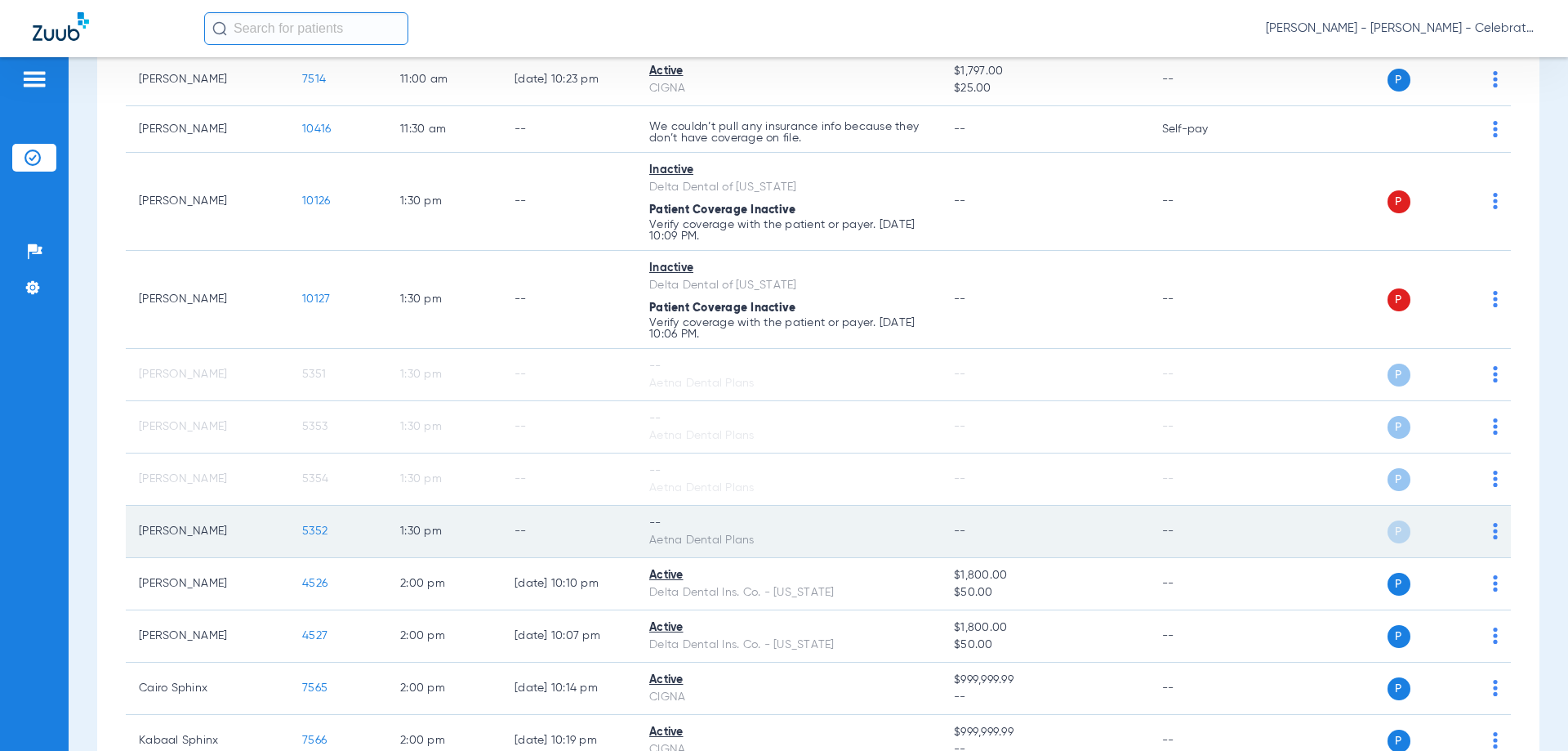
click at [1480, 534] on div "P S" at bounding box center [1379, 531] width 240 height 23
click at [1493, 535] on img at bounding box center [1495, 531] width 5 height 16
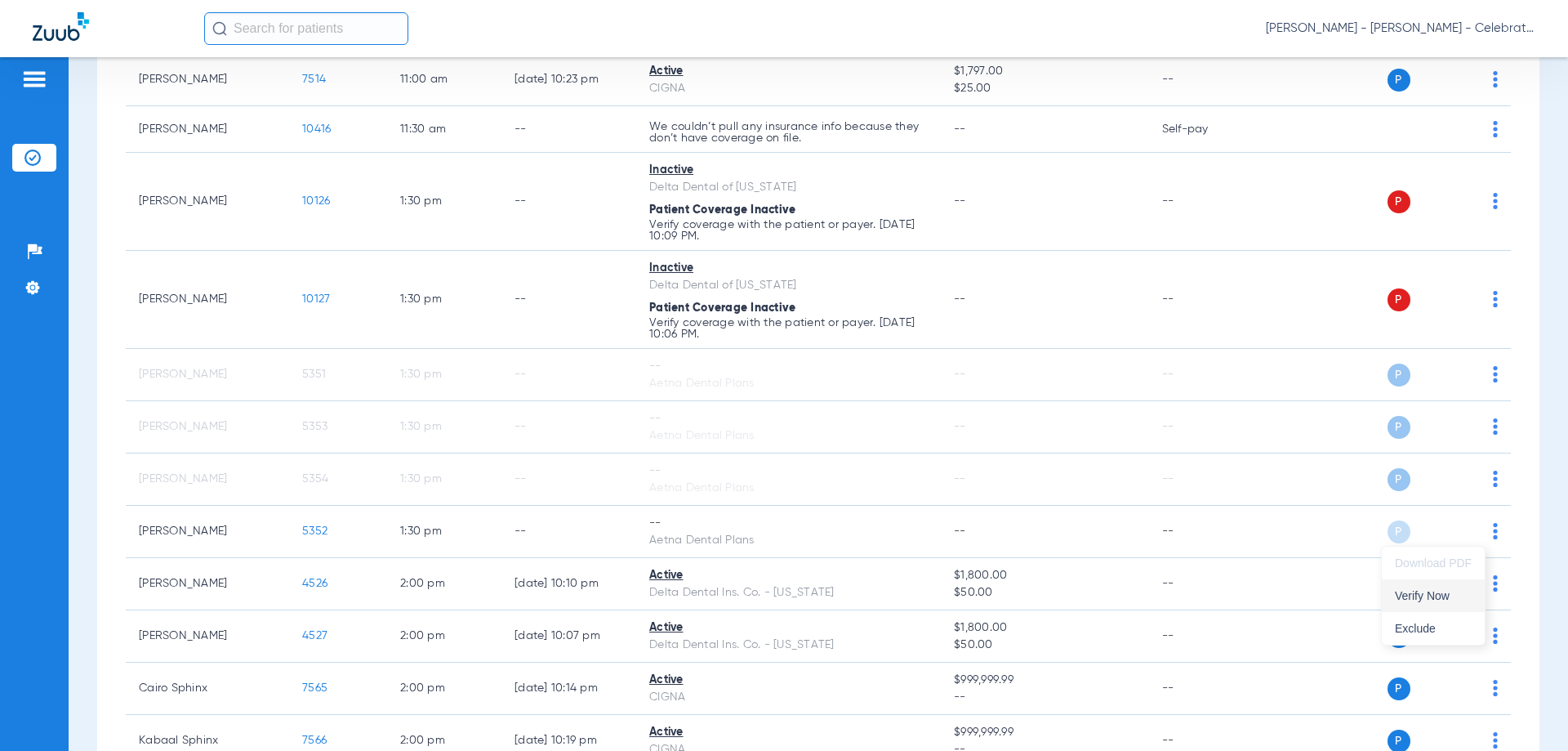
click at [1431, 590] on span "Verify Now" at bounding box center [1433, 595] width 77 height 12
